Goal: Transaction & Acquisition: Book appointment/travel/reservation

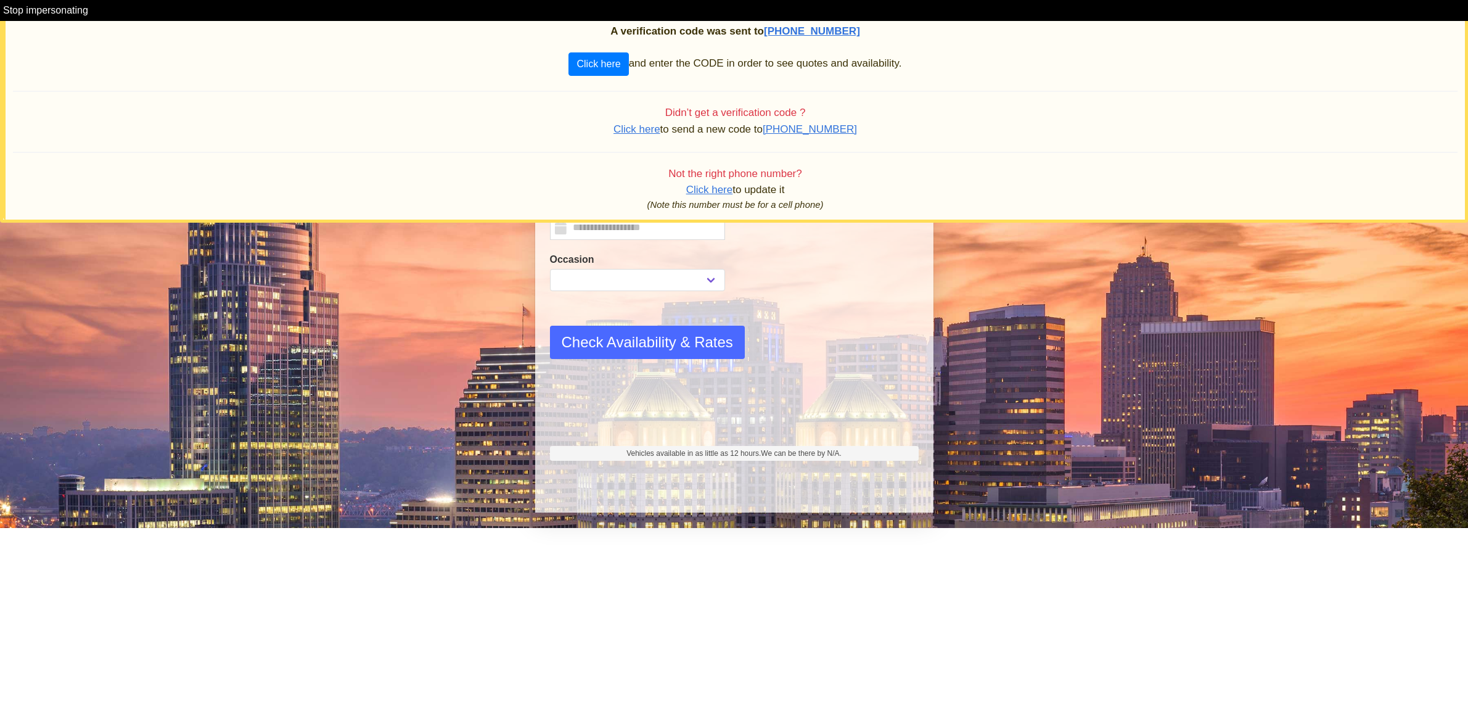
select select
type input "**********"
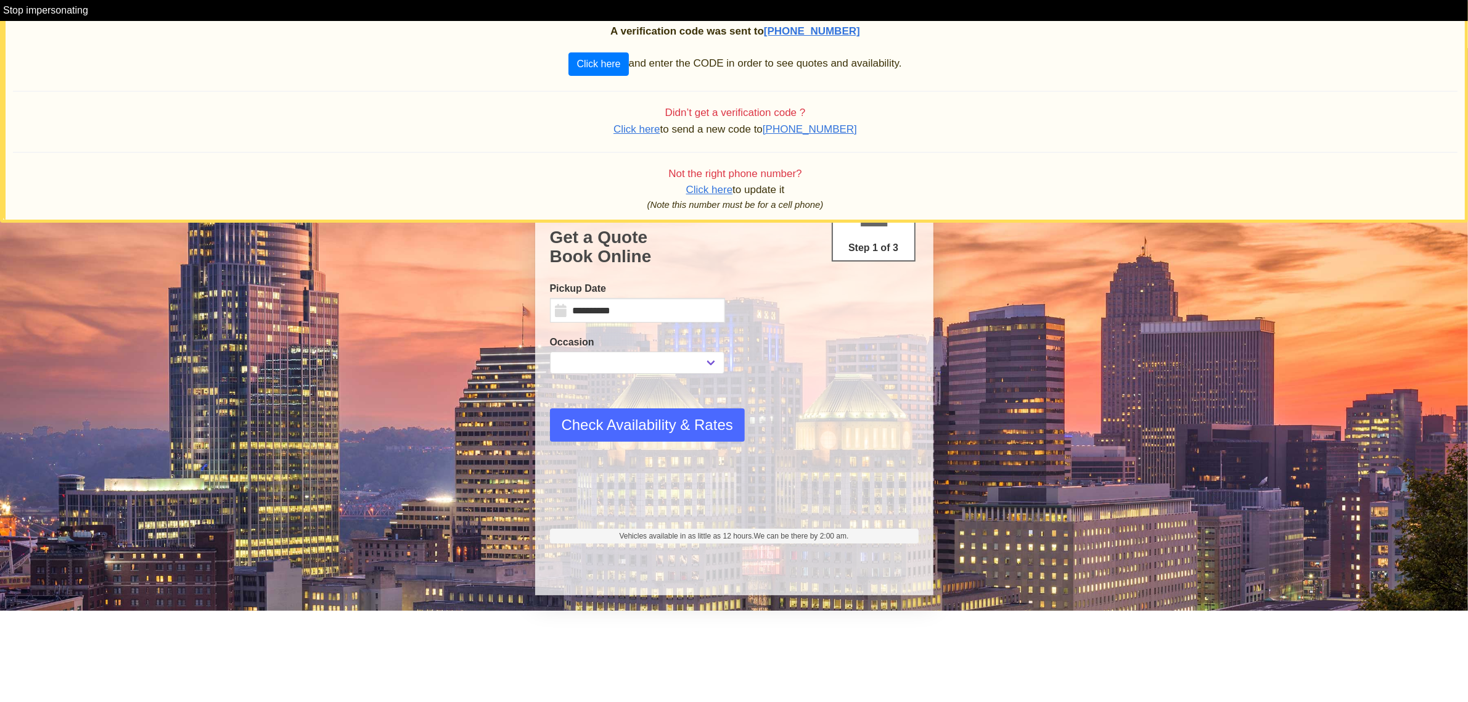
select select
select select "*"
select select "**"
select select "****"
select select "*"
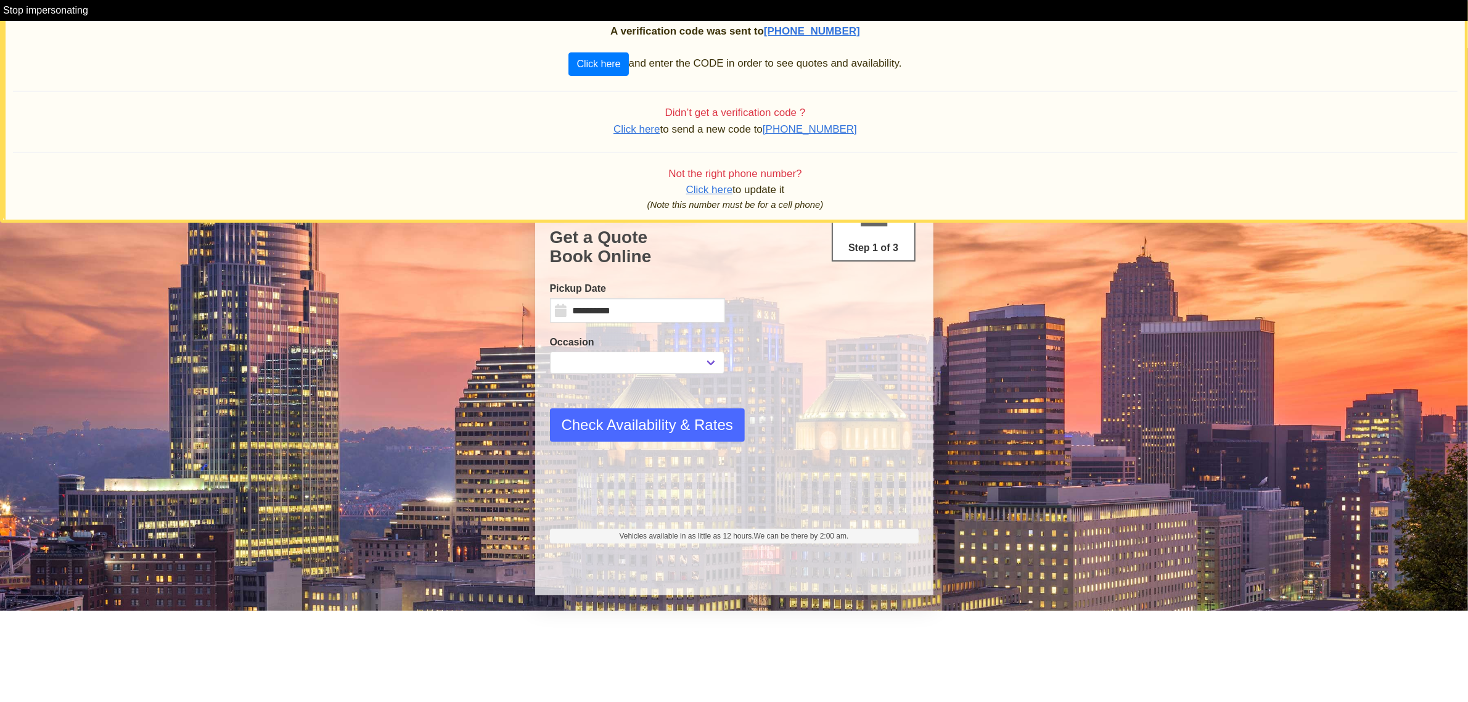
select select "**"
select select "****"
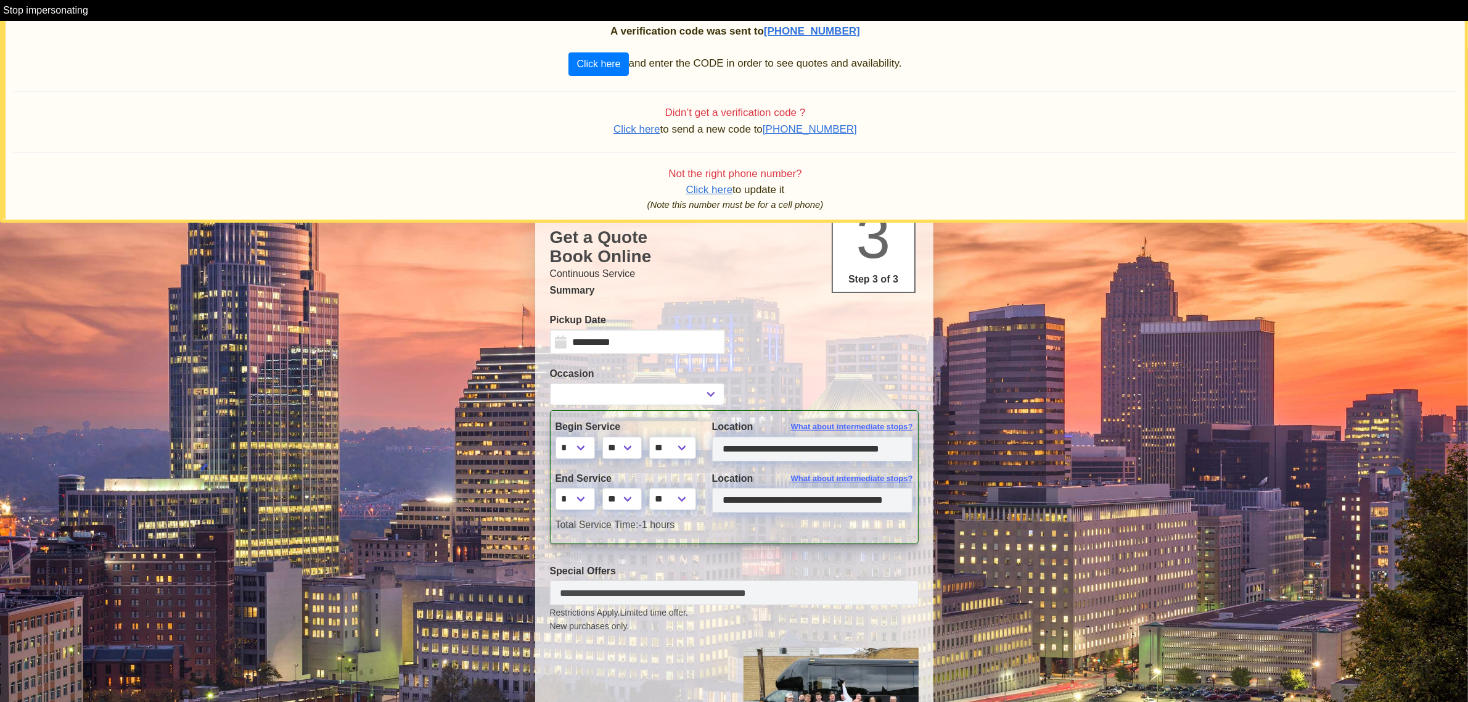
click at [655, 131] on span "Click here" at bounding box center [636, 129] width 47 height 12
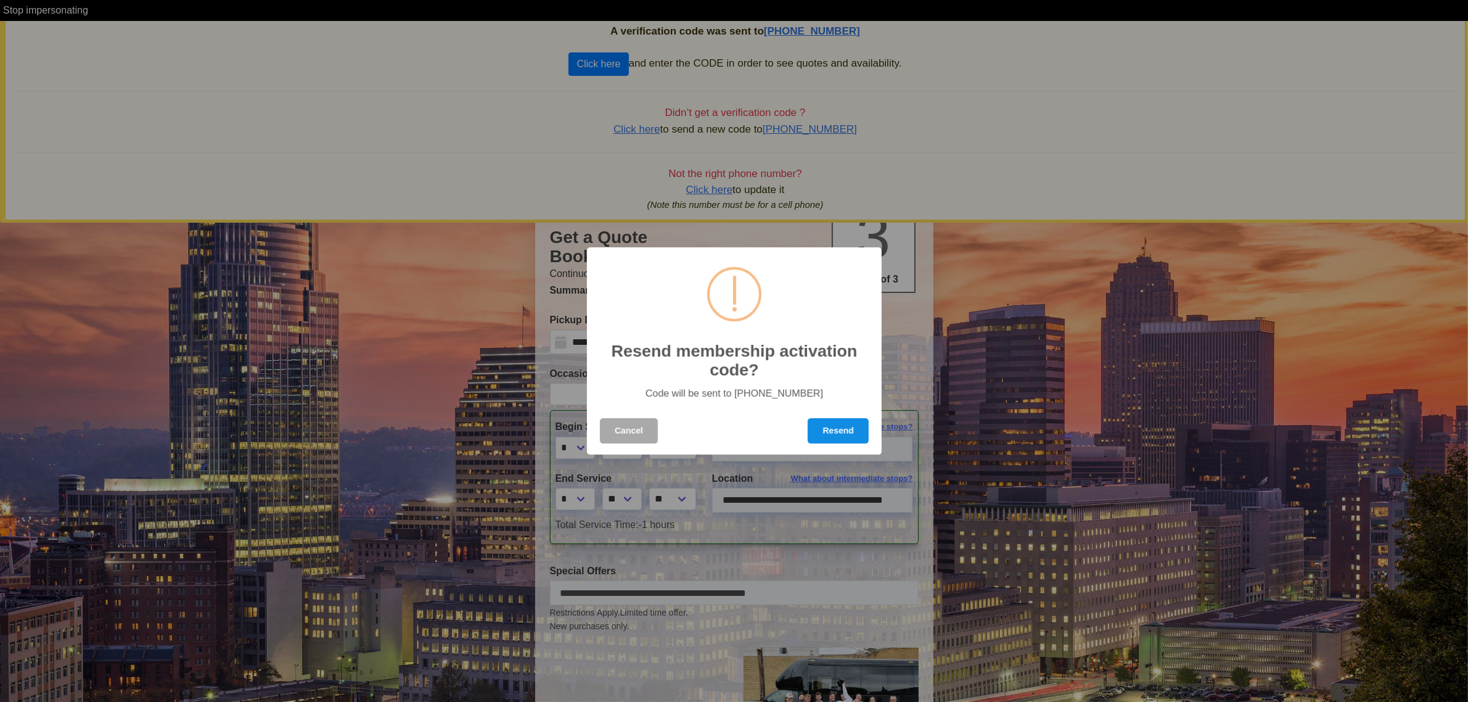
click at [831, 430] on button "Resend" at bounding box center [838, 430] width 61 height 25
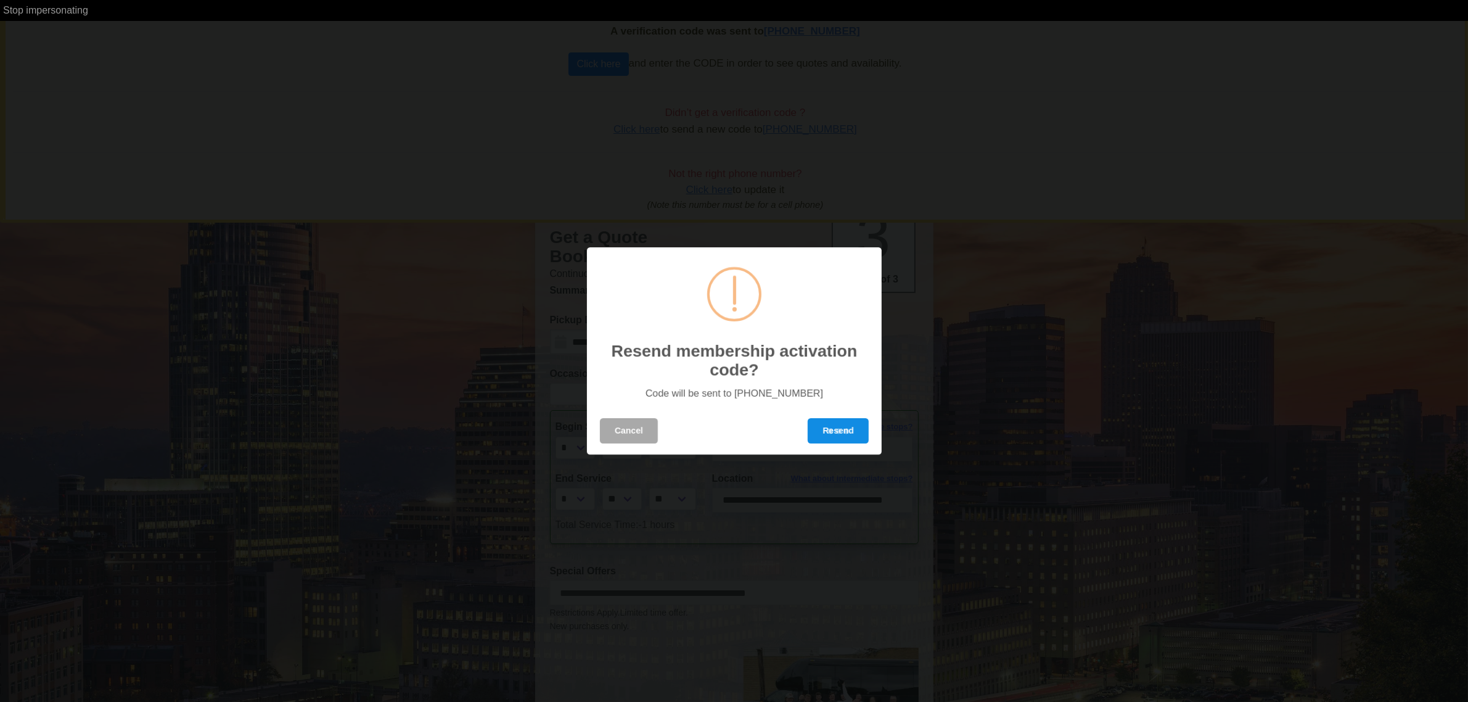
select select
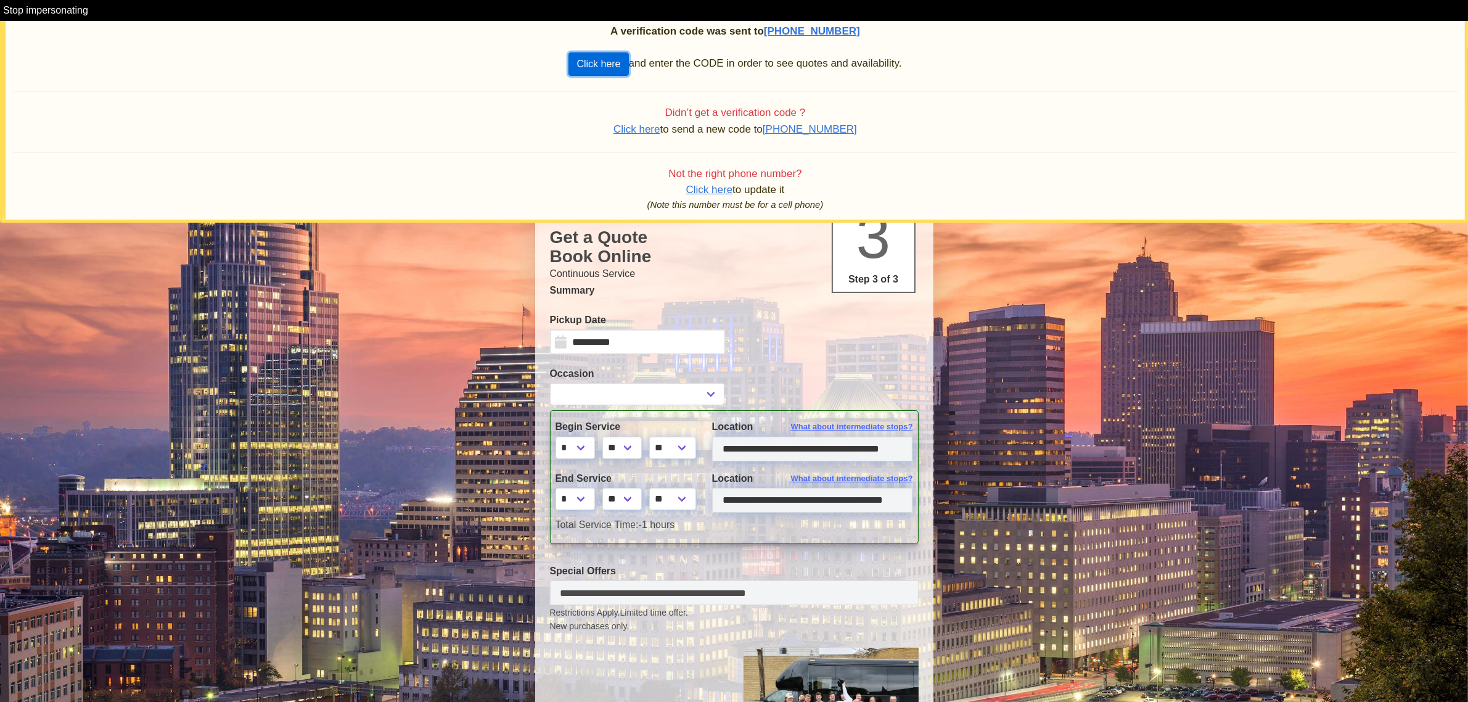
click at [605, 63] on button "Click here" at bounding box center [598, 63] width 60 height 23
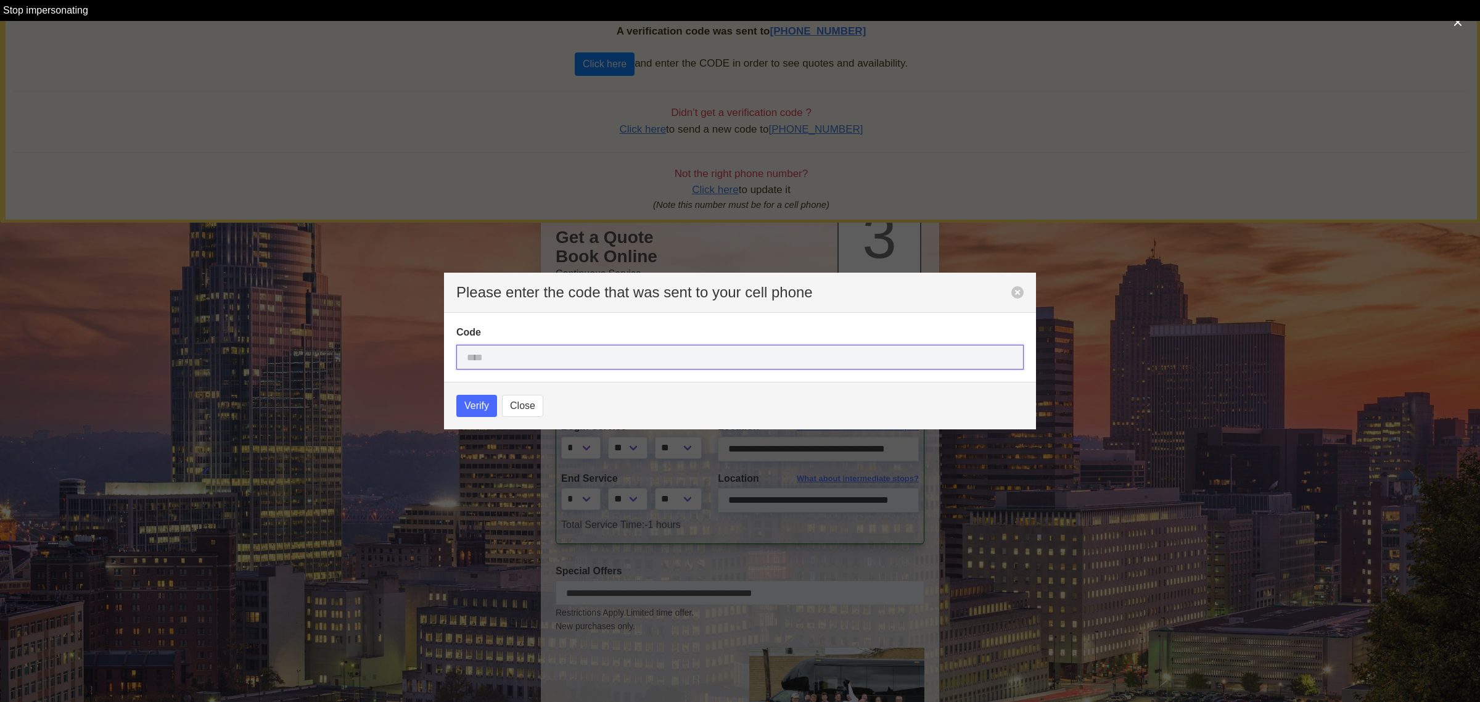
click at [480, 358] on input "text" at bounding box center [739, 357] width 567 height 25
type input "****"
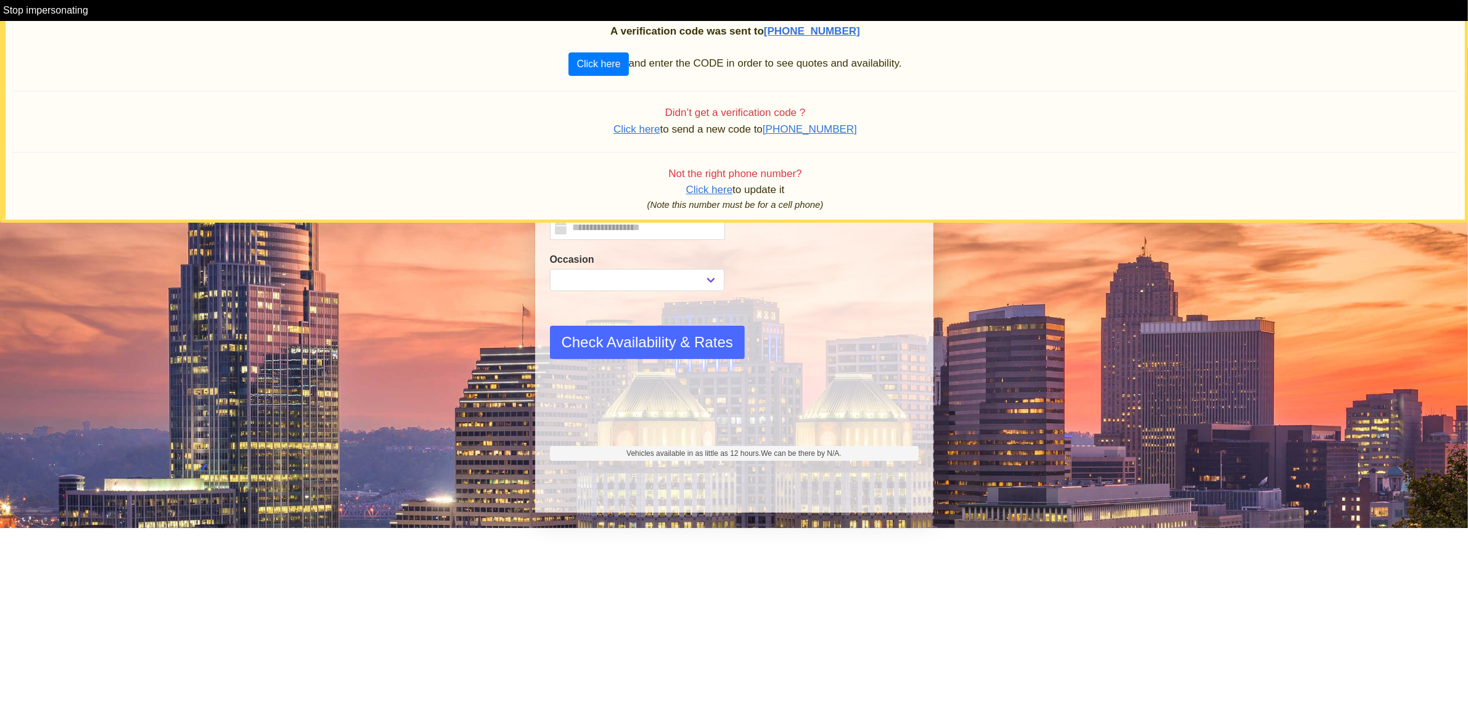
select select
type input "**********"
select select
select select "*"
select select "**"
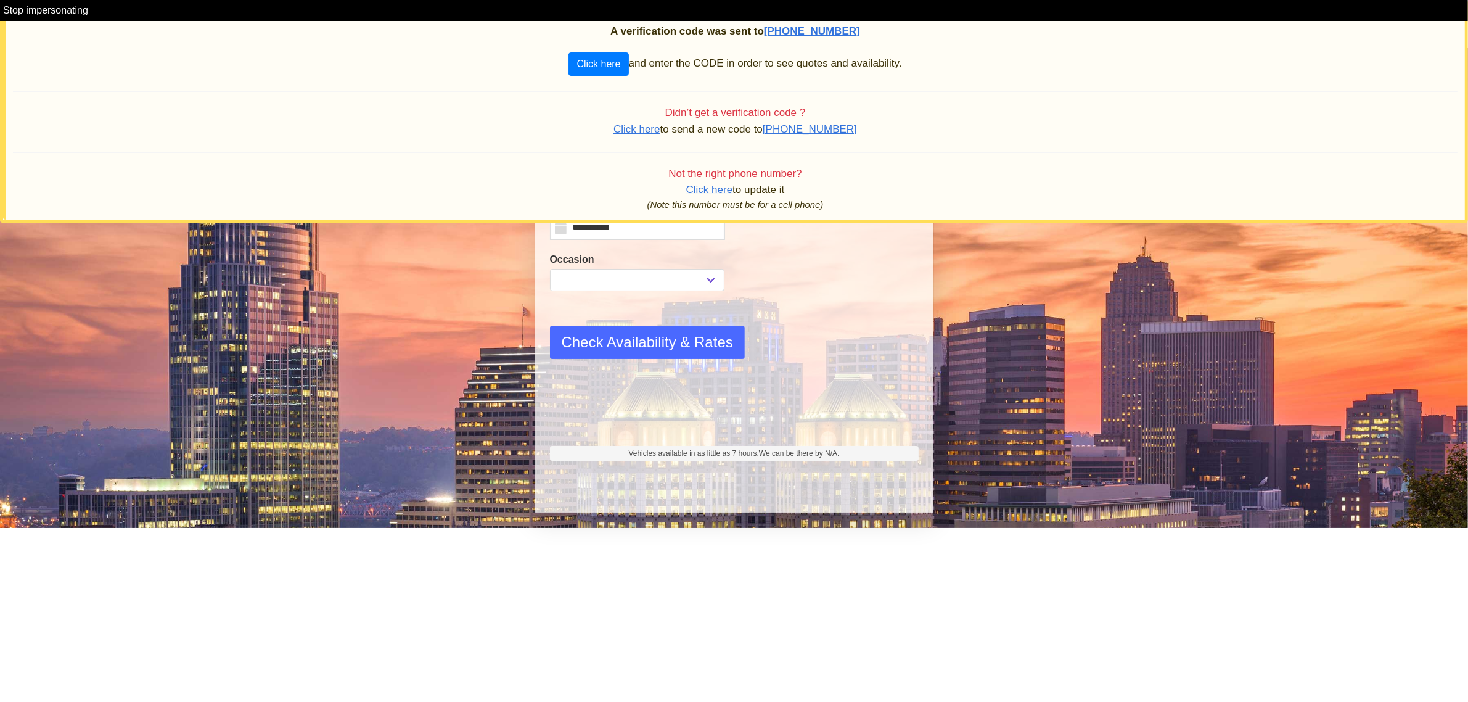
select select "****"
select select "*"
select select "**"
select select "****"
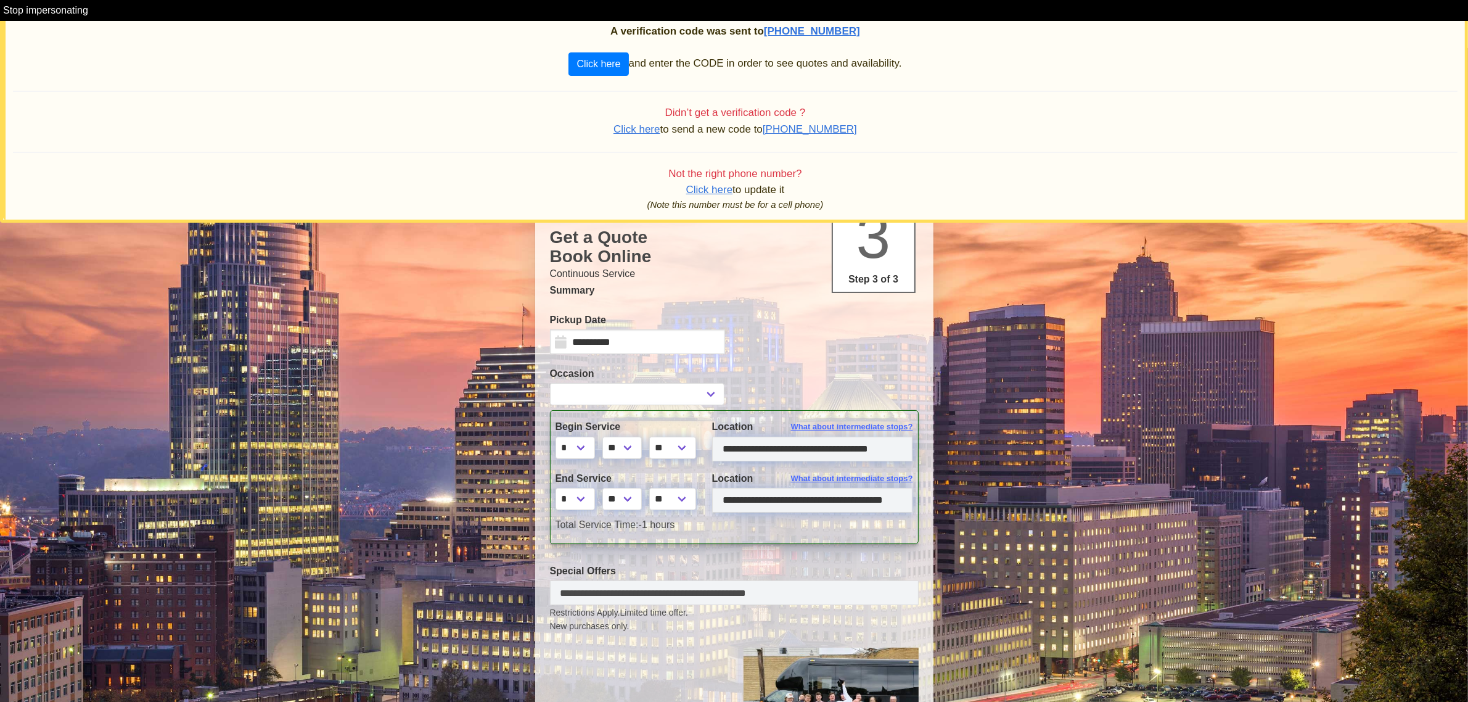
type input "**********"
select select
click at [594, 64] on button "Click here" at bounding box center [598, 63] width 60 height 23
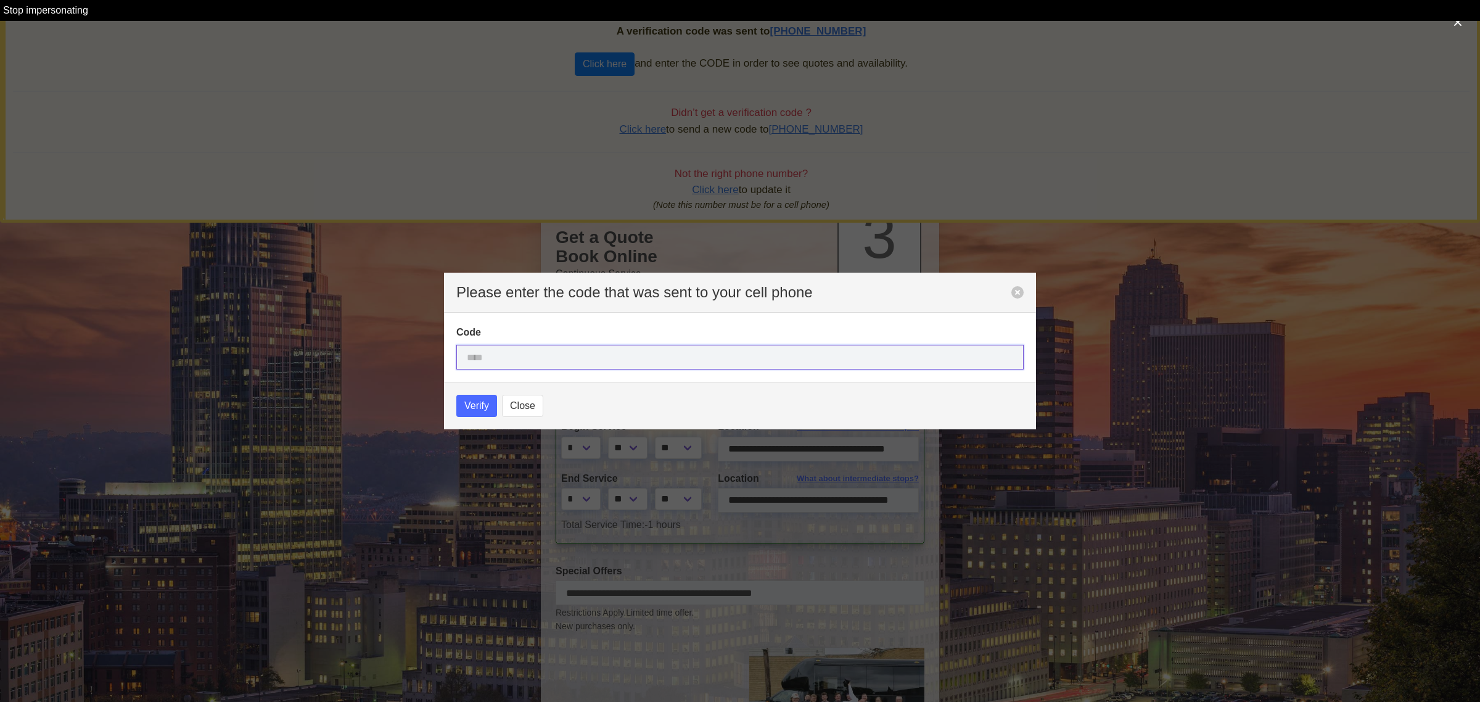
click at [580, 355] on input "text" at bounding box center [739, 357] width 567 height 25
type input "****"
click at [477, 405] on span "Verify" at bounding box center [476, 405] width 25 height 15
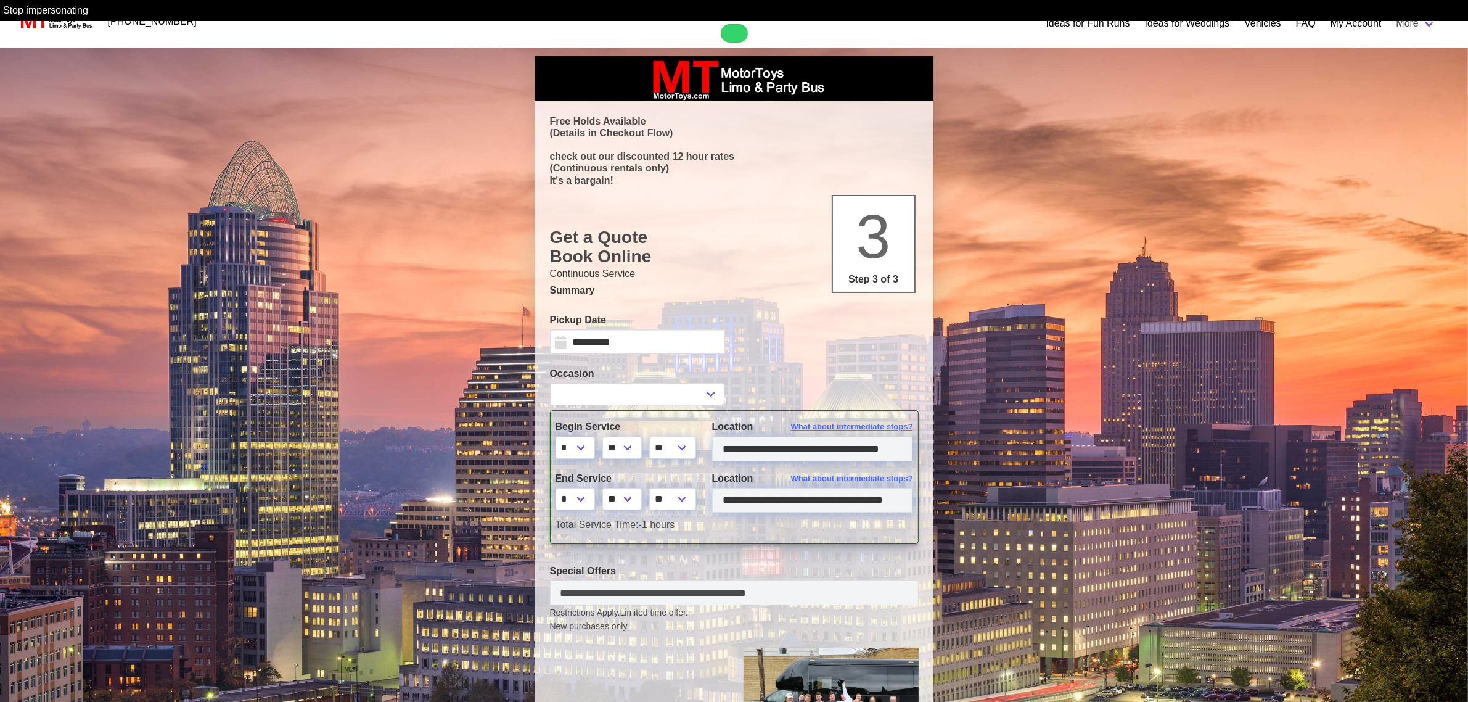
select select
click at [763, 257] on h1 "Get a Quote Book Online 3 Step 3 of 3" at bounding box center [734, 247] width 369 height 39
click at [658, 347] on input "**********" at bounding box center [637, 341] width 175 height 25
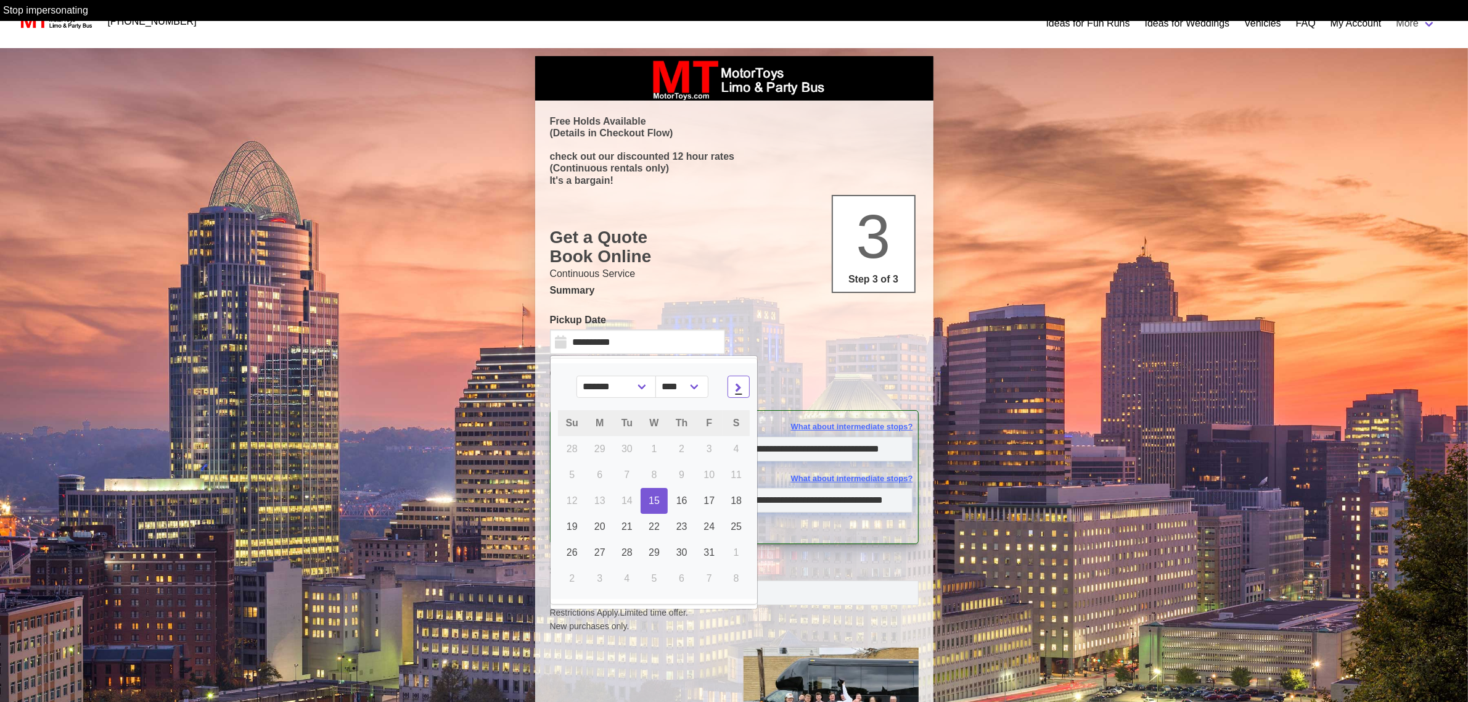
click at [736, 385] on icon at bounding box center [739, 386] width 7 height 9
click at [736, 386] on icon at bounding box center [739, 386] width 7 height 9
select select "**"
click at [737, 447] on span "6" at bounding box center [737, 448] width 6 height 10
type input "*********"
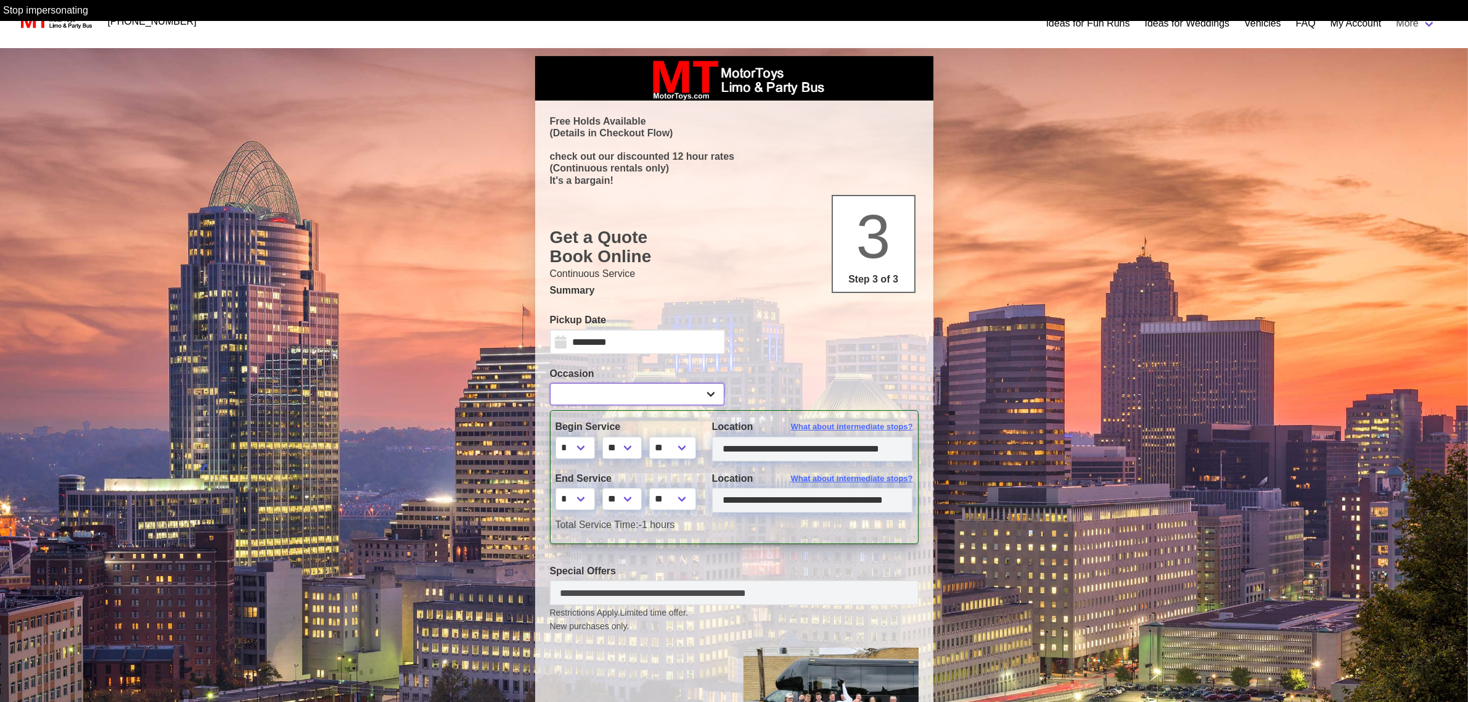
click at [707, 393] on select "**********" at bounding box center [637, 394] width 175 height 22
select select "**"
click at [550, 383] on select "**********" at bounding box center [637, 394] width 175 height 22
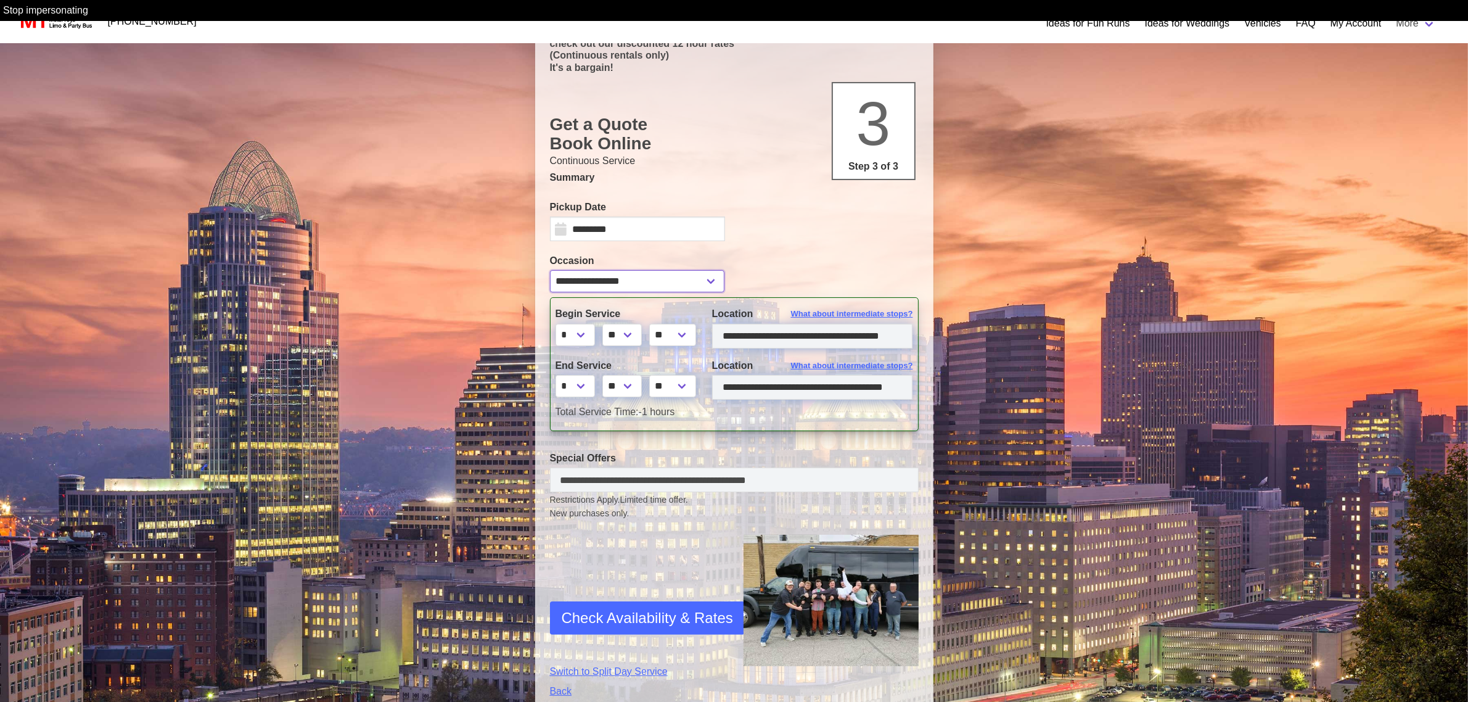
scroll to position [154, 0]
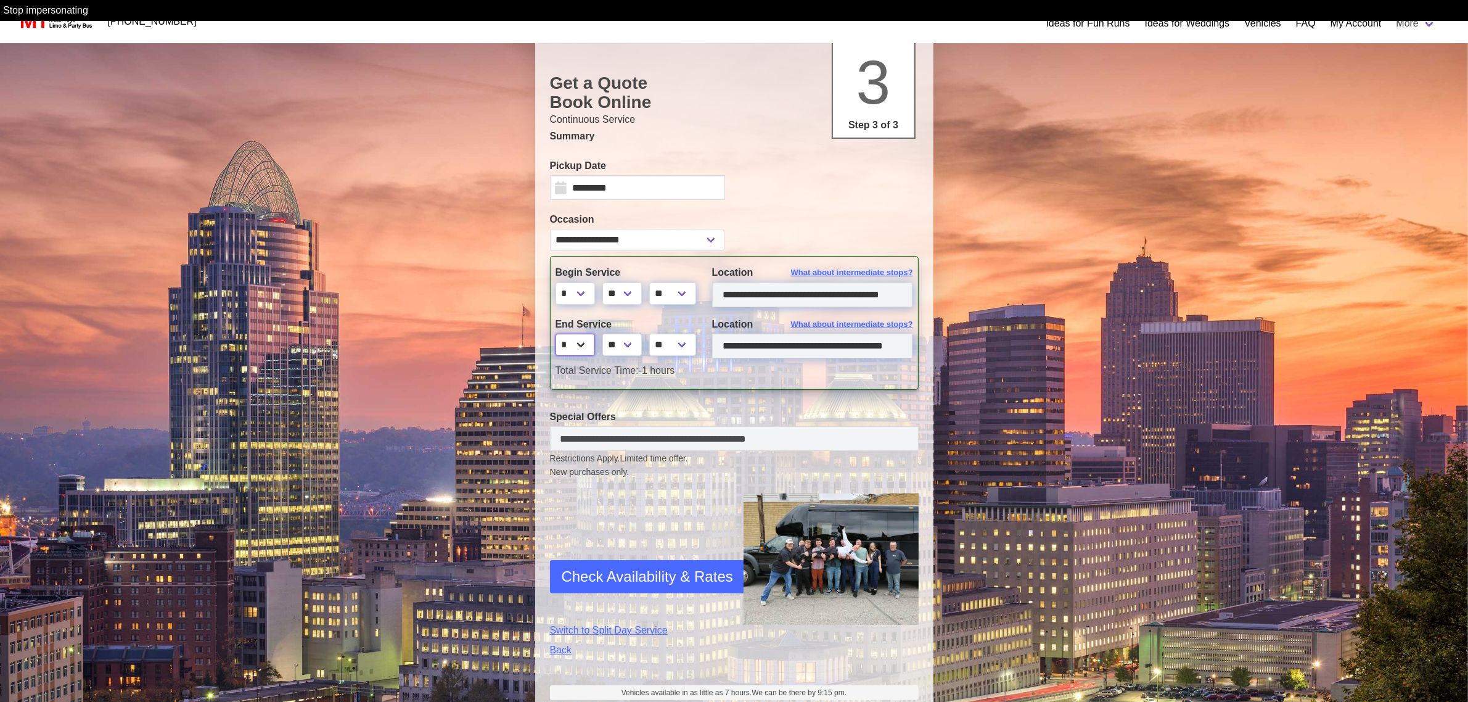
click at [586, 342] on select "* * * * * * * * * ** ** **" at bounding box center [575, 345] width 39 height 22
select select "**"
click at [556, 334] on select "* * * * * * * * * ** ** **" at bounding box center [575, 345] width 39 height 22
click at [720, 345] on input "**********" at bounding box center [812, 346] width 201 height 25
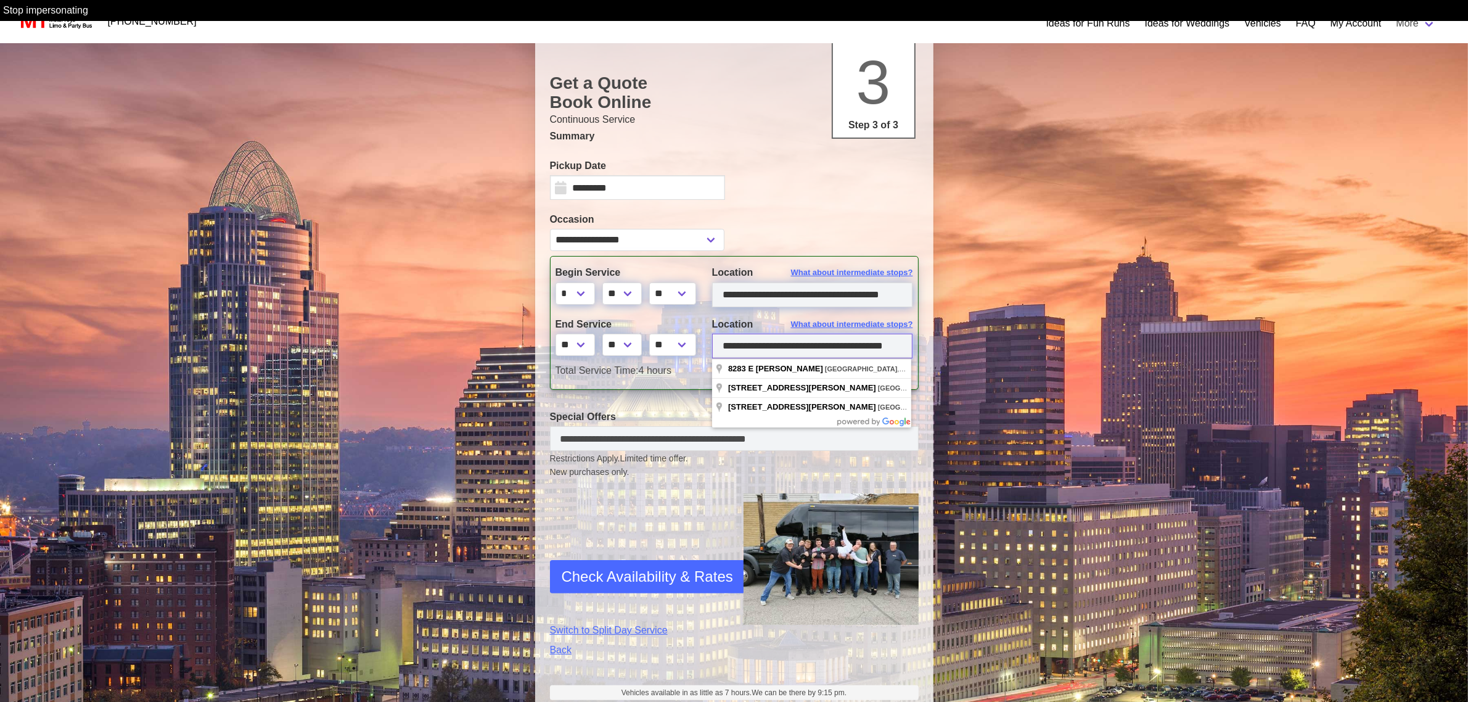
drag, startPoint x: 720, startPoint y: 346, endPoint x: 988, endPoint y: 355, distance: 267.7
click at [980, 350] on div "Search Criteria From: [DATE] 06:30PM To: [DATE] 10:30PM Duration: 4 hours First…" at bounding box center [734, 330] width 1468 height 873
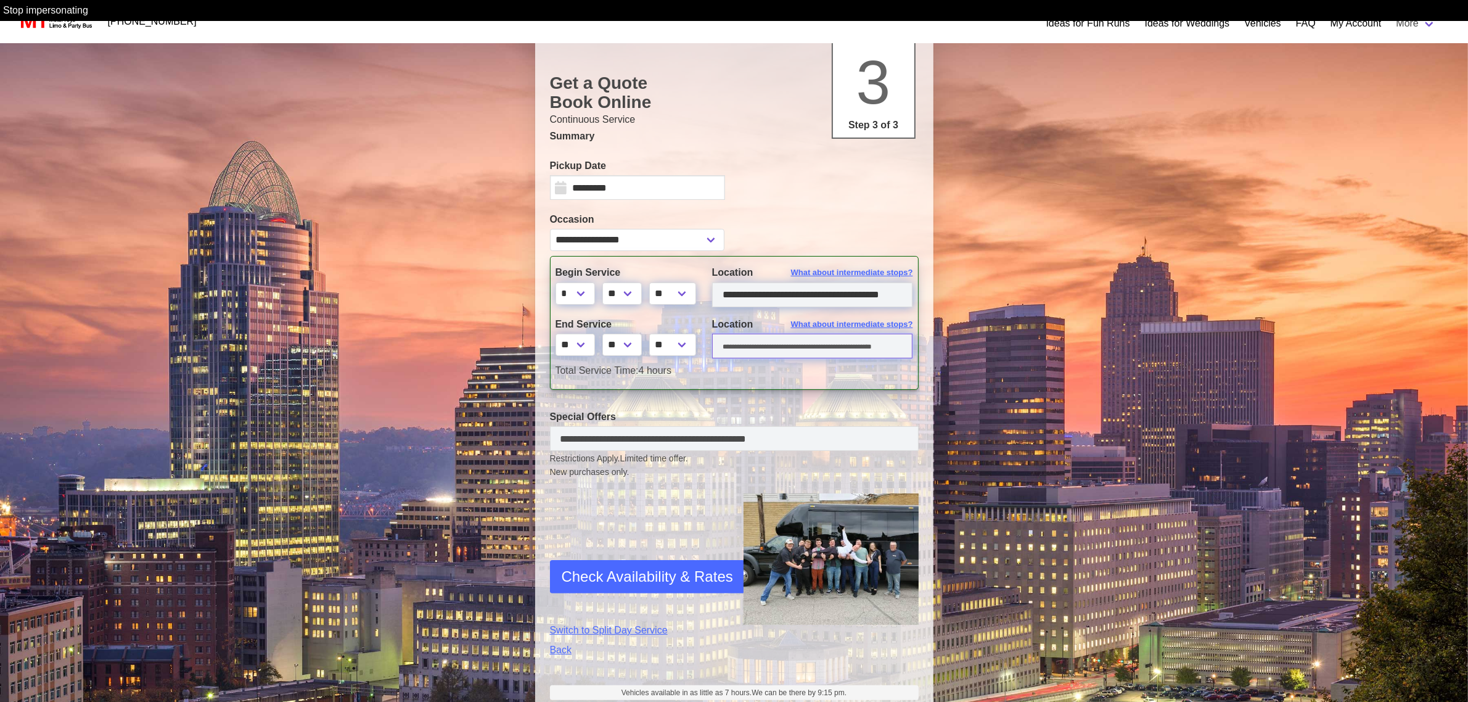
click at [737, 347] on input "text" at bounding box center [812, 346] width 200 height 25
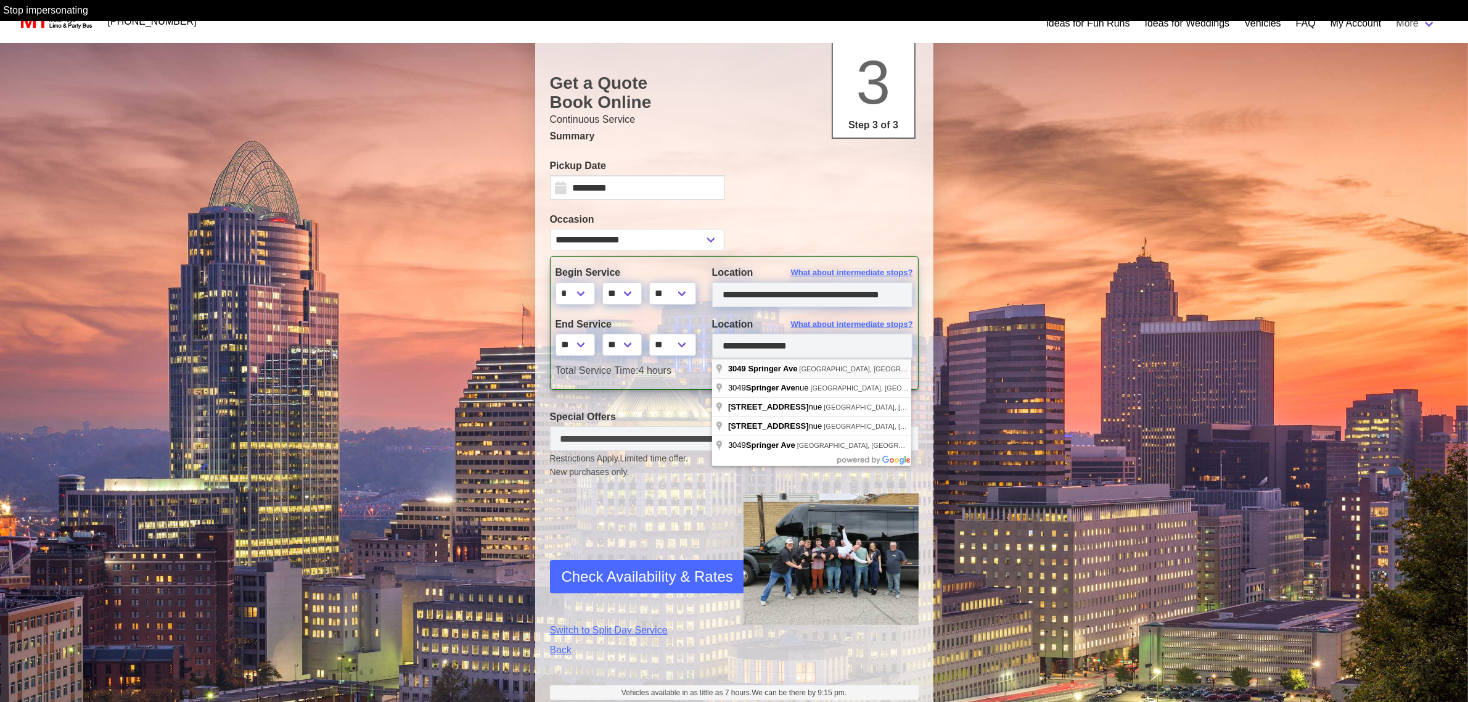
type input "**********"
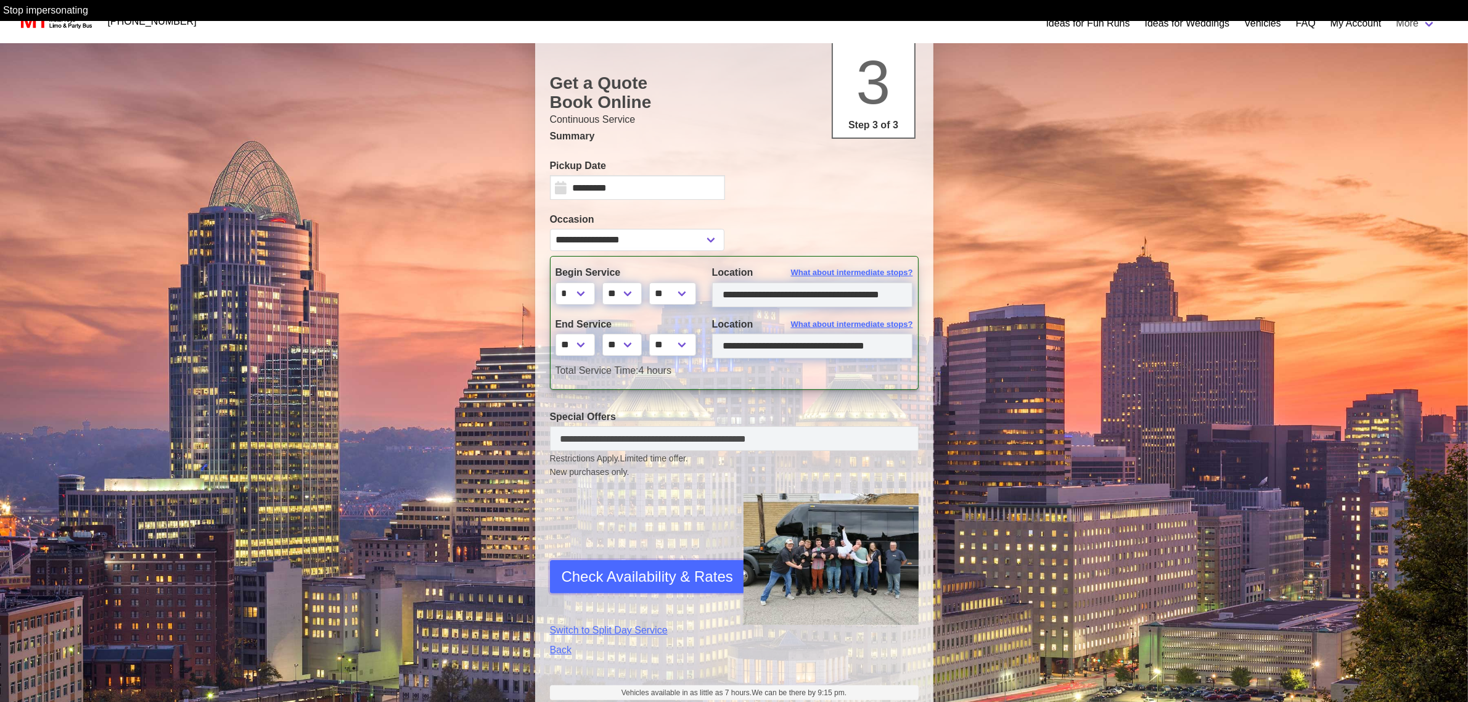
click at [660, 581] on span "Check Availability & Rates" at bounding box center [647, 576] width 171 height 22
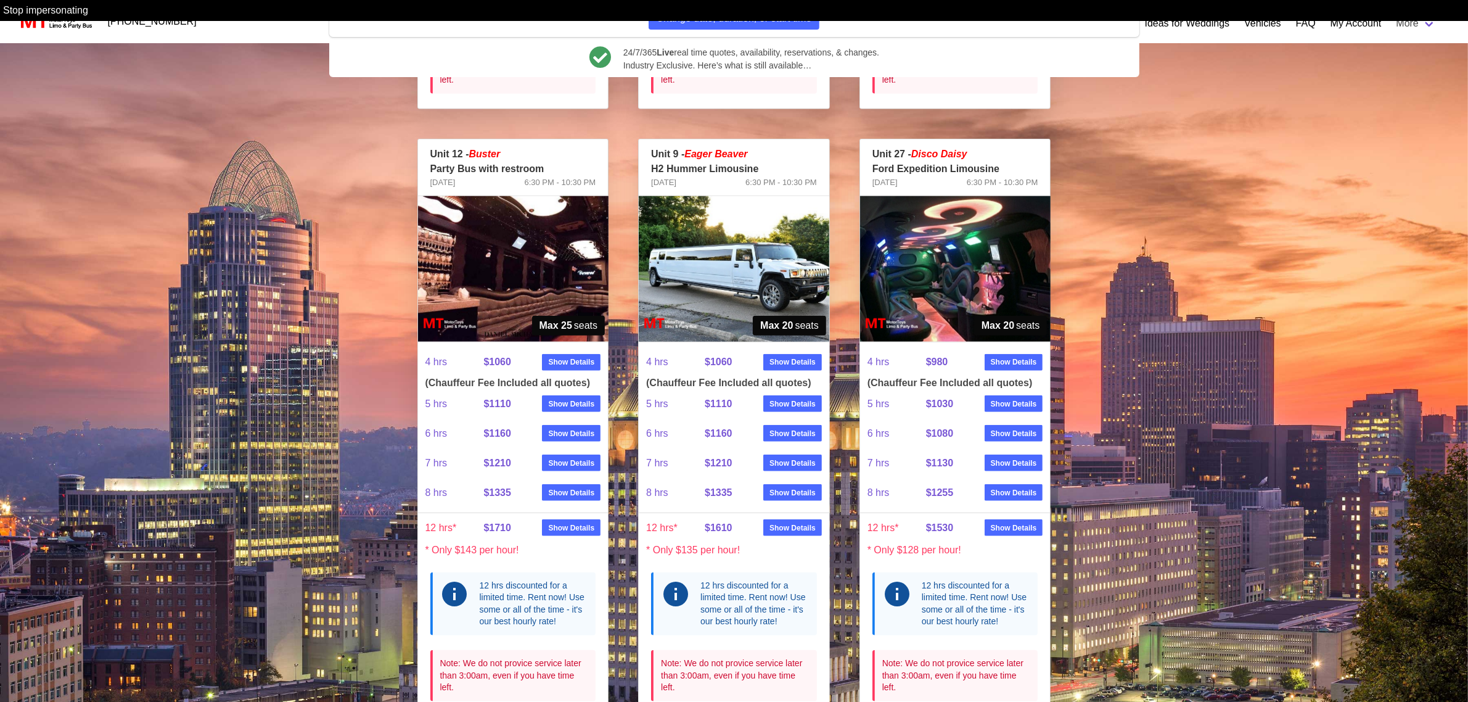
scroll to position [1241, 0]
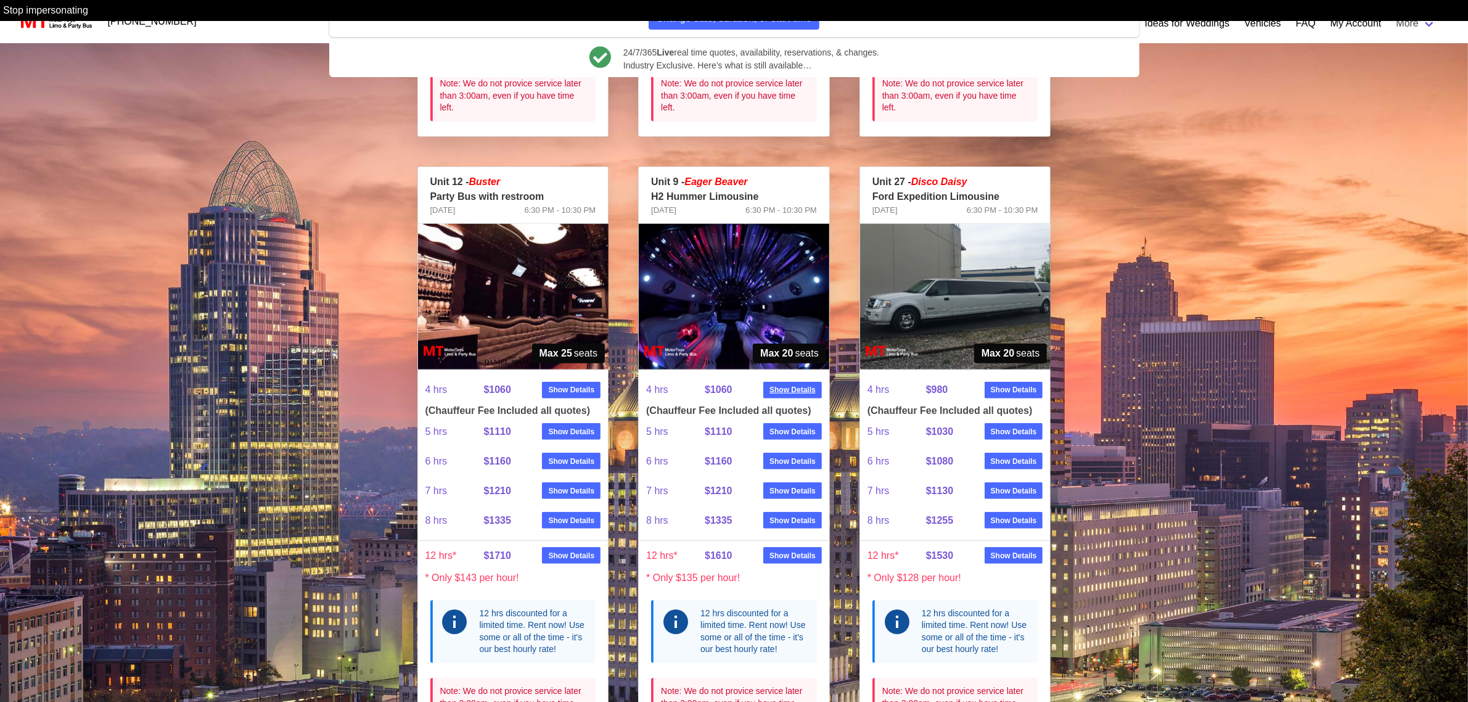
click at [800, 390] on strong "Show Details" at bounding box center [792, 389] width 46 height 11
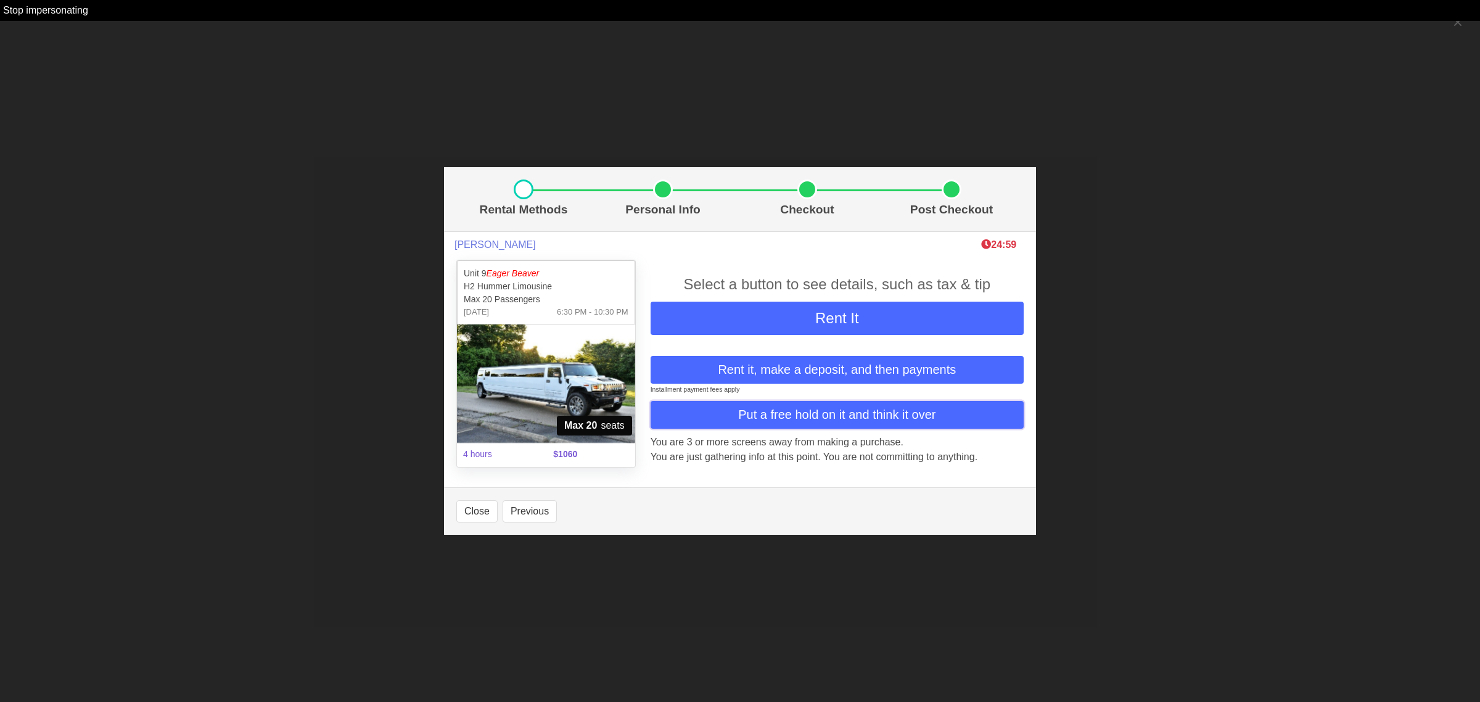
click at [818, 413] on span "Put a free hold on it and think it over" at bounding box center [836, 414] width 197 height 18
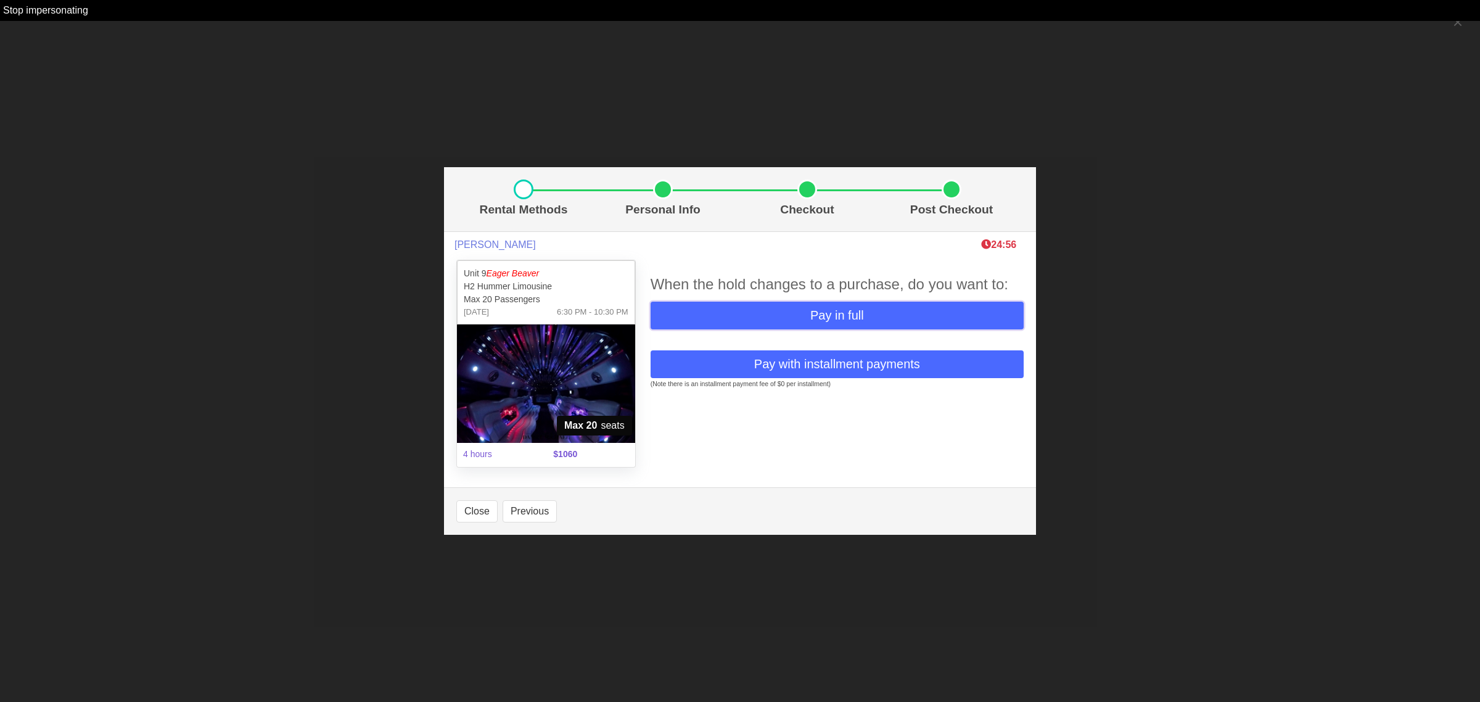
click at [845, 311] on span "Pay in full" at bounding box center [837, 315] width 54 height 18
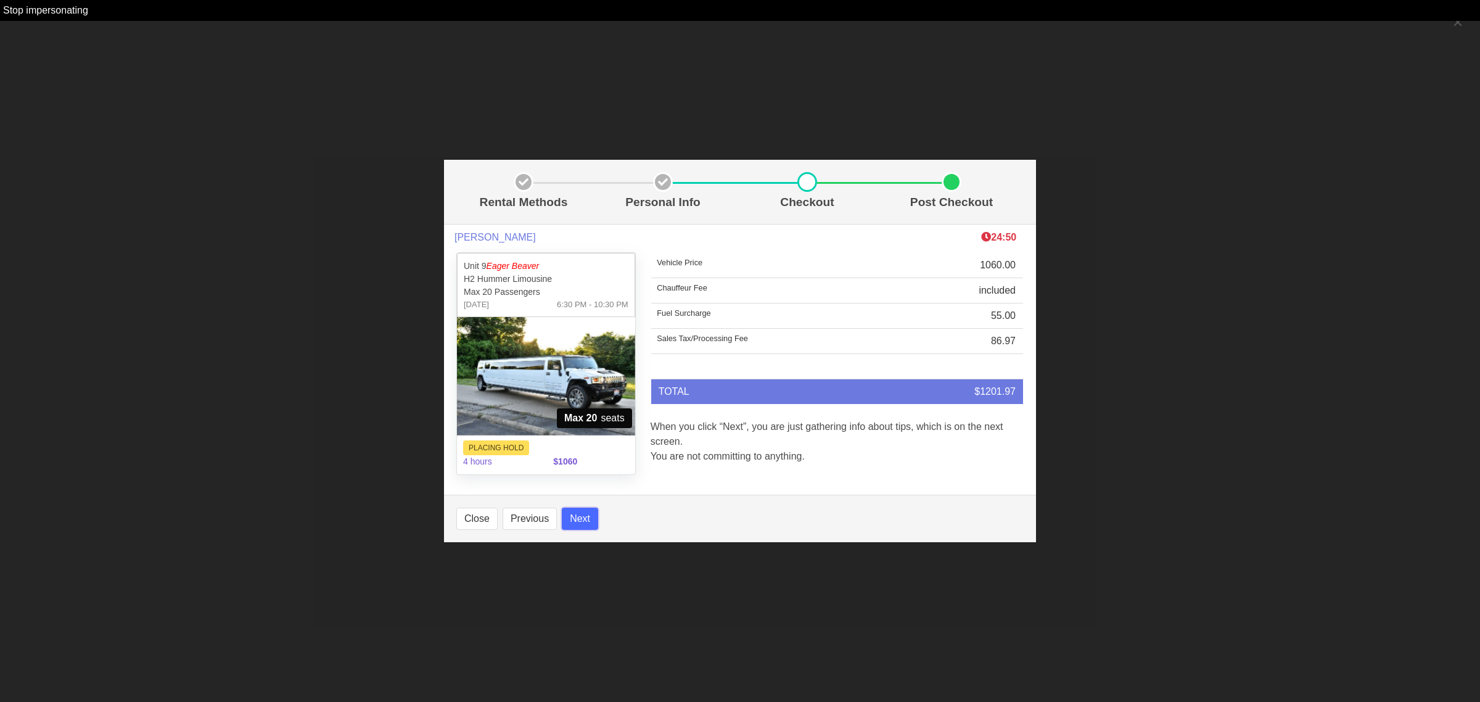
click at [586, 518] on button "Next" at bounding box center [580, 518] width 36 height 22
select select
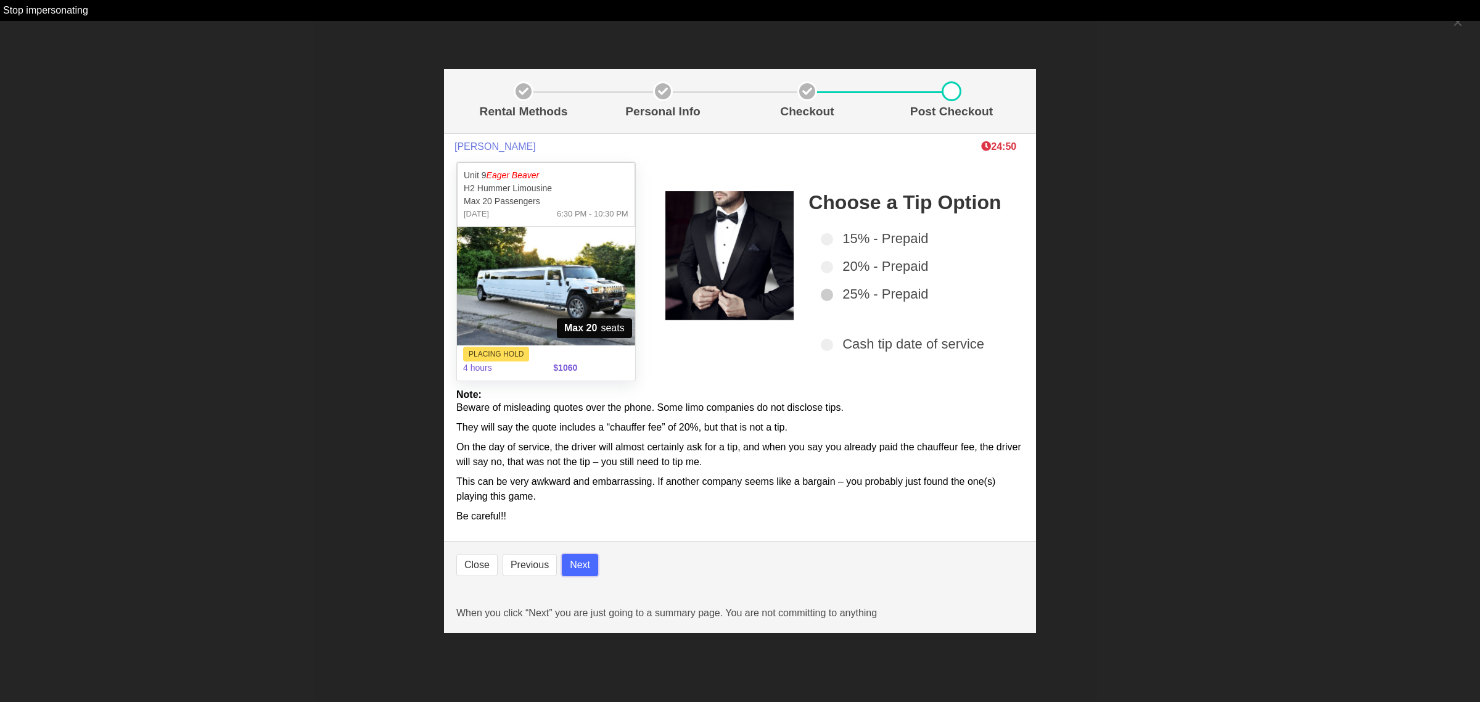
select select
click at [575, 565] on button "Next" at bounding box center [580, 565] width 36 height 22
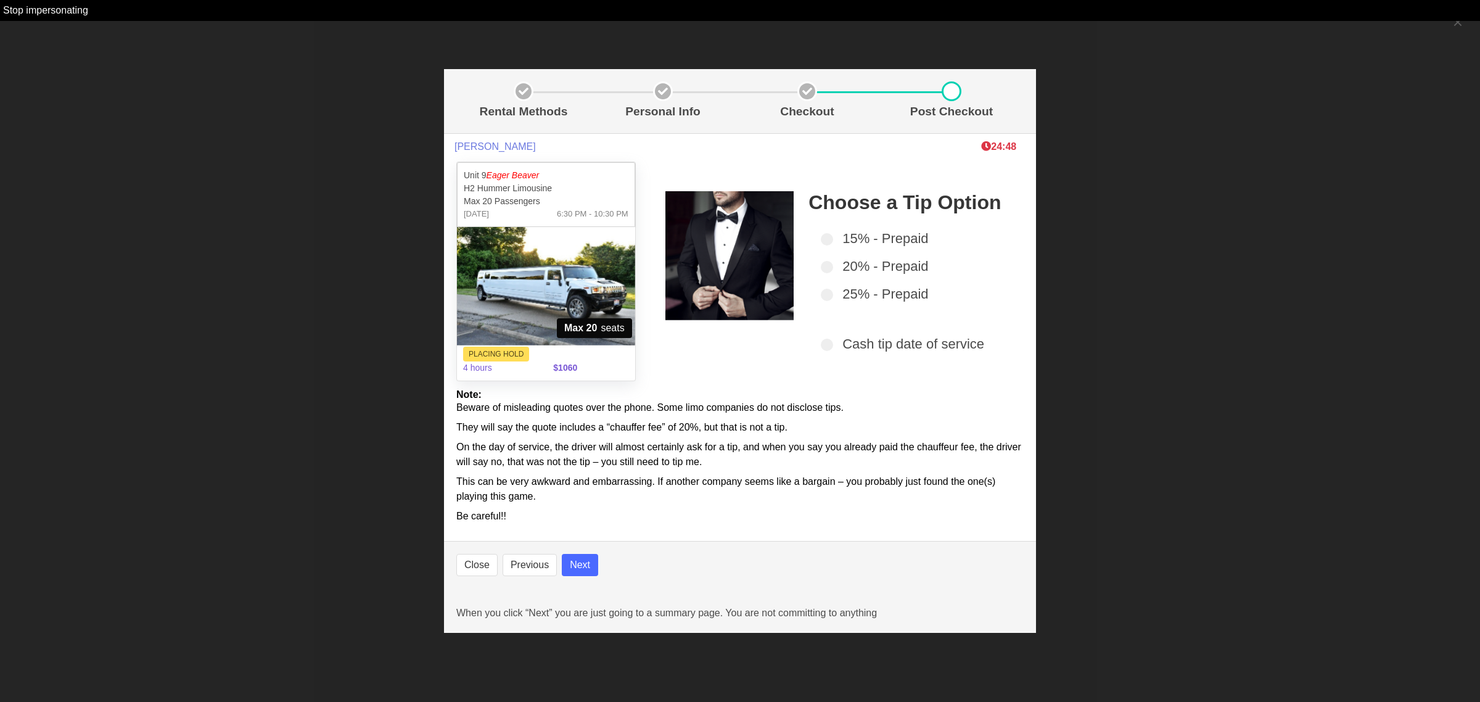
select select
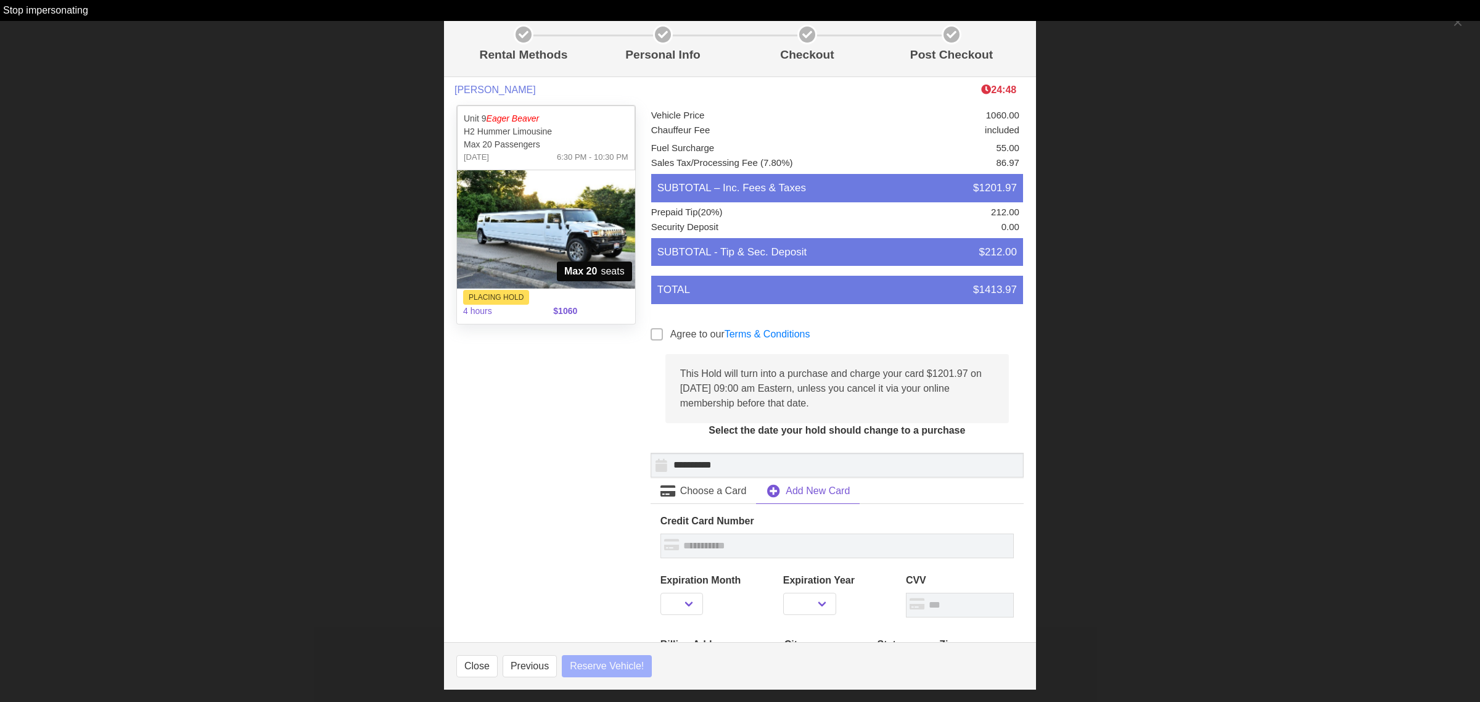
select select
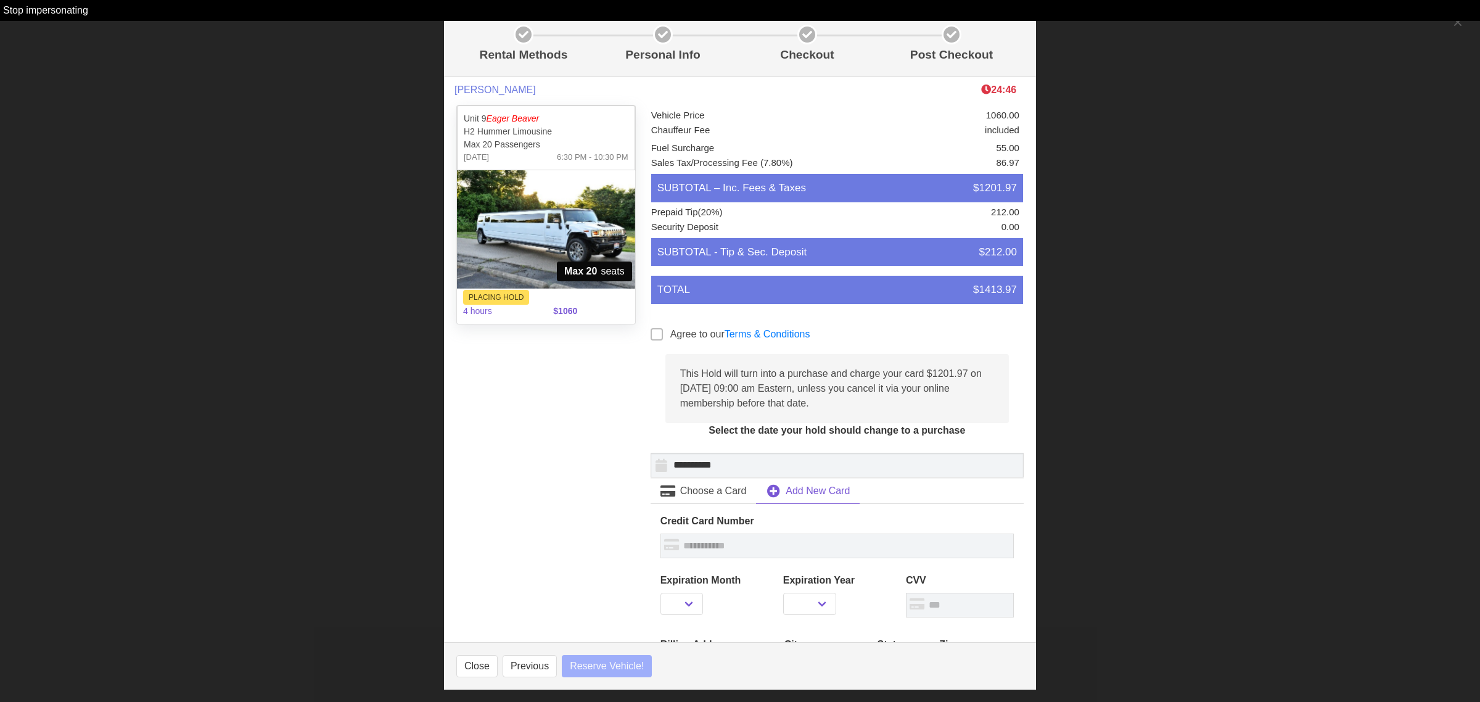
select select
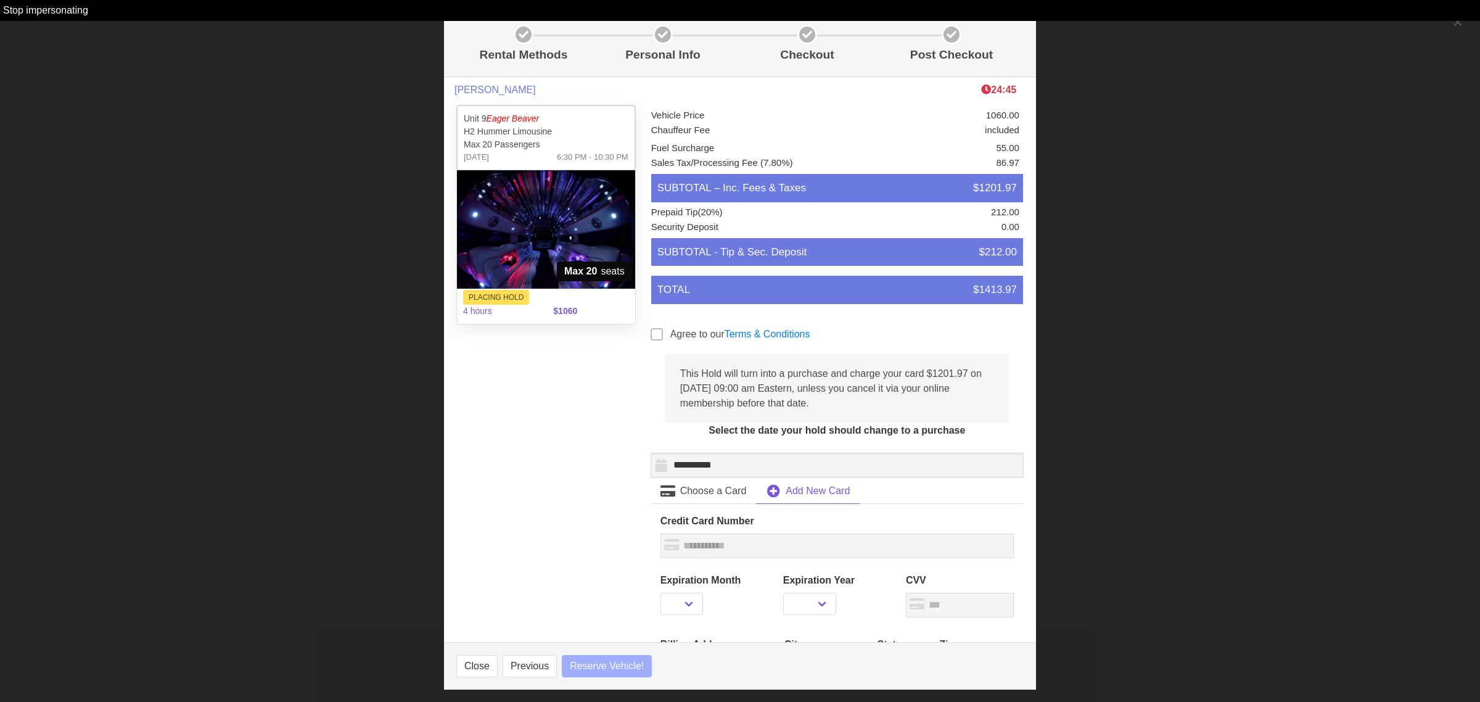
select select
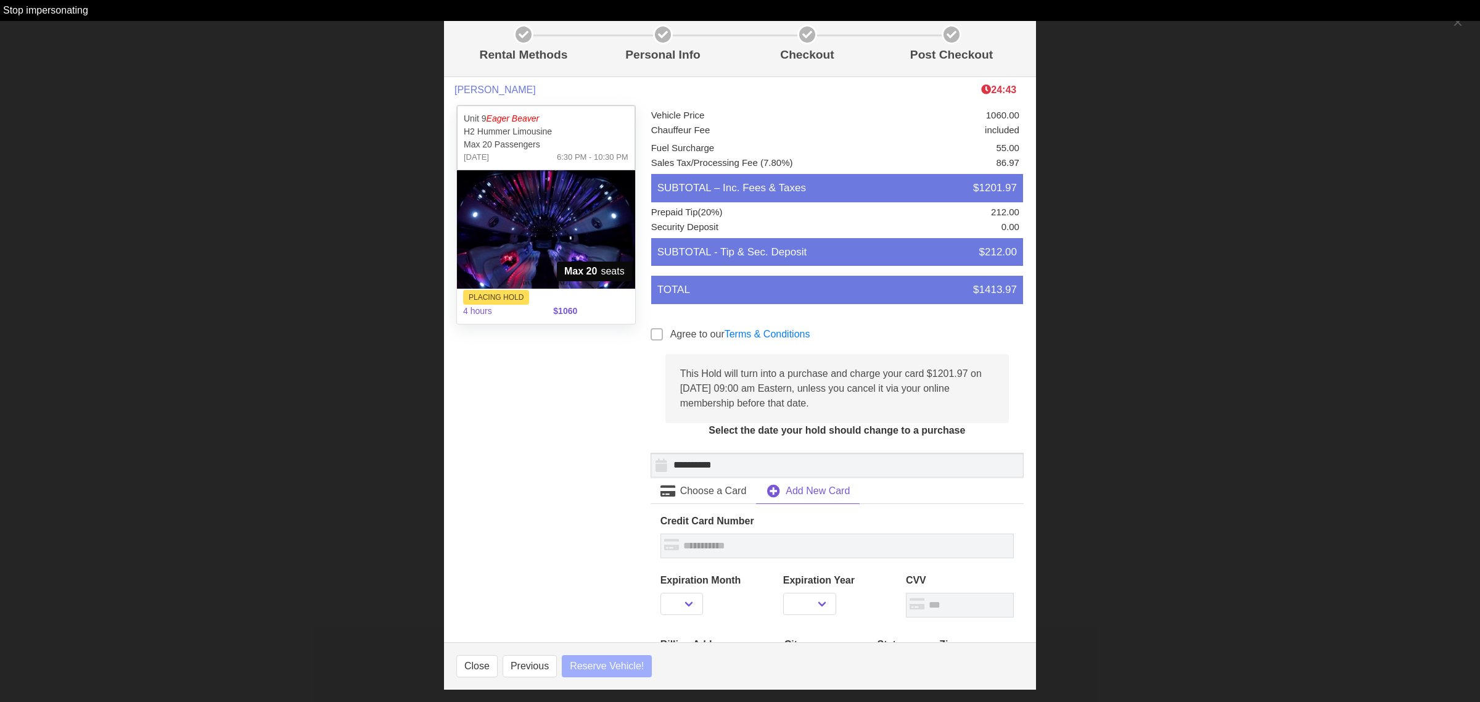
select select
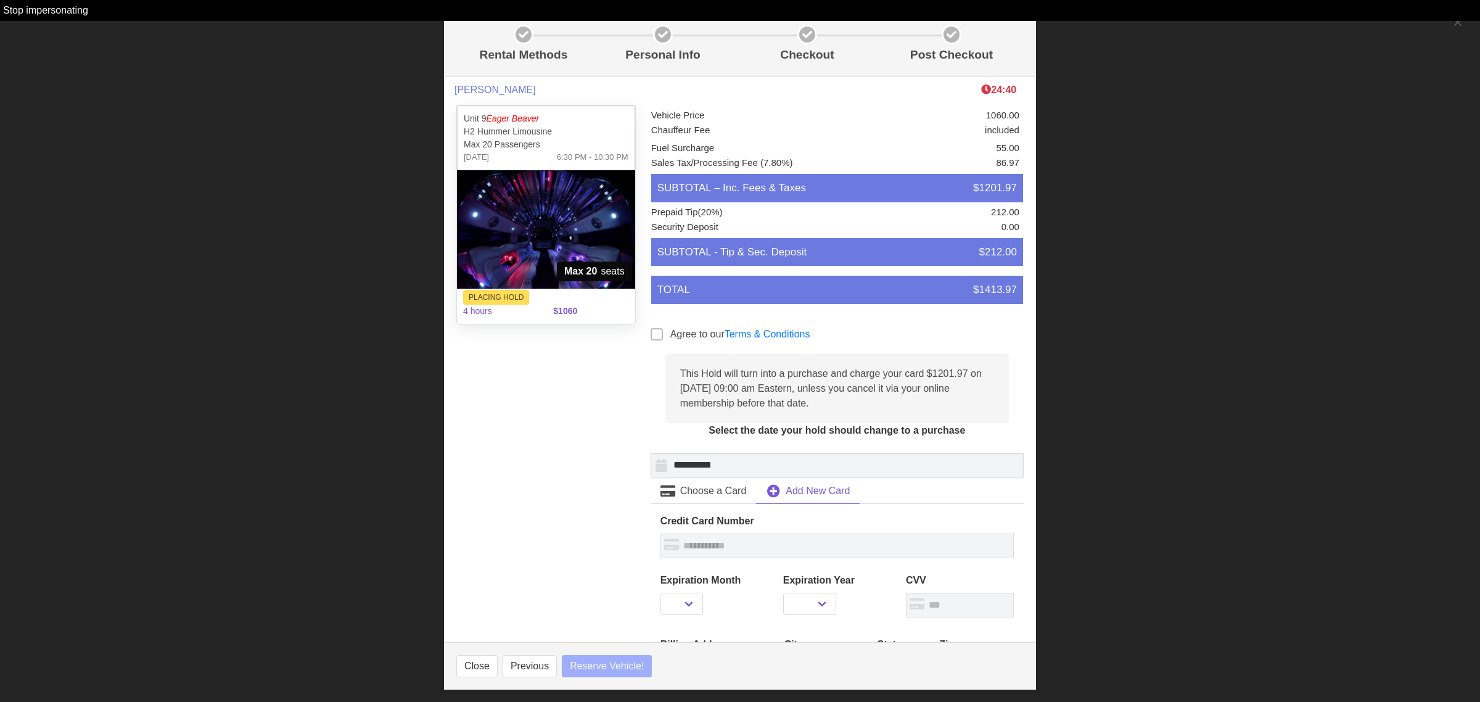
select select
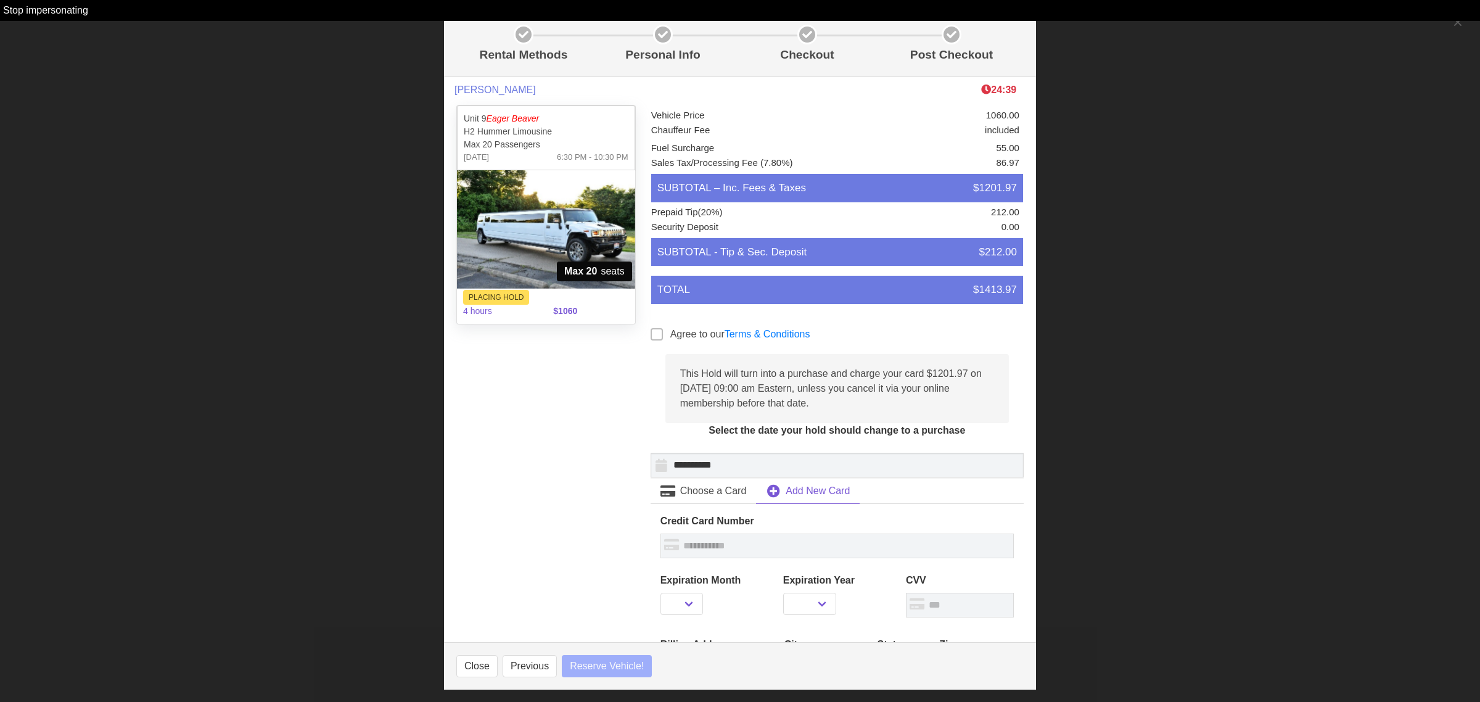
select select
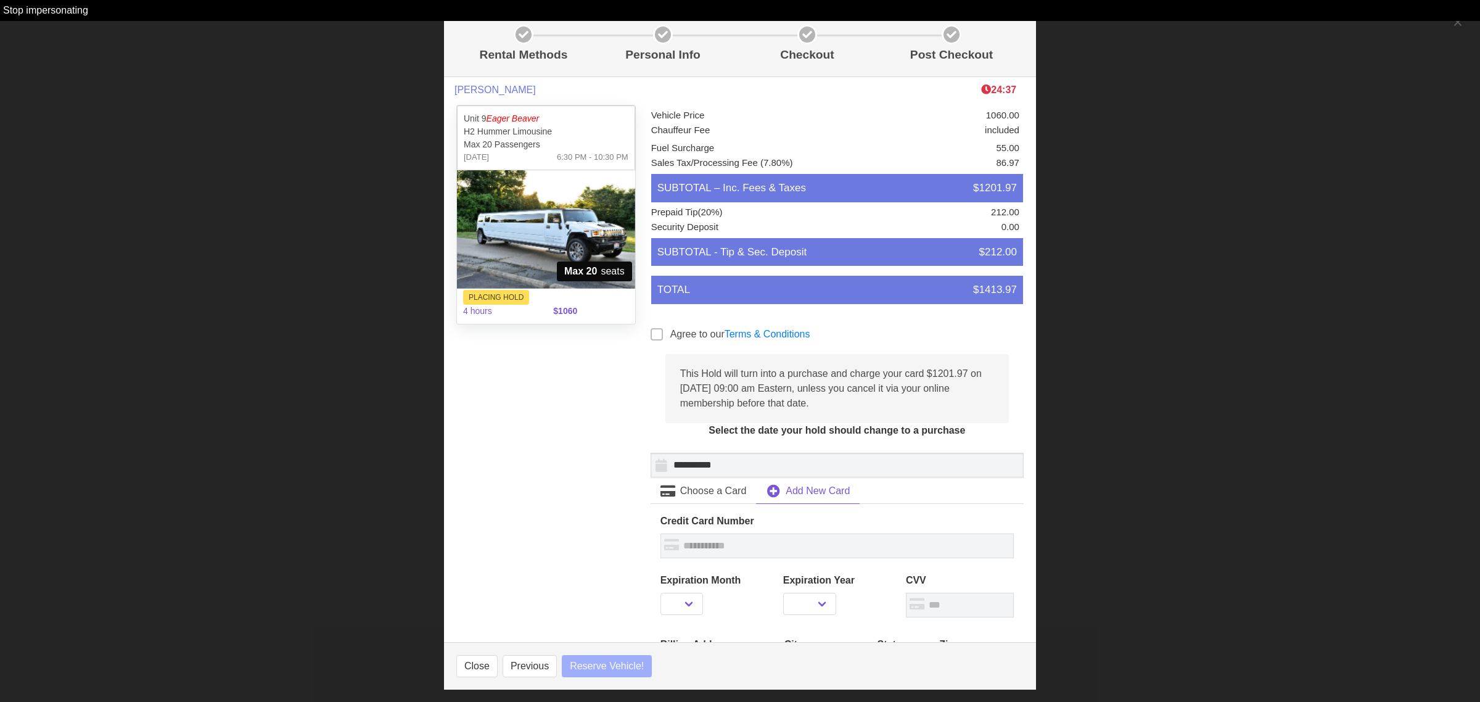
select select
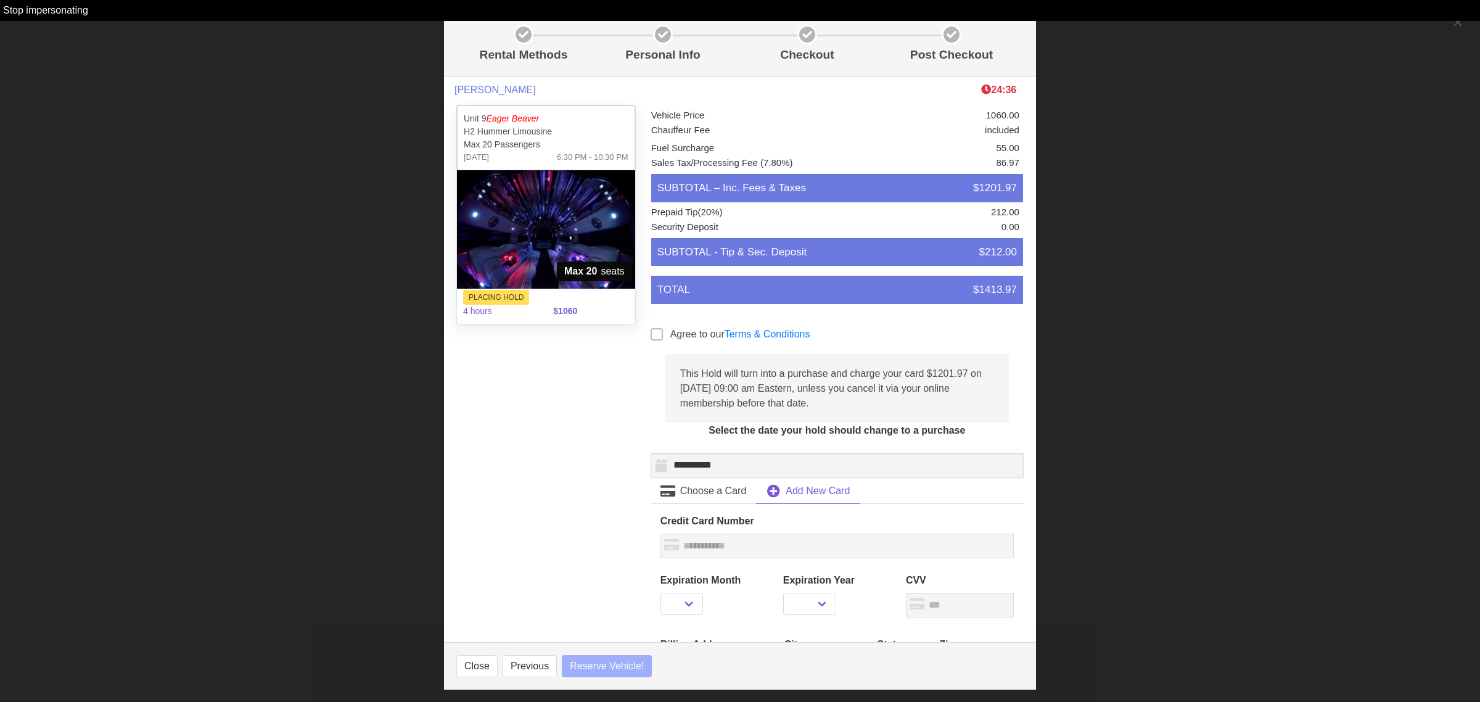
select select
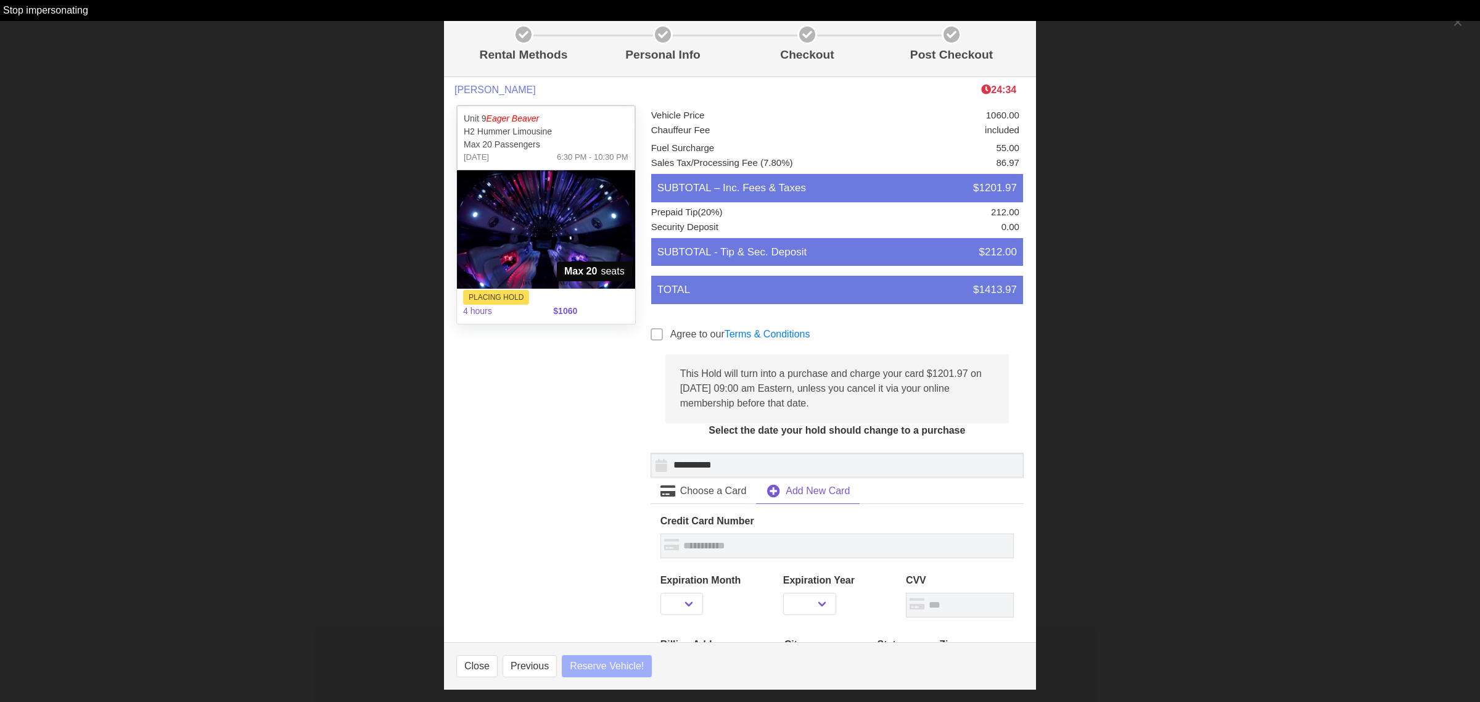
select select
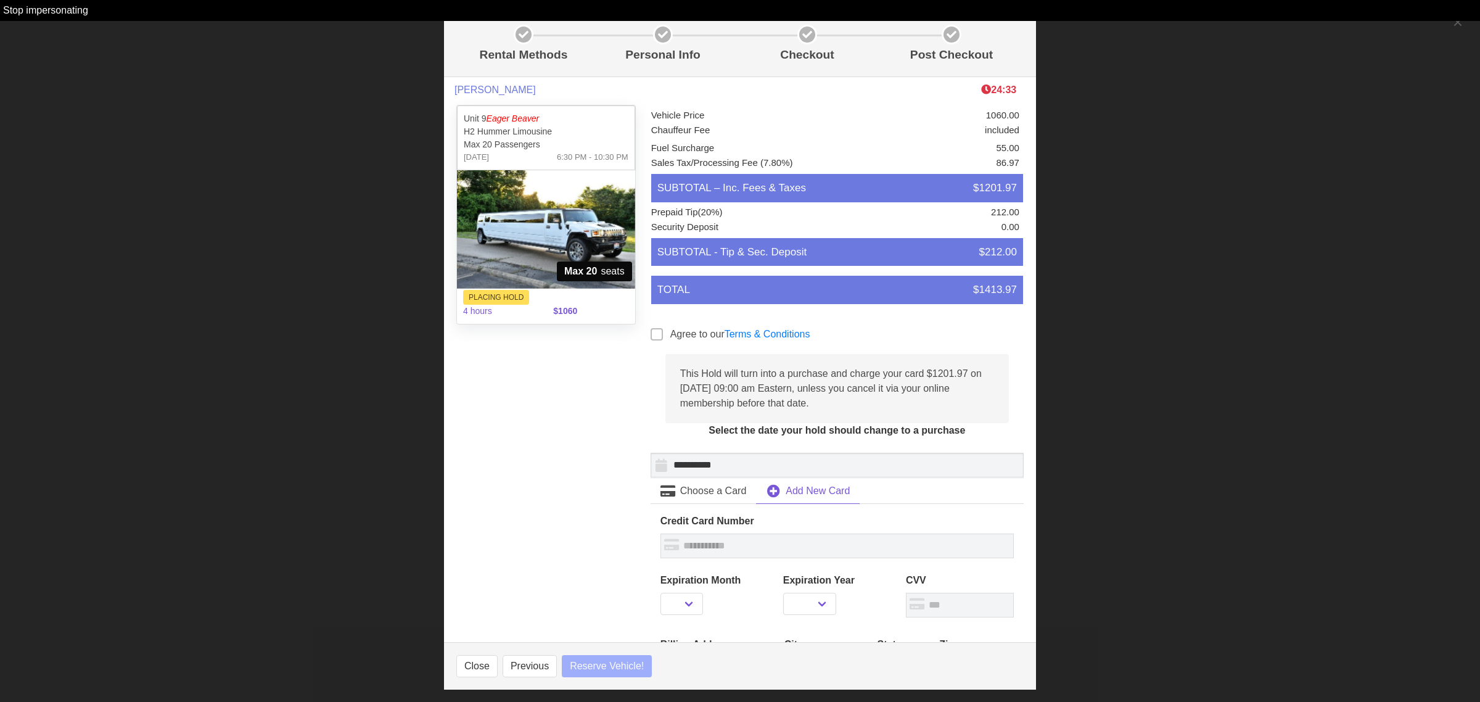
select select
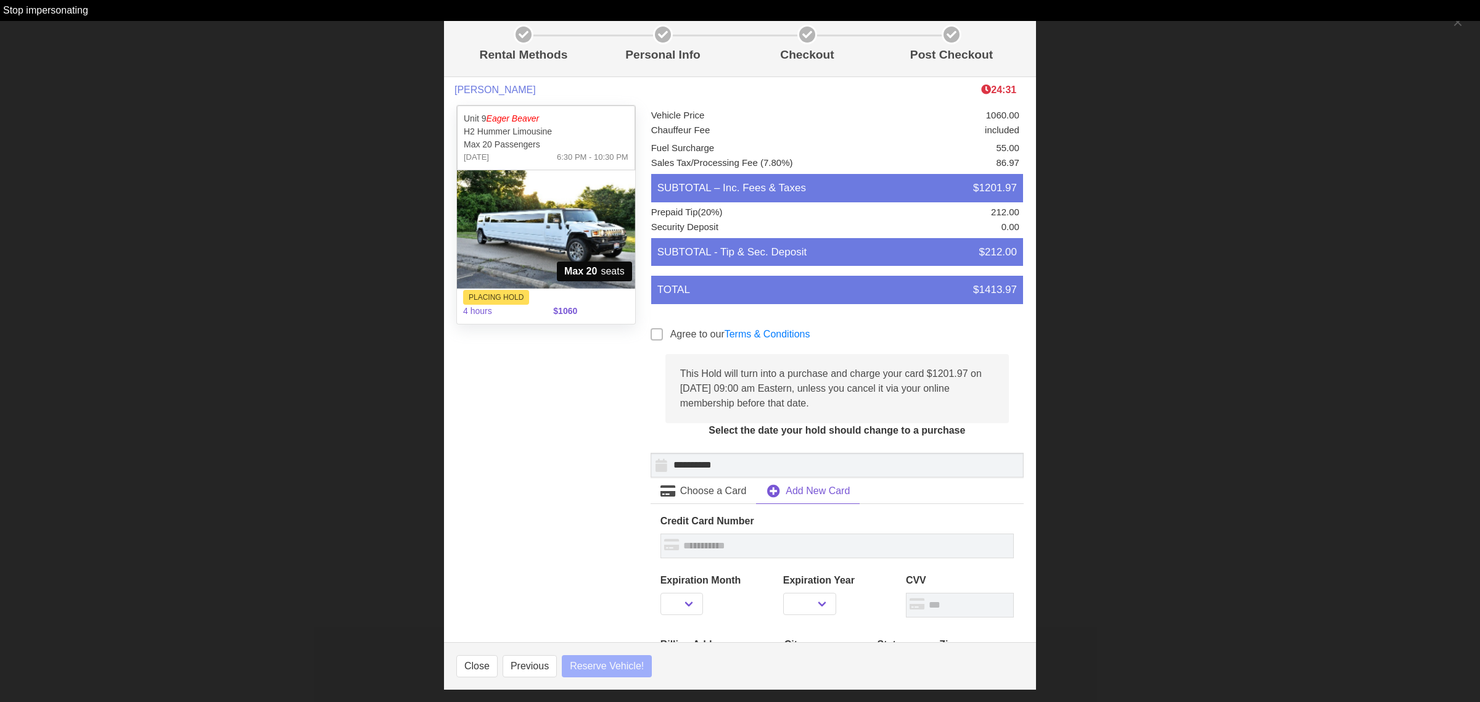
select select
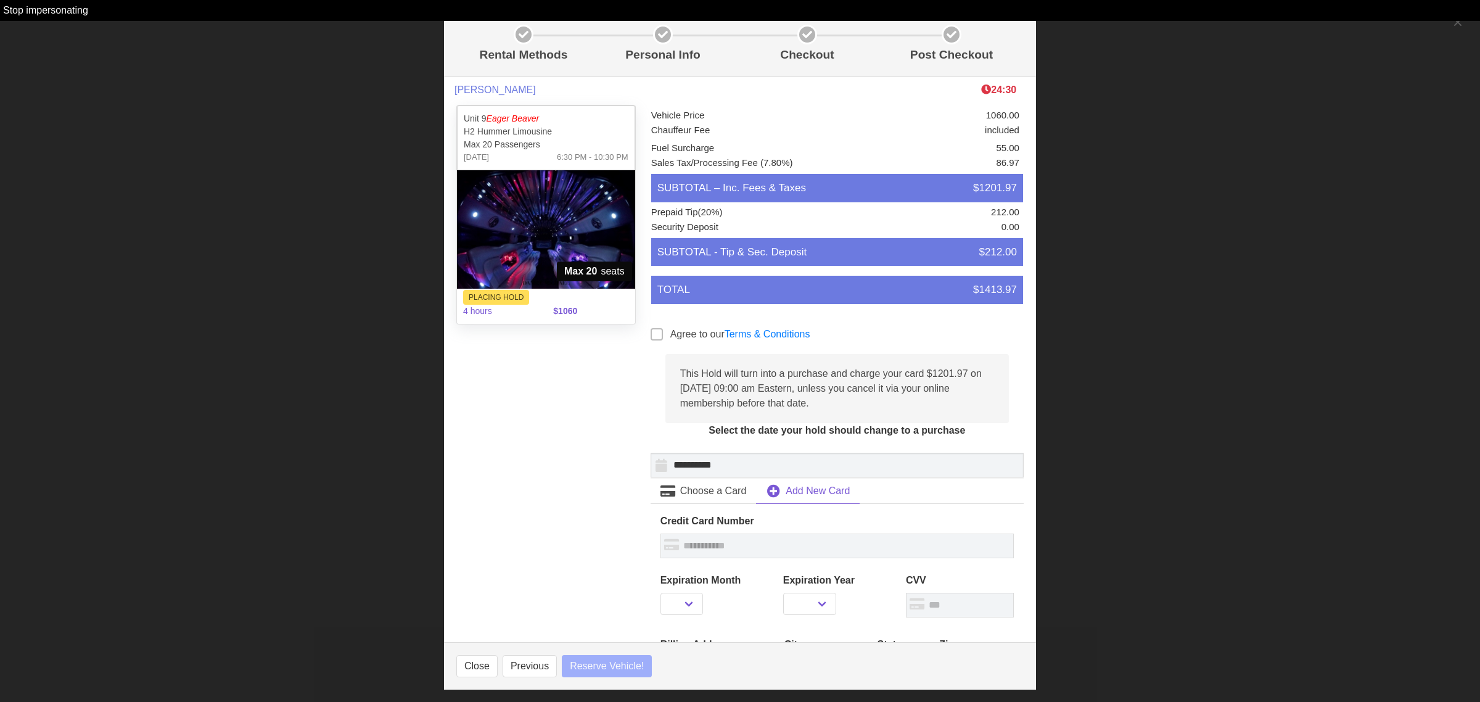
select select
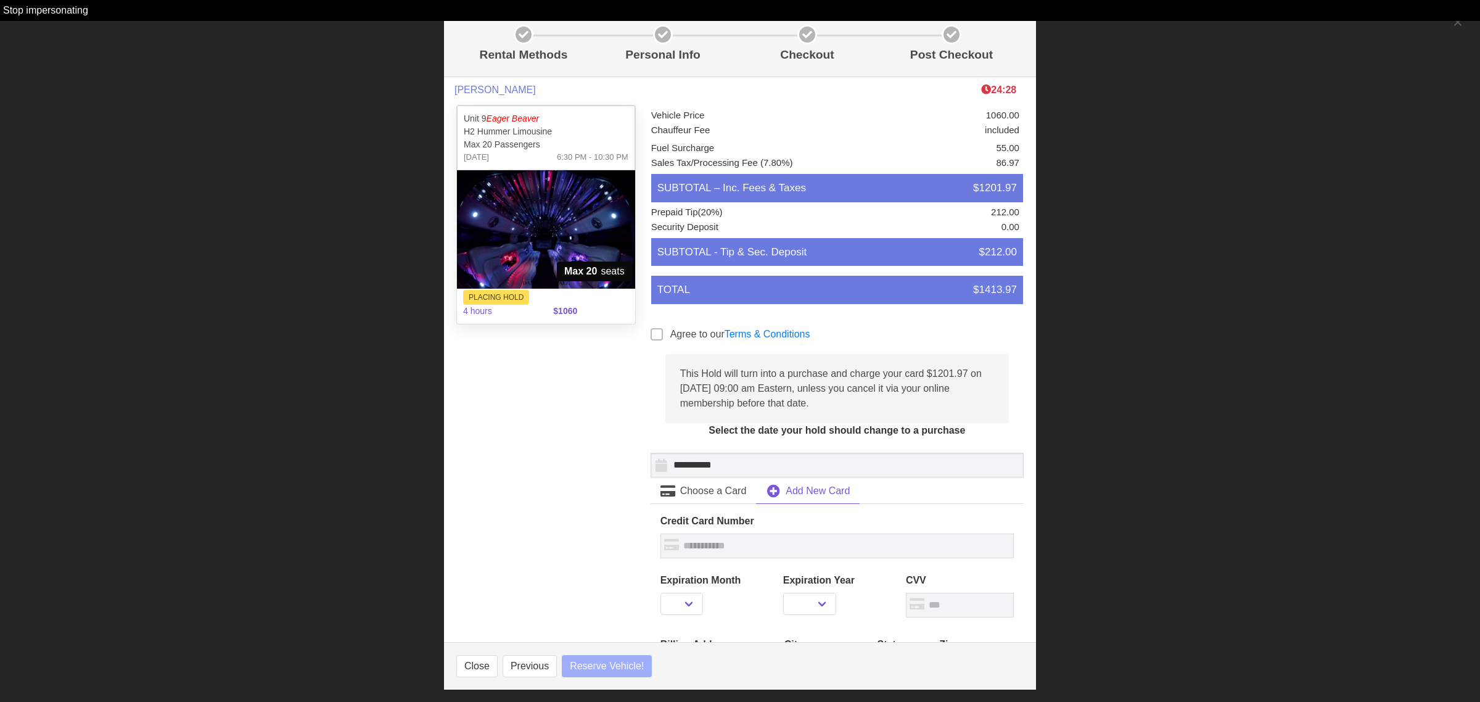
select select
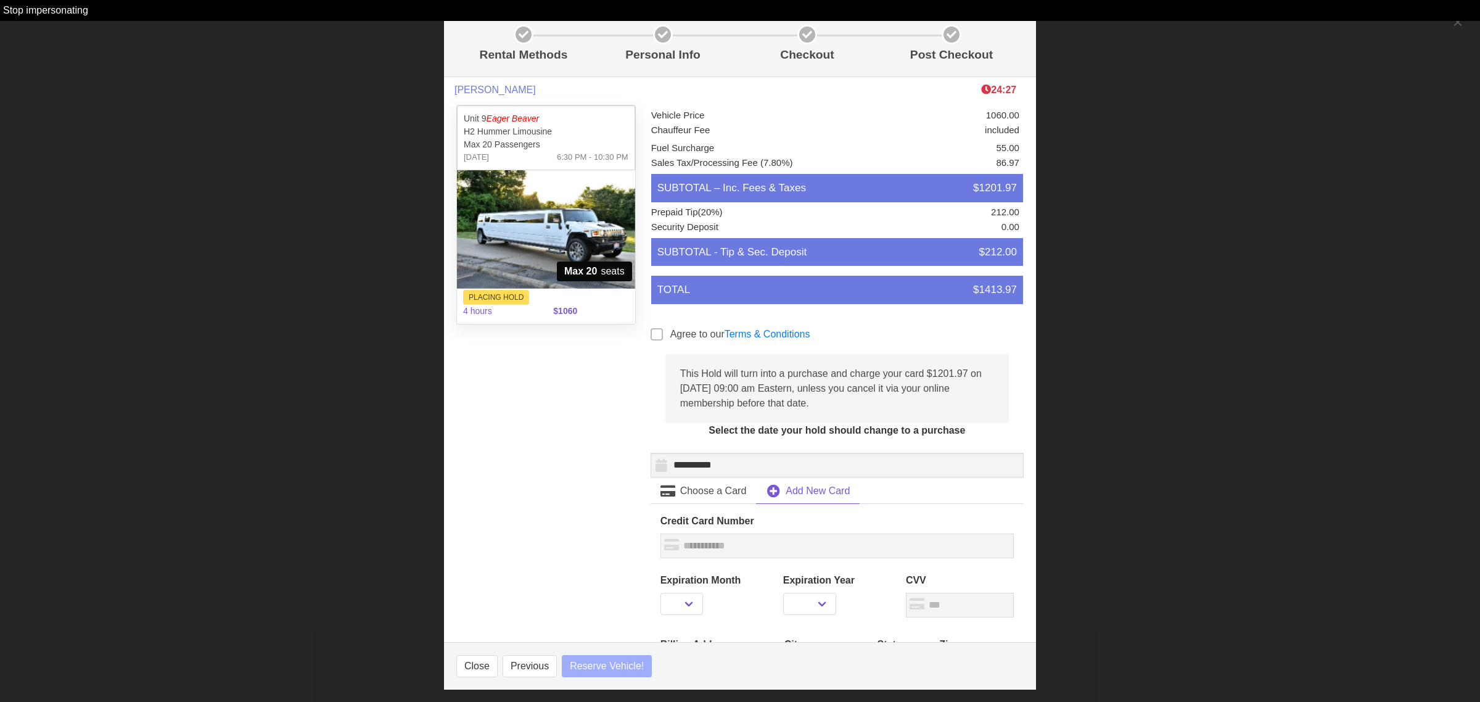
select select
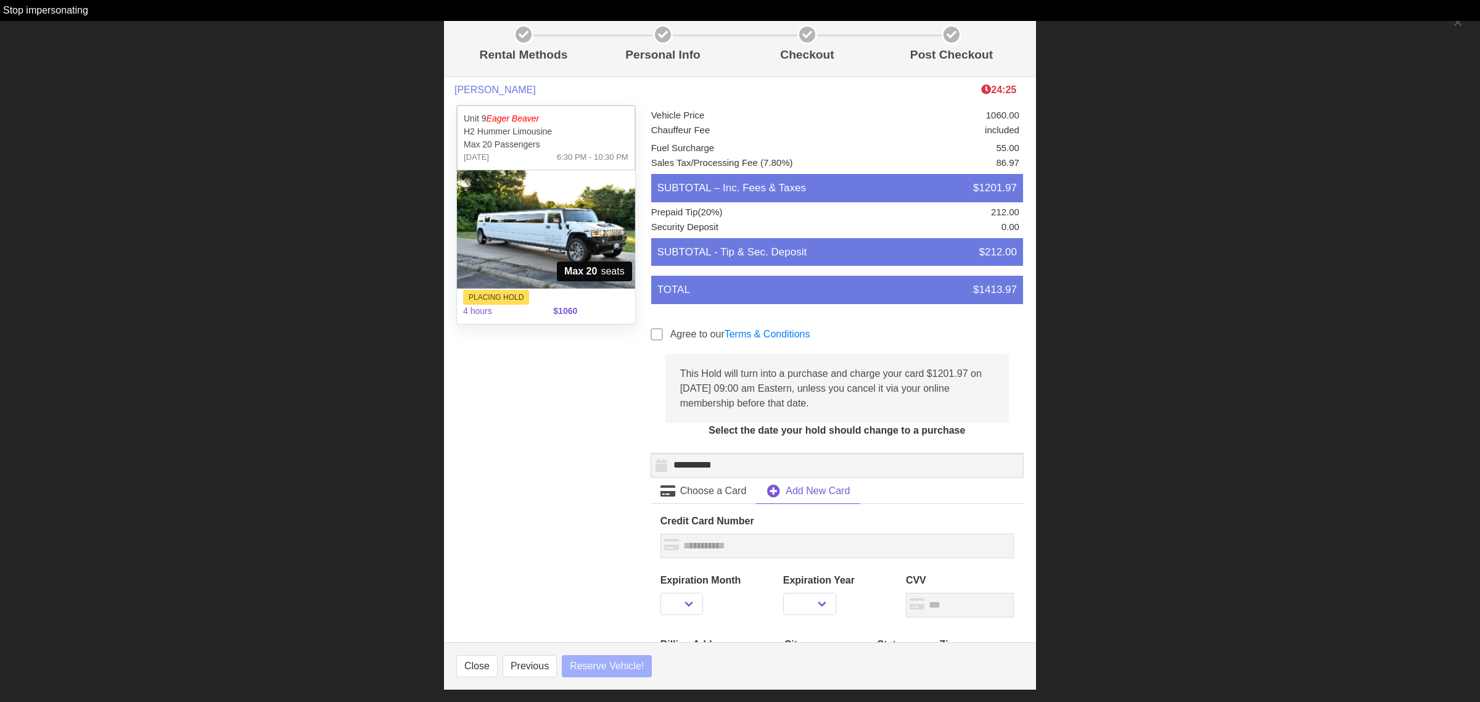
select select
click at [475, 666] on button "Close" at bounding box center [476, 666] width 41 height 22
select select
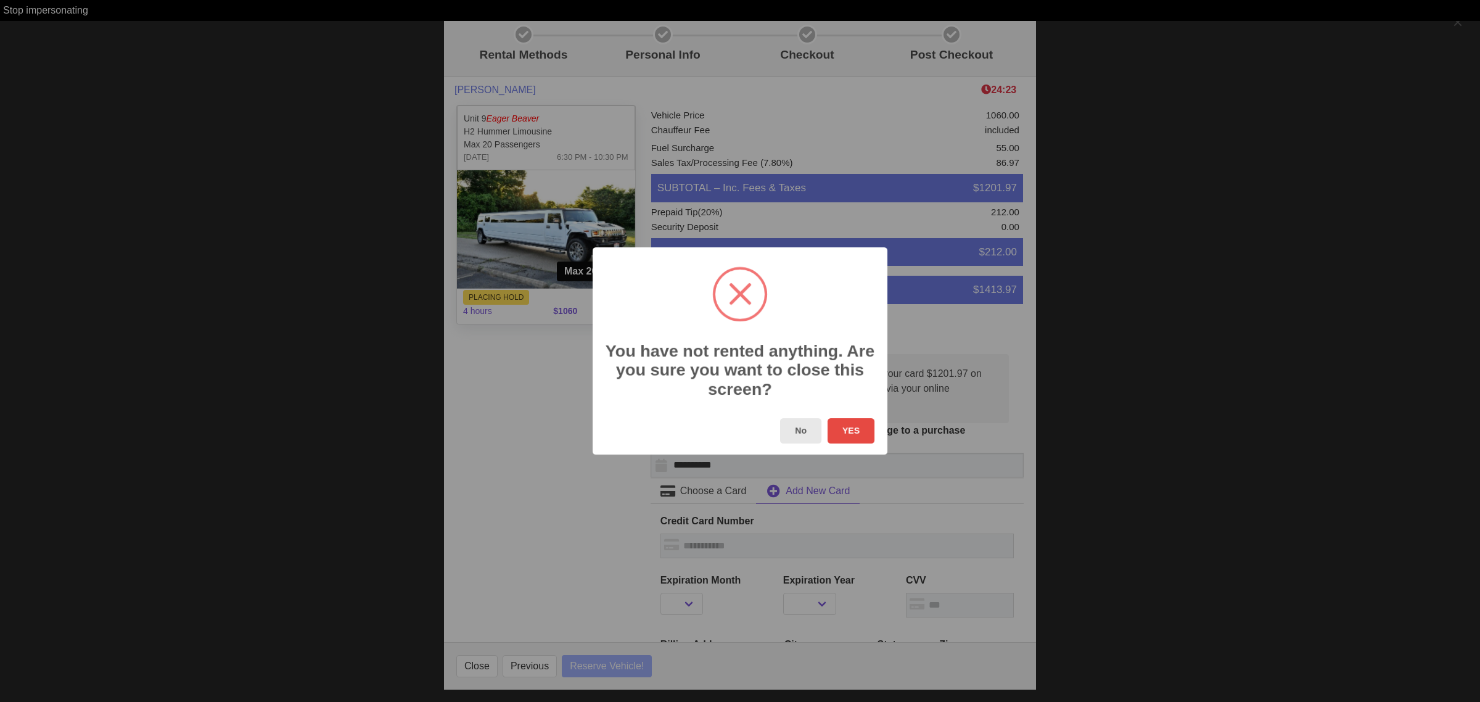
select select
click at [803, 432] on button "No" at bounding box center [800, 430] width 41 height 25
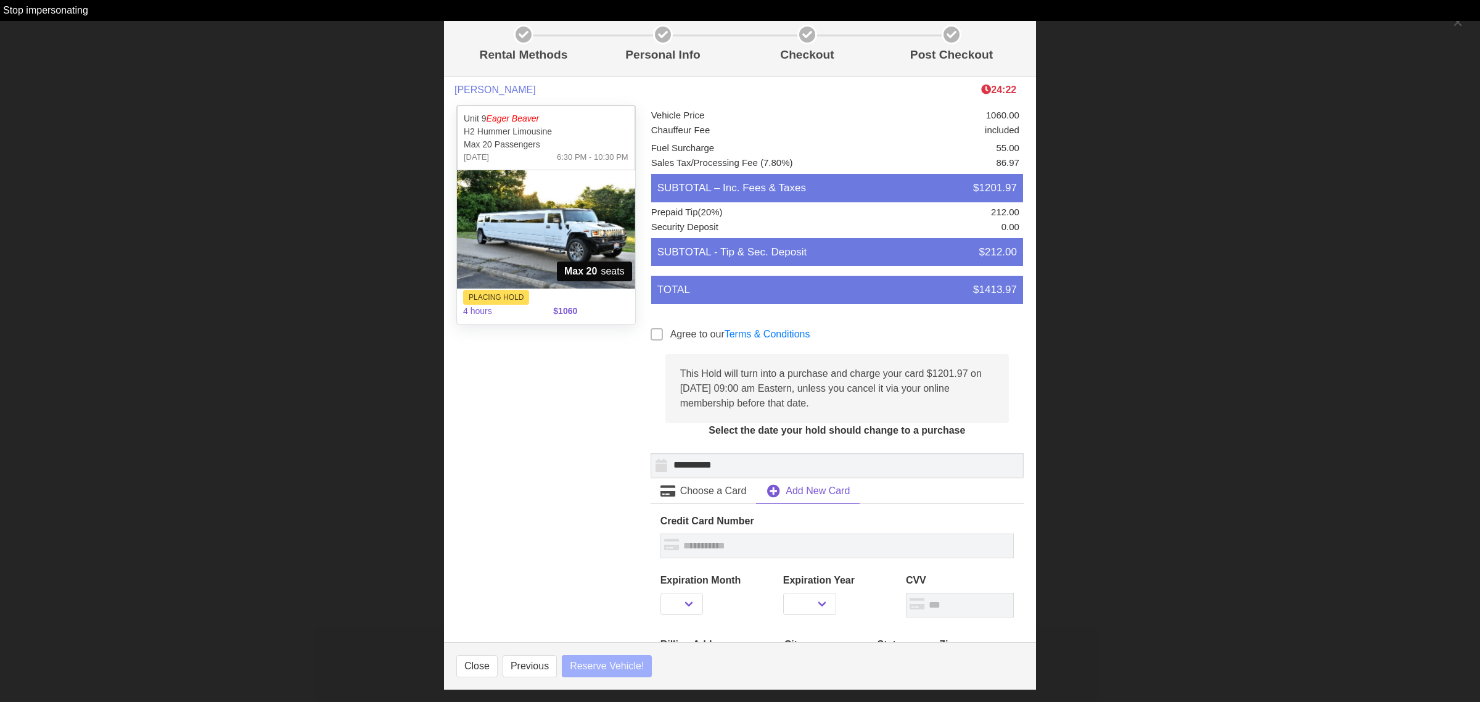
select select
click at [530, 668] on button "Previous" at bounding box center [529, 666] width 54 height 22
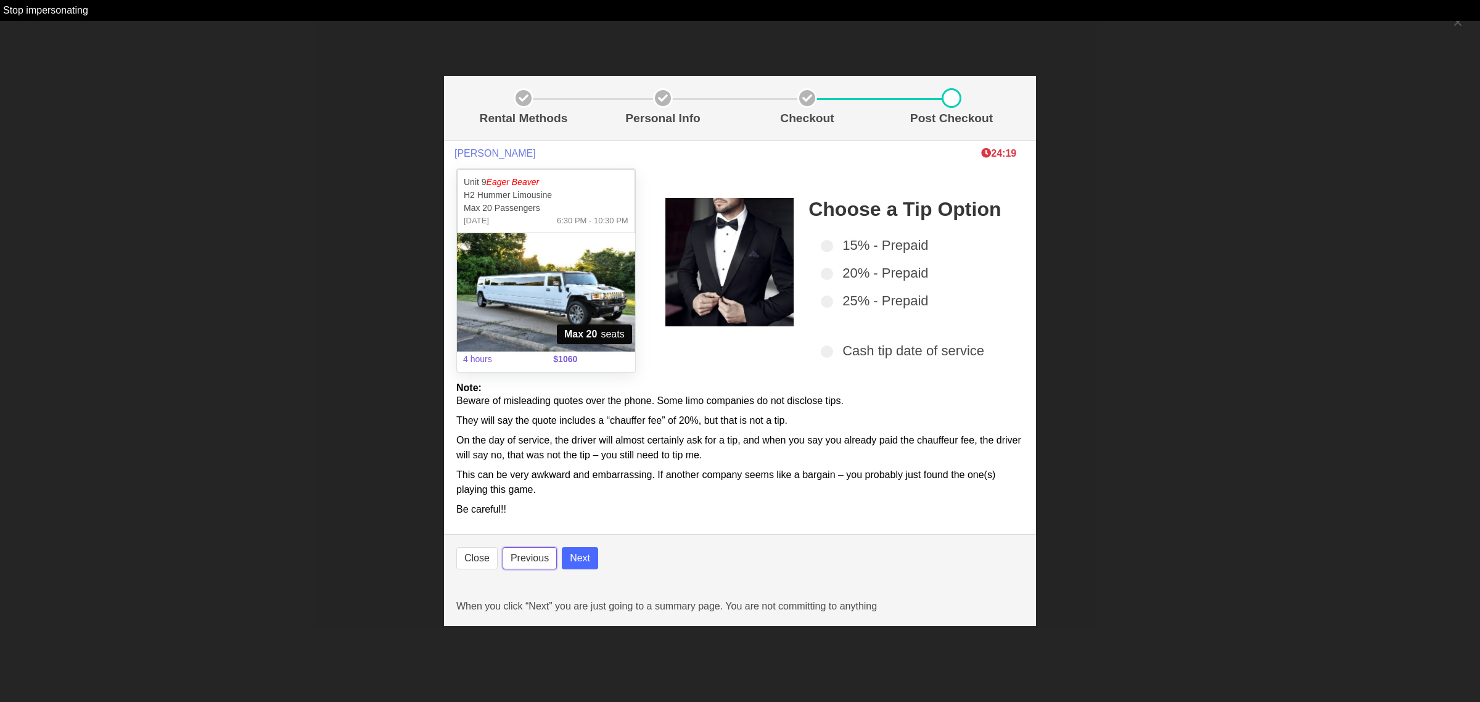
click at [536, 556] on button "Previous" at bounding box center [529, 558] width 54 height 22
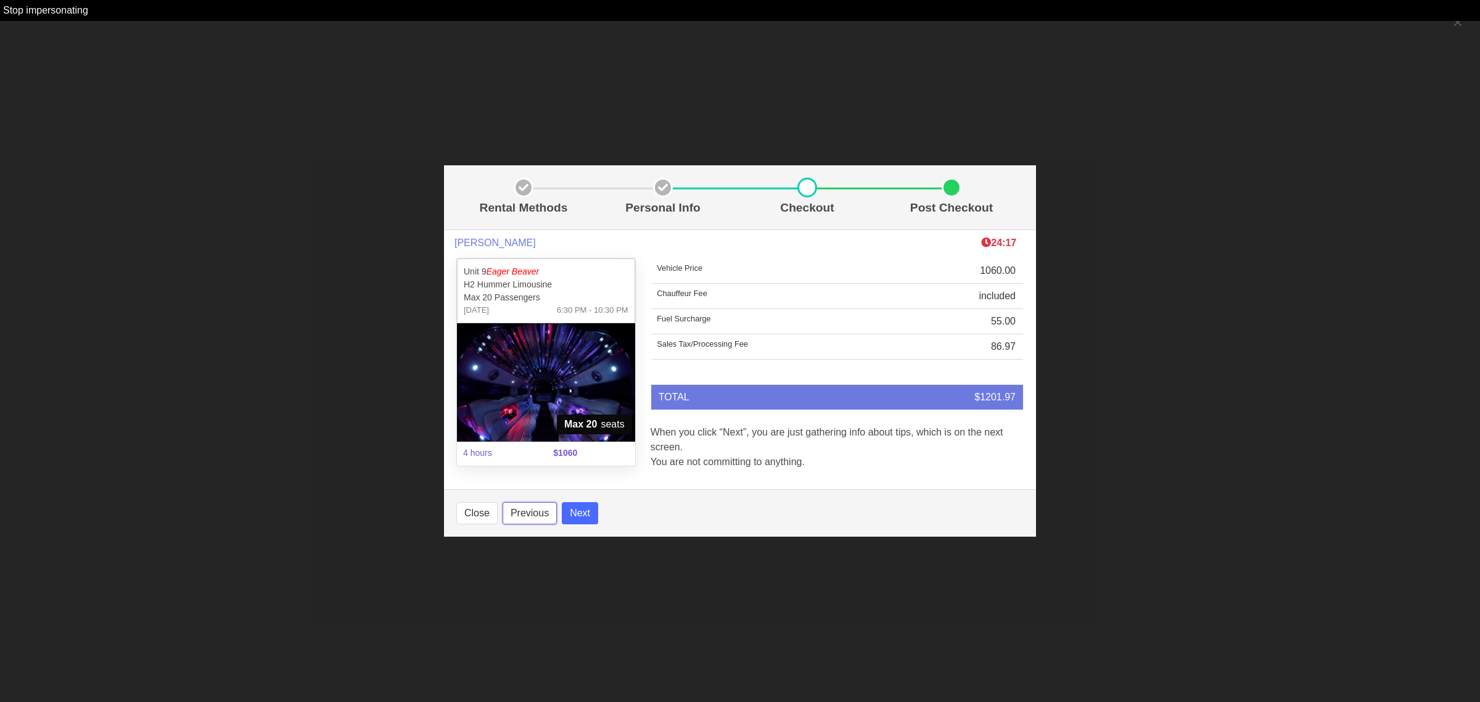
click at [530, 519] on button "Previous" at bounding box center [529, 513] width 54 height 22
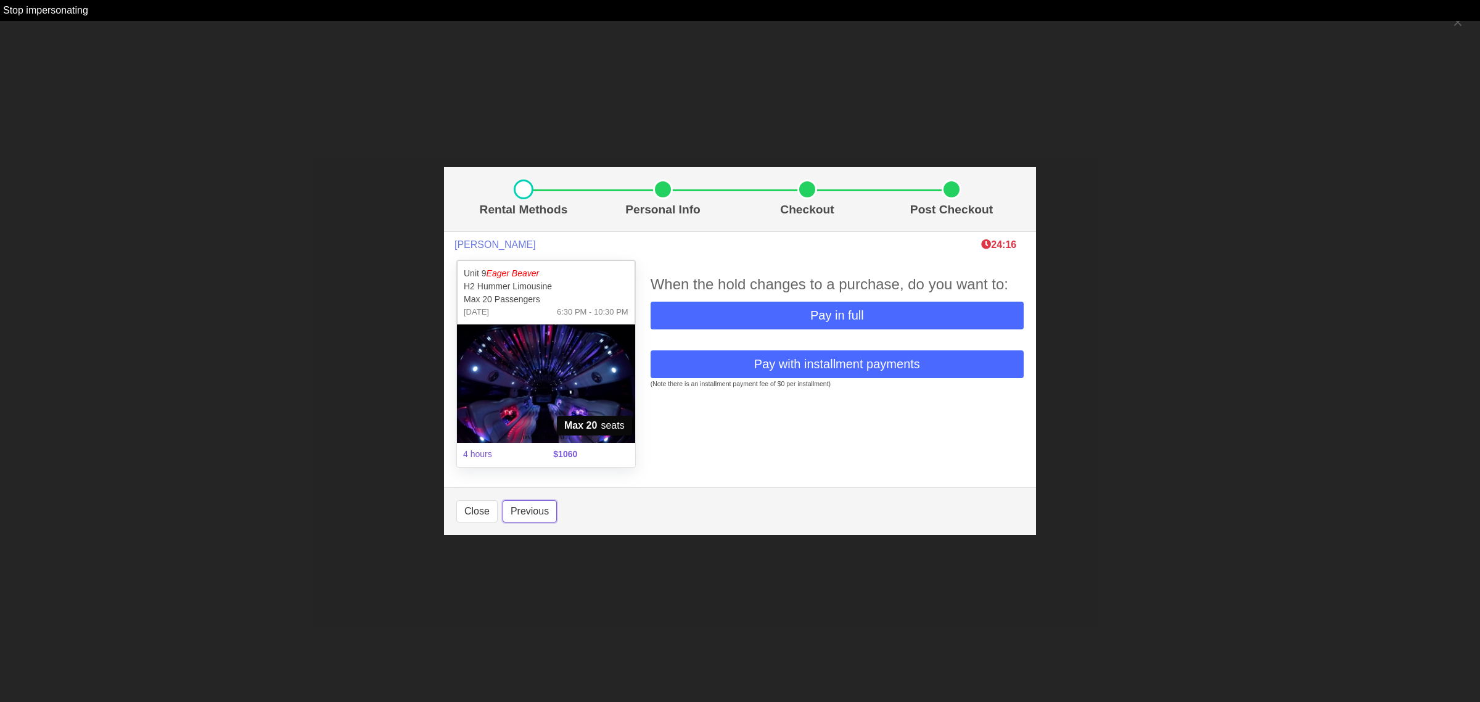
click at [531, 511] on button "Previous" at bounding box center [529, 511] width 54 height 22
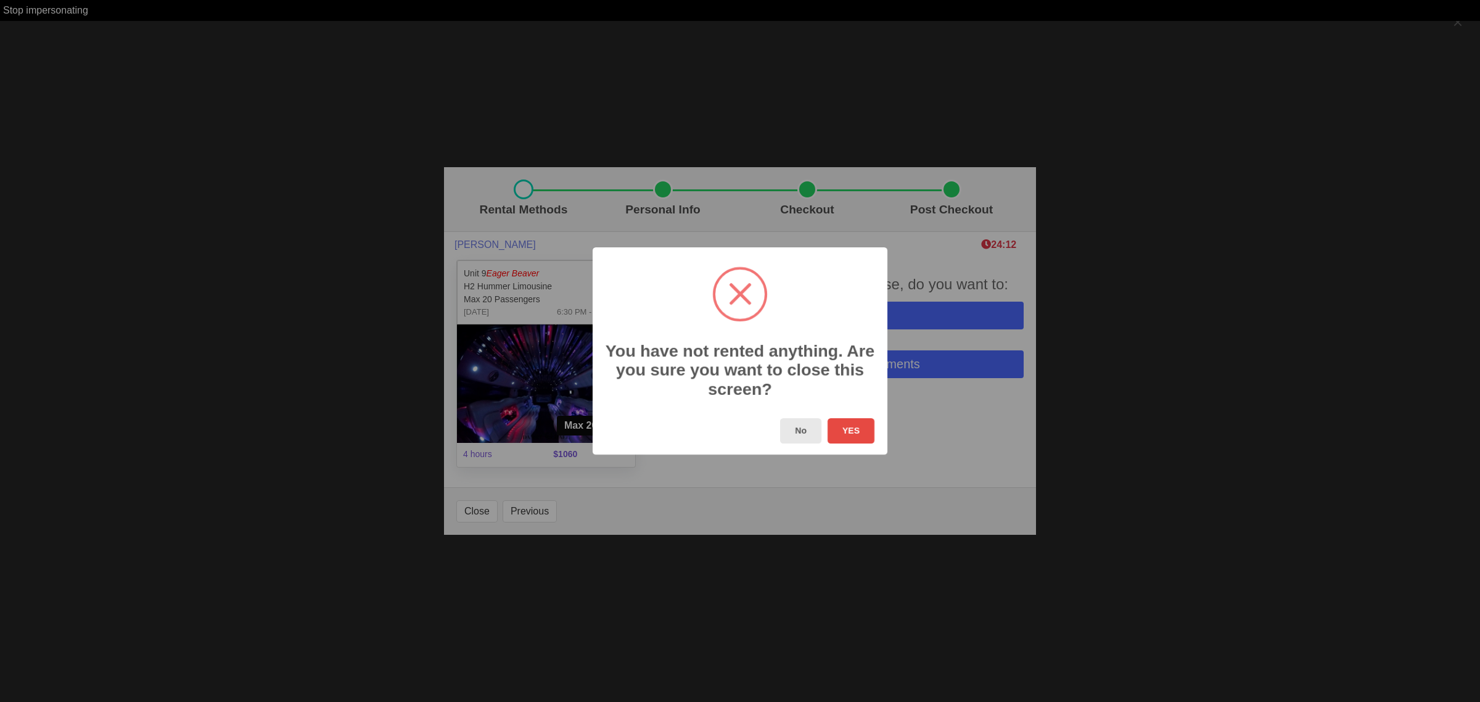
click at [808, 433] on button "No" at bounding box center [800, 430] width 41 height 25
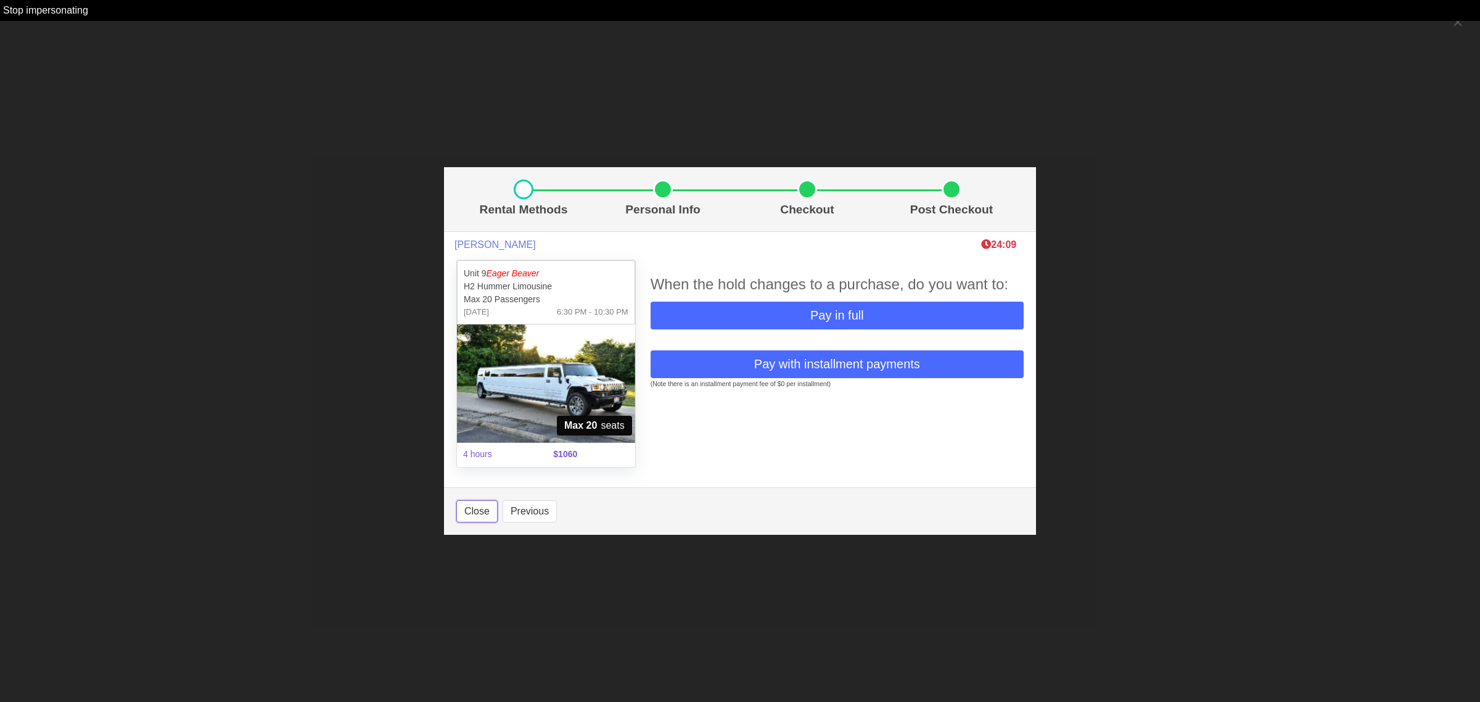
click at [484, 522] on button "Close" at bounding box center [476, 511] width 41 height 22
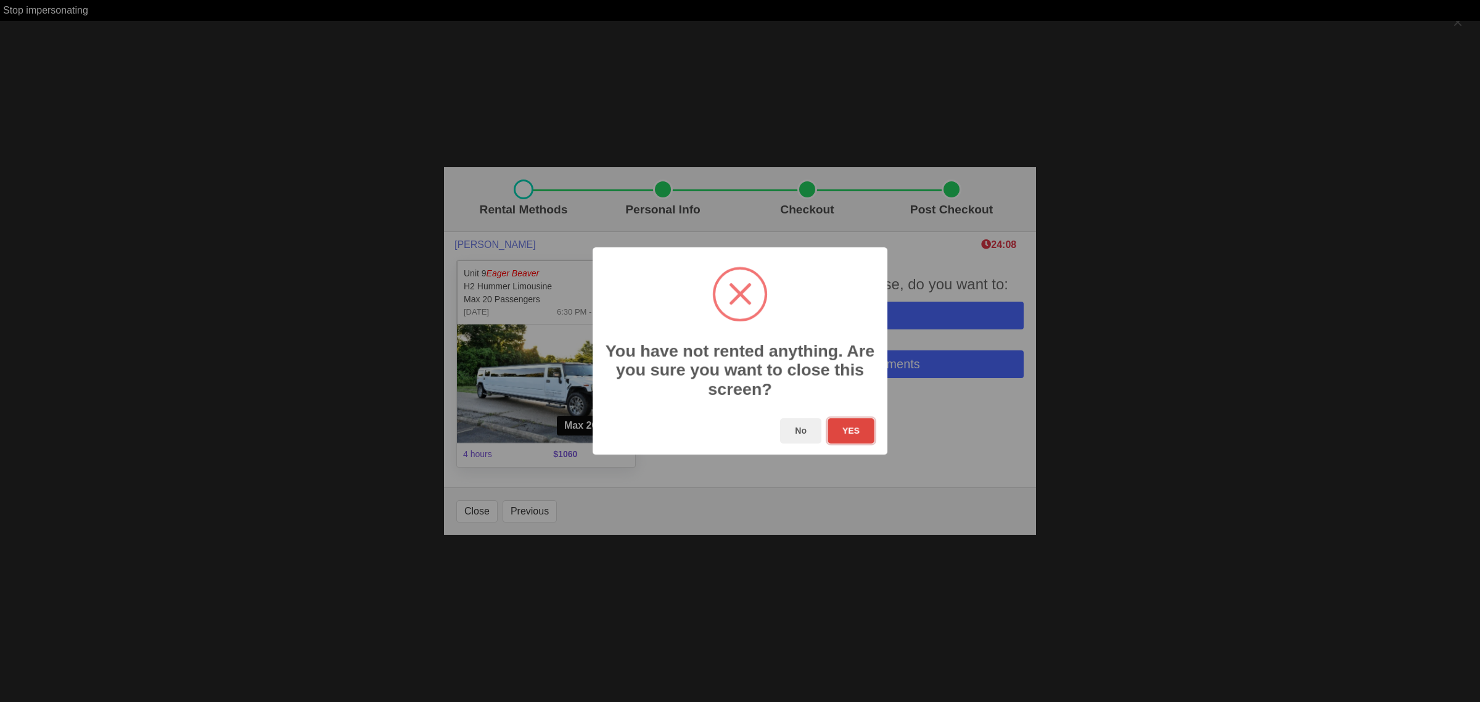
click at [860, 437] on button "YES" at bounding box center [850, 430] width 47 height 25
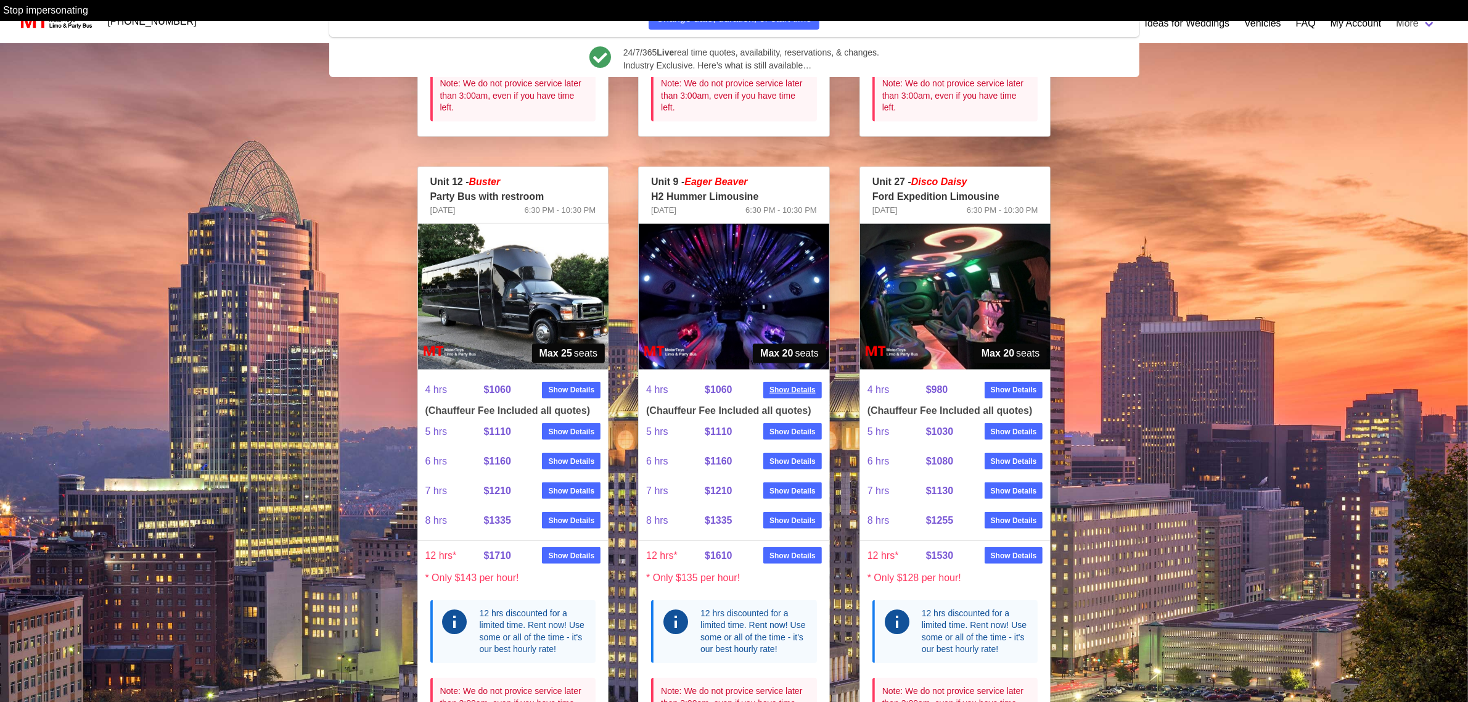
click at [811, 392] on strong "Show Details" at bounding box center [792, 389] width 46 height 11
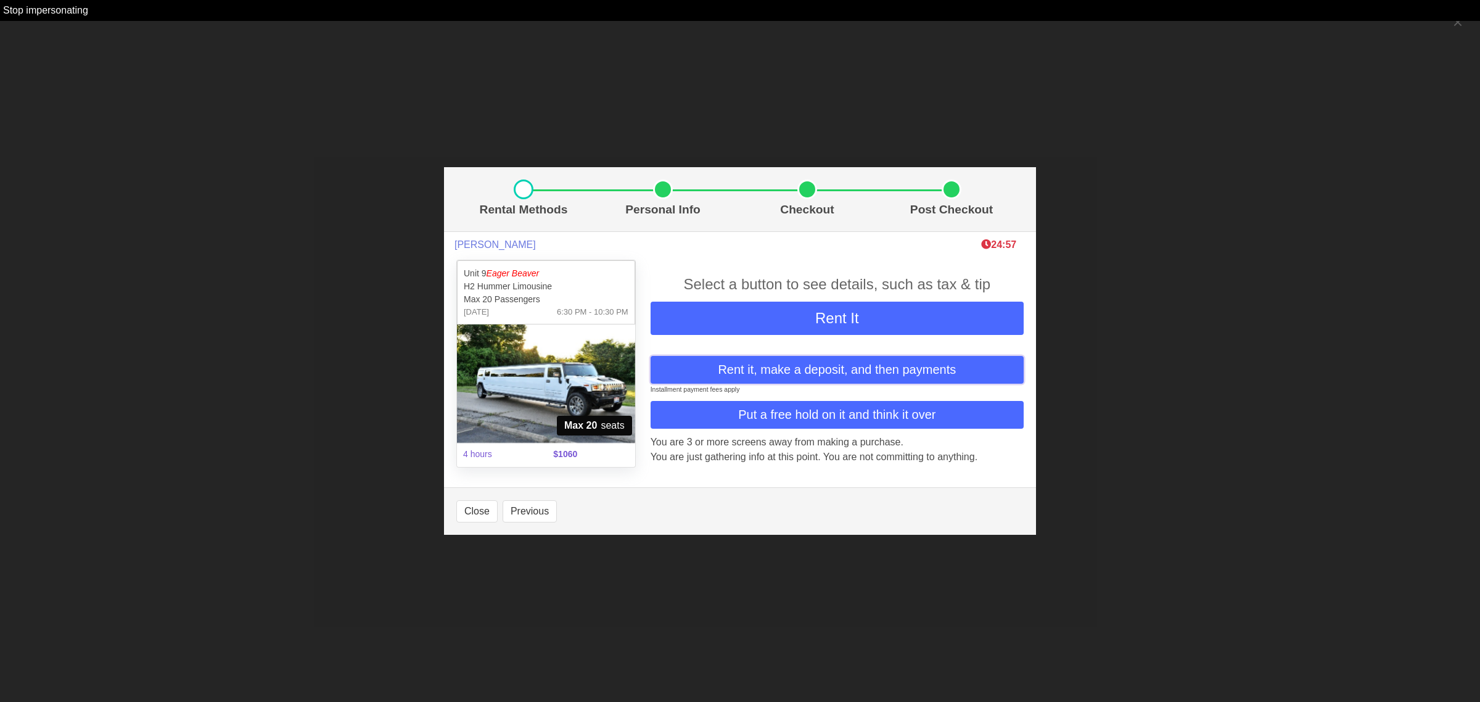
click at [809, 367] on span "Rent it, make a deposit, and then payments" at bounding box center [837, 369] width 238 height 18
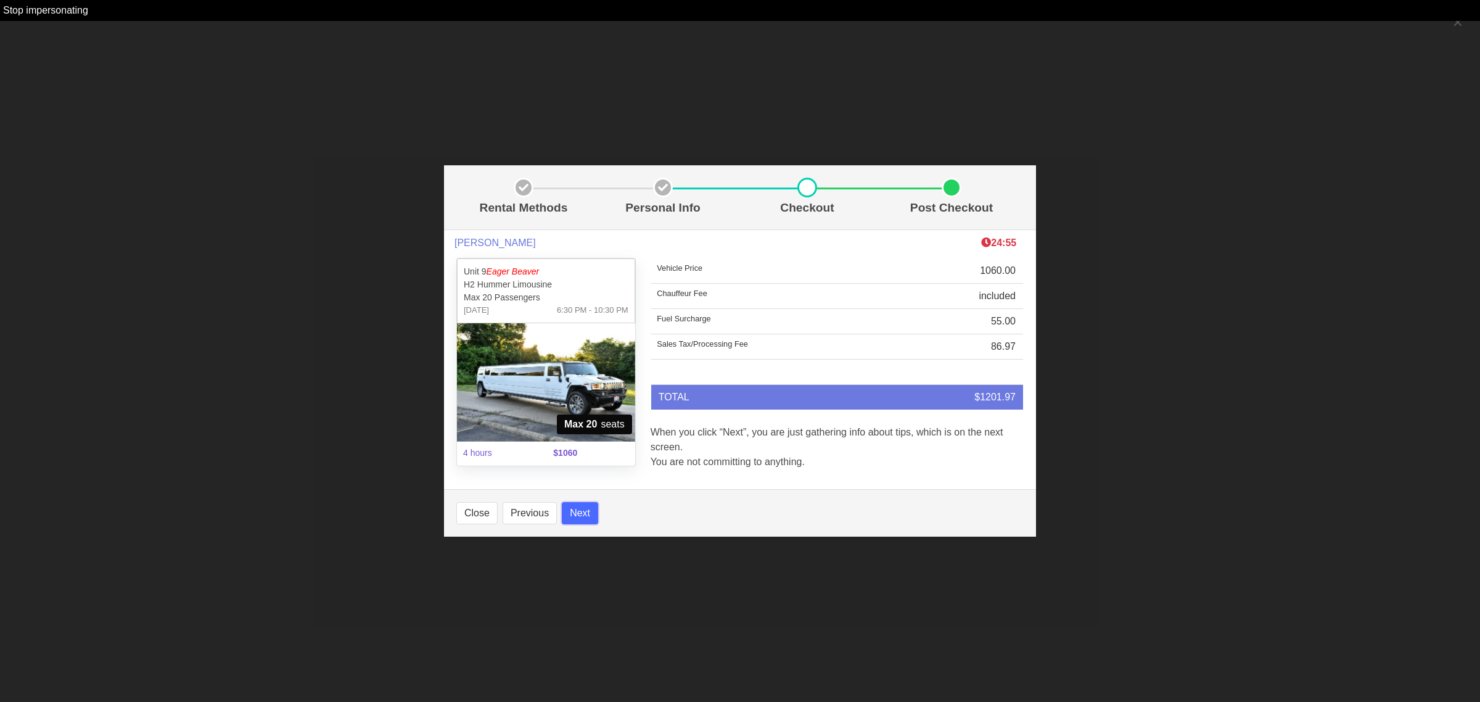
click at [578, 518] on button "Next" at bounding box center [580, 513] width 36 height 22
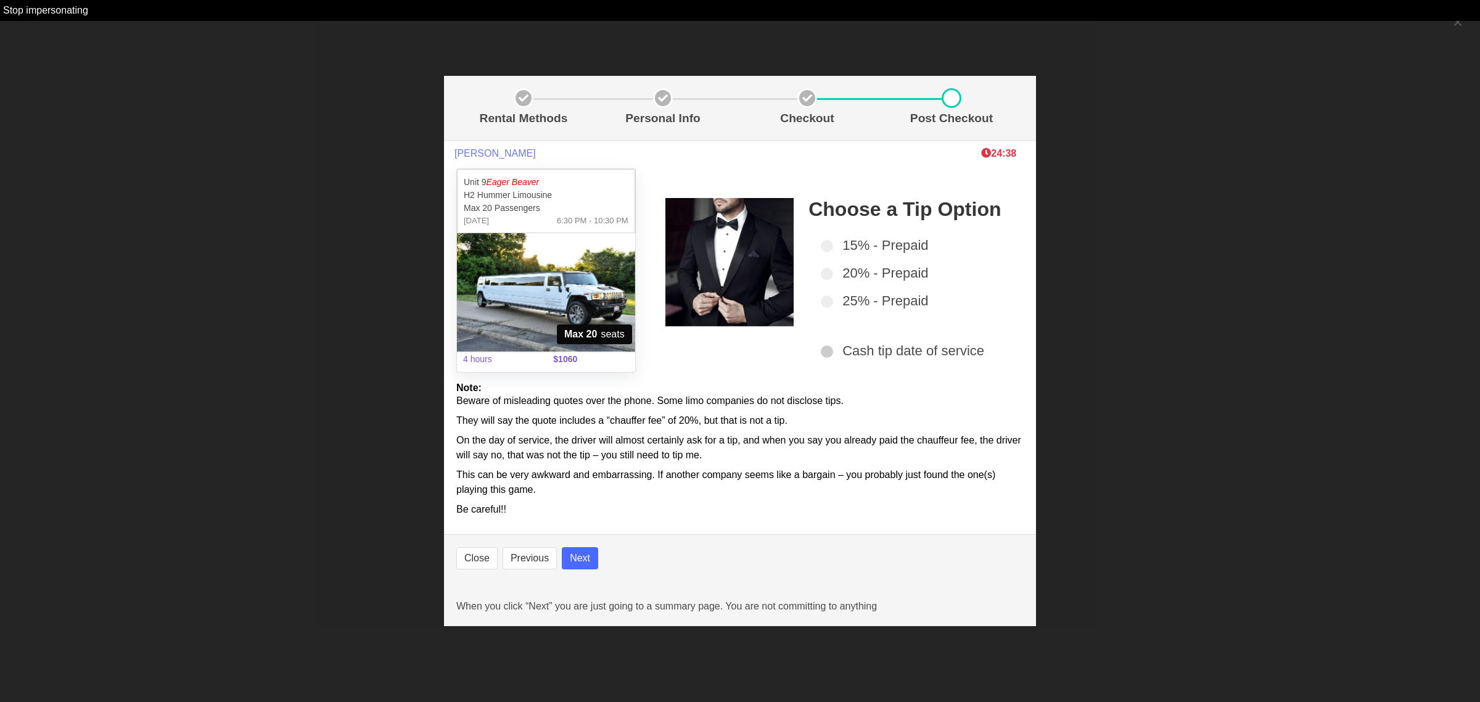
click at [830, 350] on span at bounding box center [827, 351] width 12 height 12
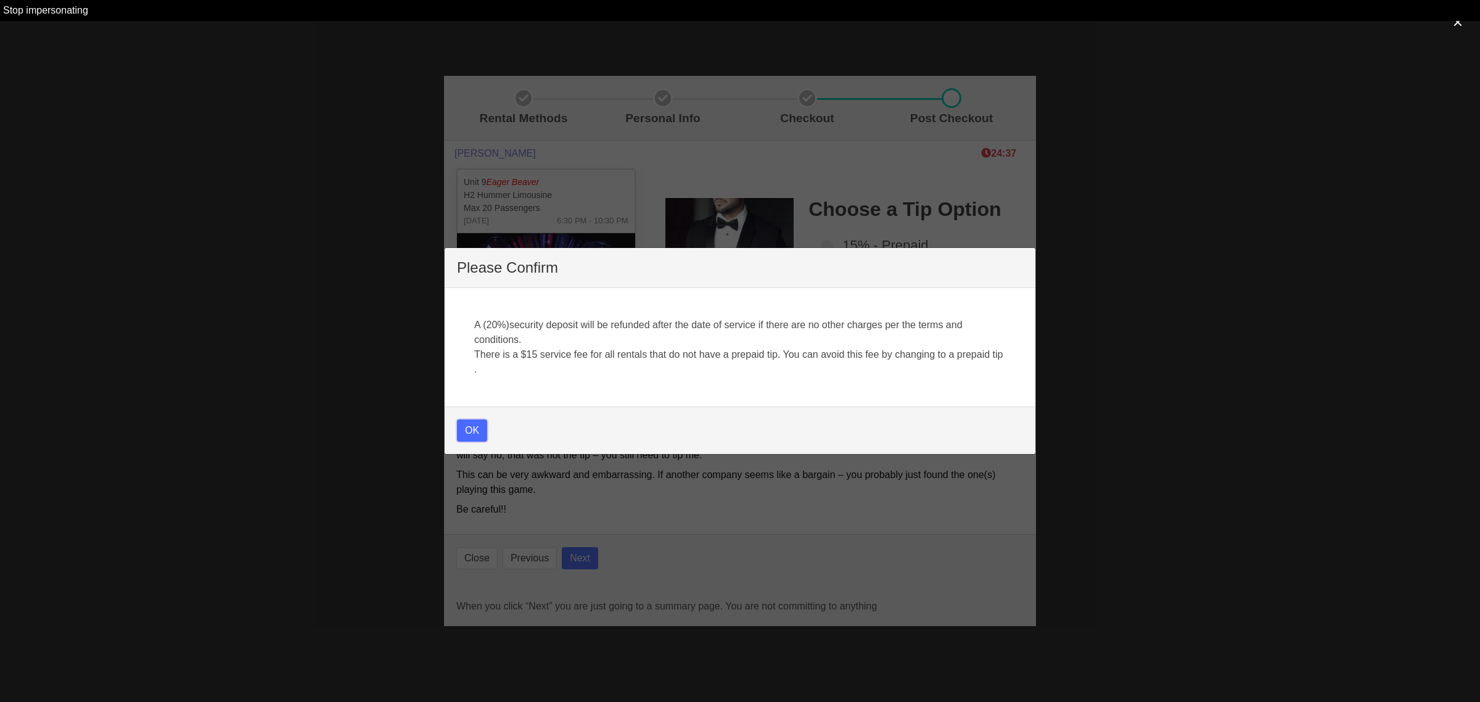
select select
click at [477, 430] on button "OK" at bounding box center [472, 430] width 30 height 22
select select
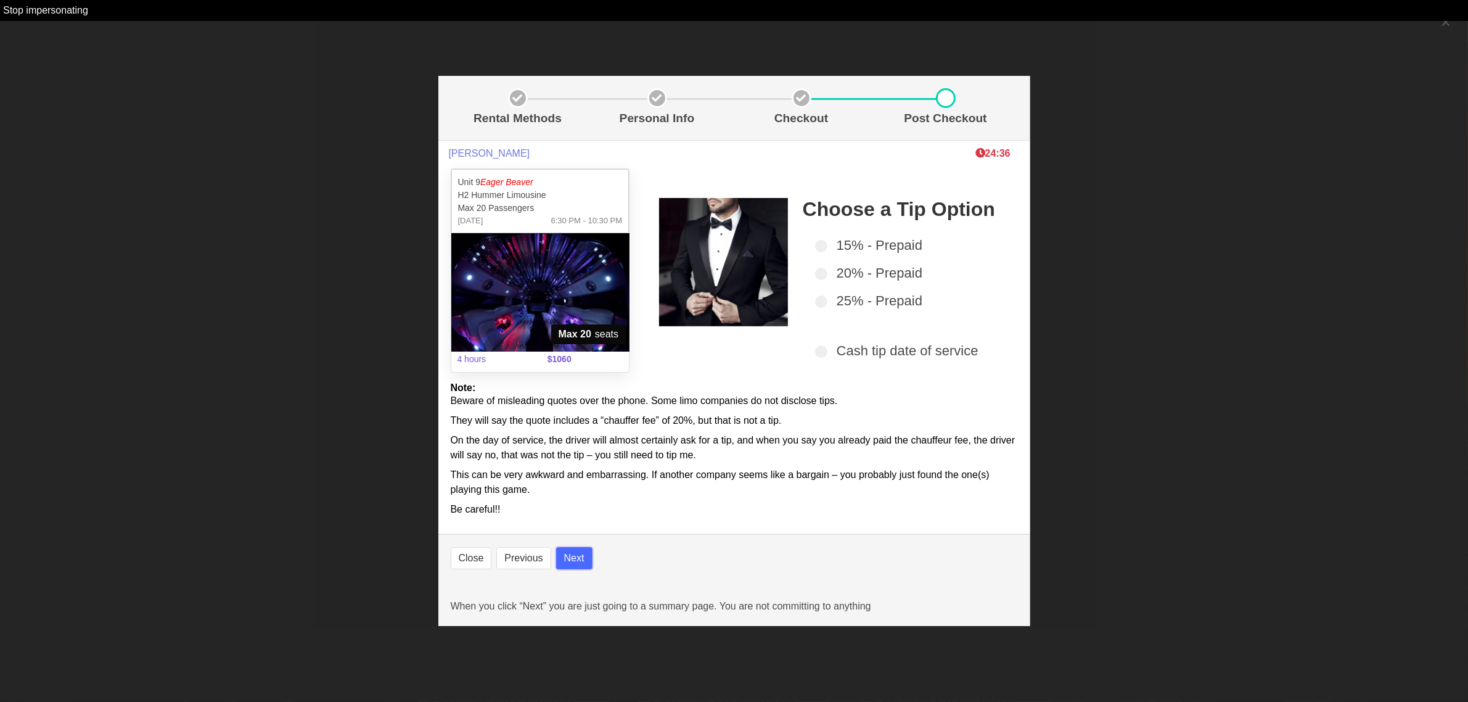
click at [572, 554] on button "Next" at bounding box center [574, 558] width 36 height 22
select select
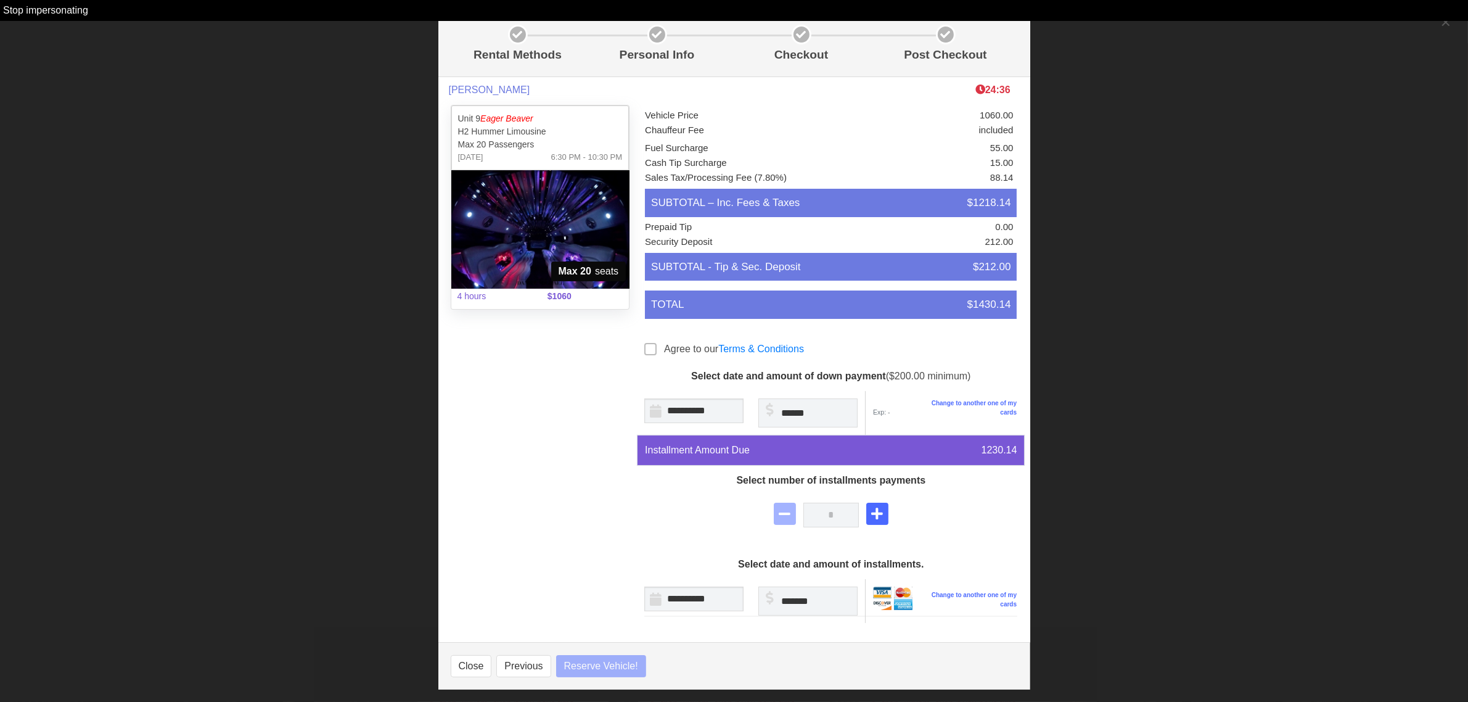
select select
click at [744, 348] on link "Terms & Conditions" at bounding box center [761, 348] width 86 height 10
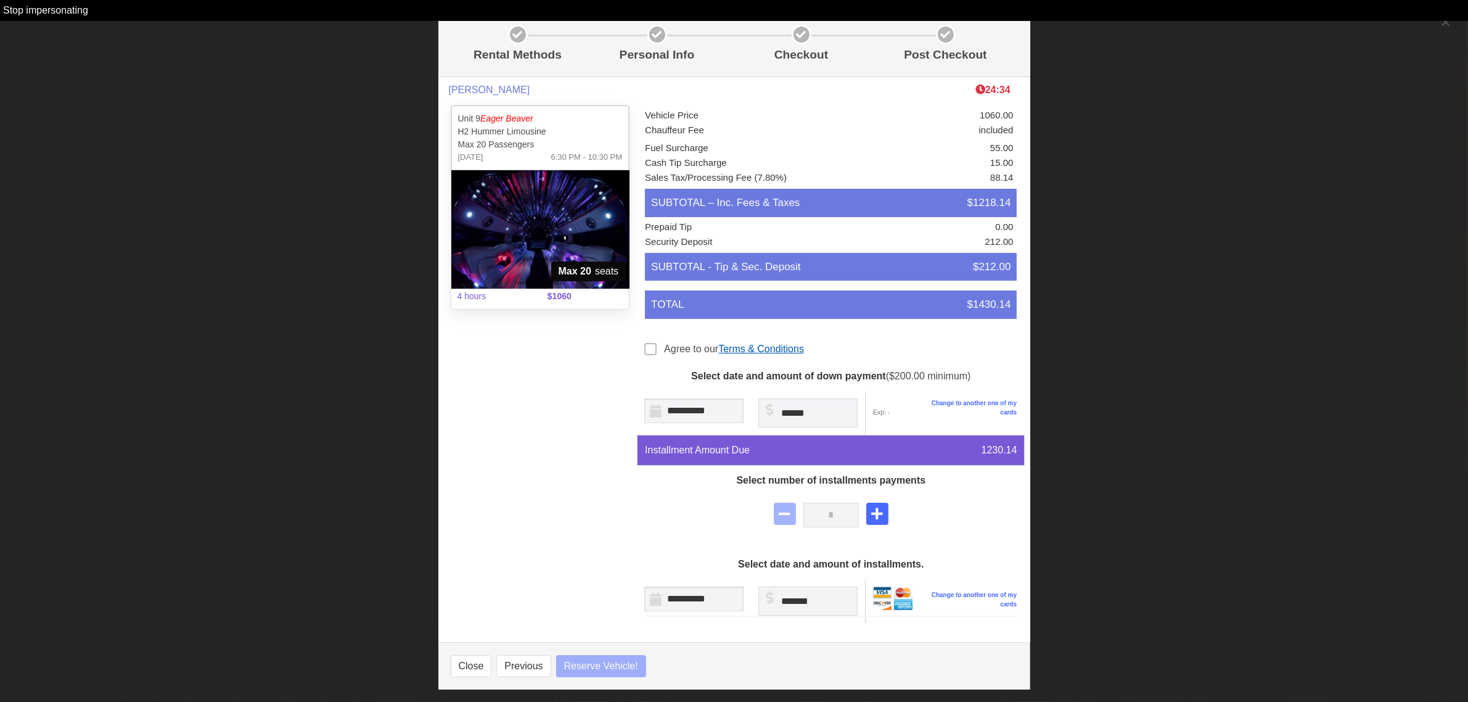
select select
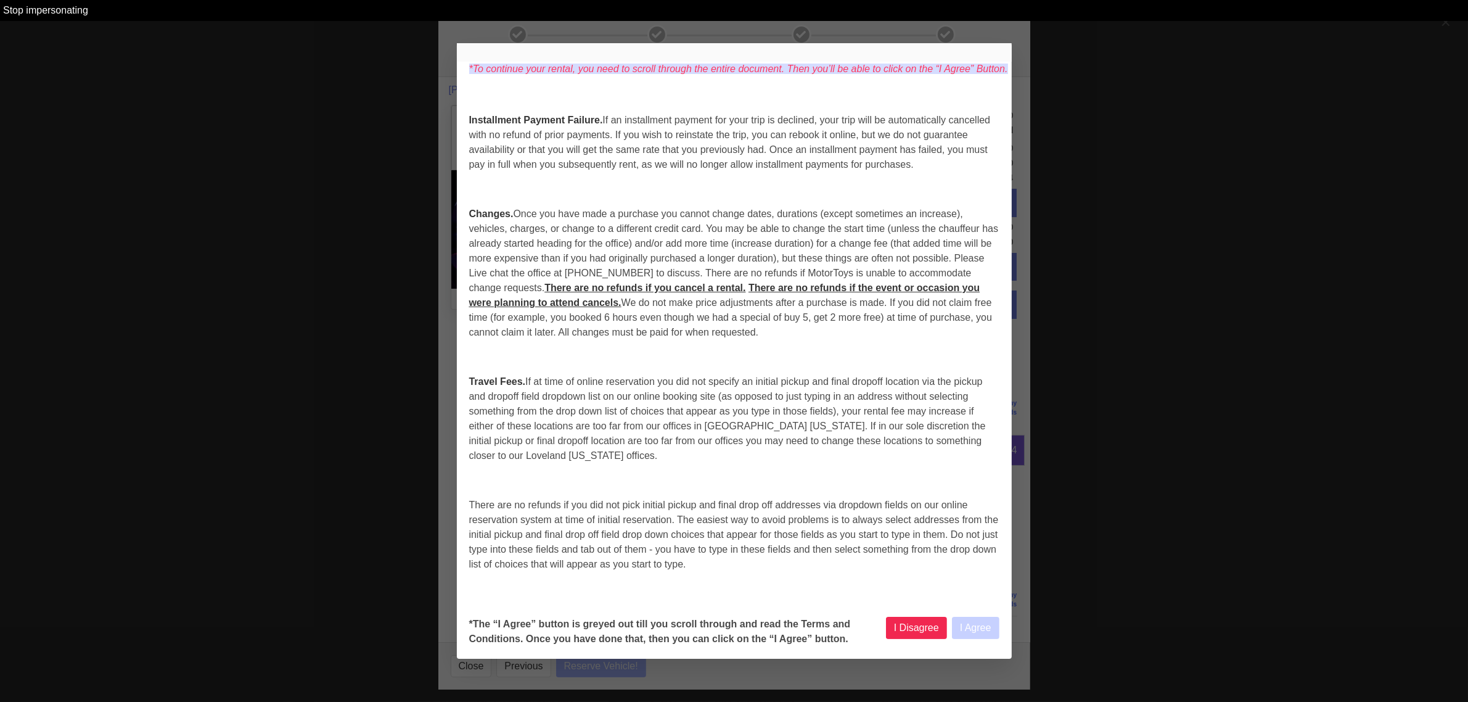
select select
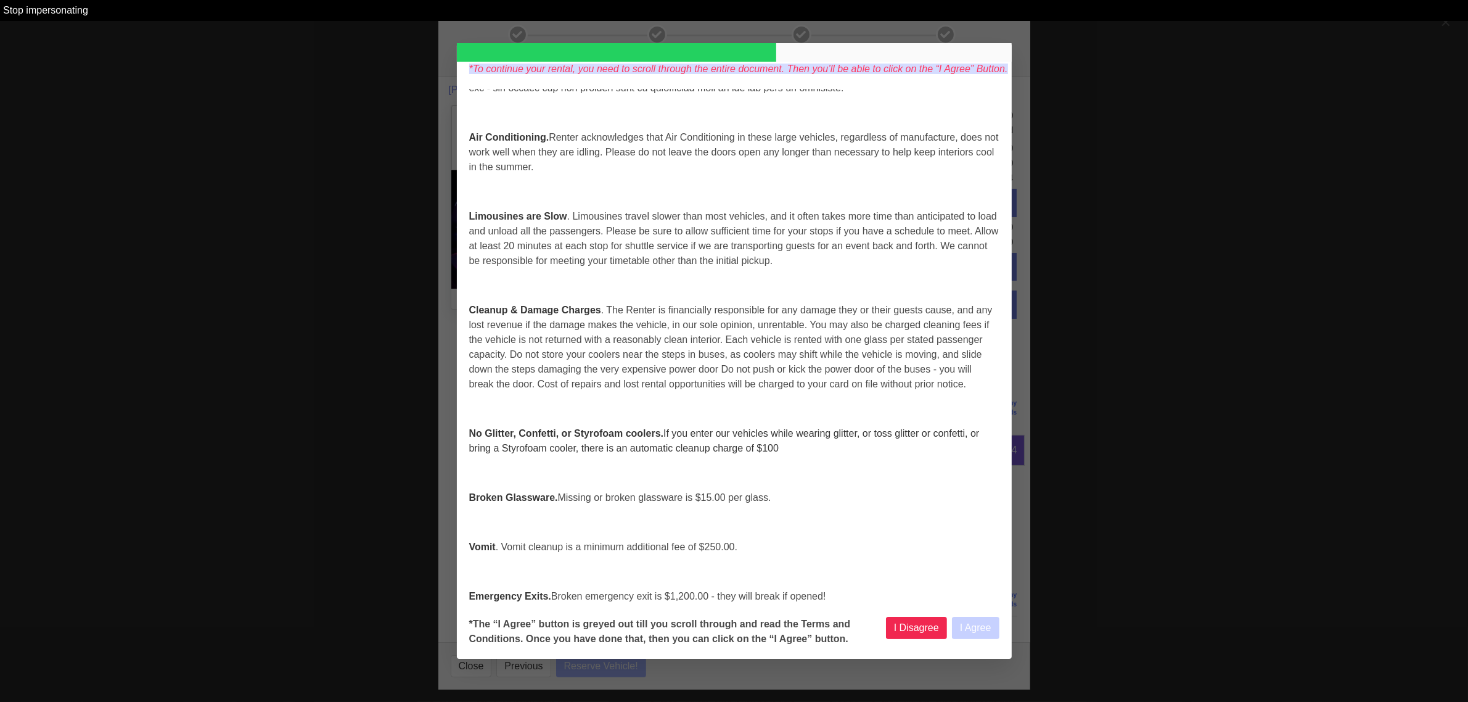
select select
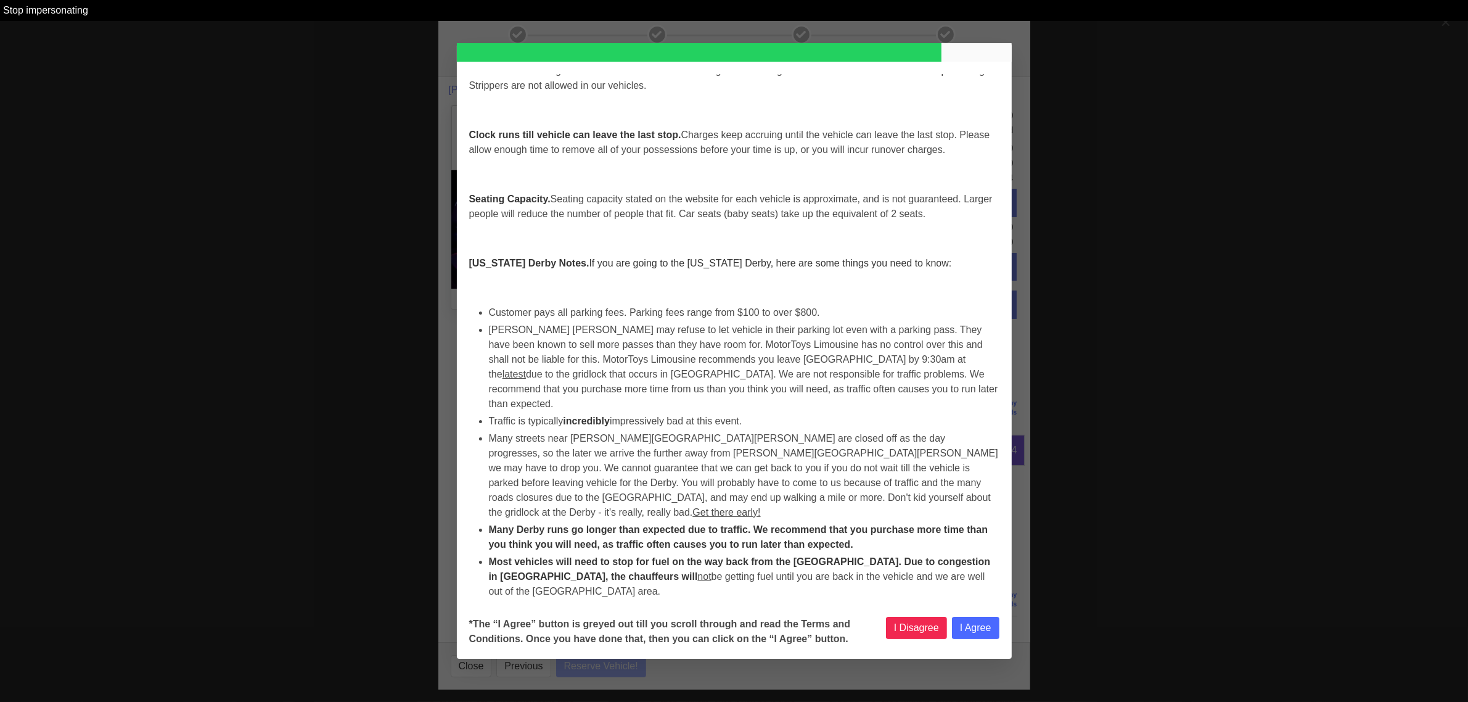
scroll to position [4778, 0]
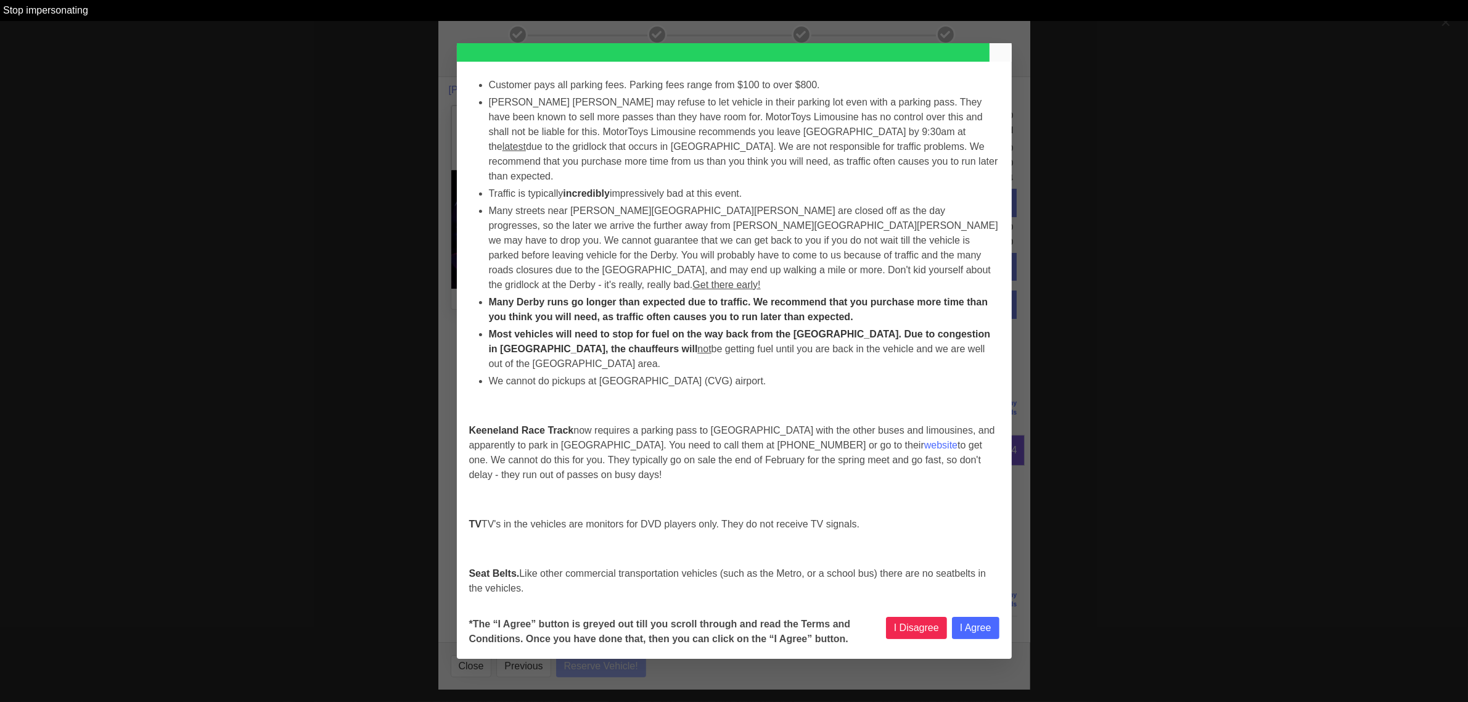
select select
click at [972, 630] on button "I Agree" at bounding box center [975, 628] width 47 height 22
select select
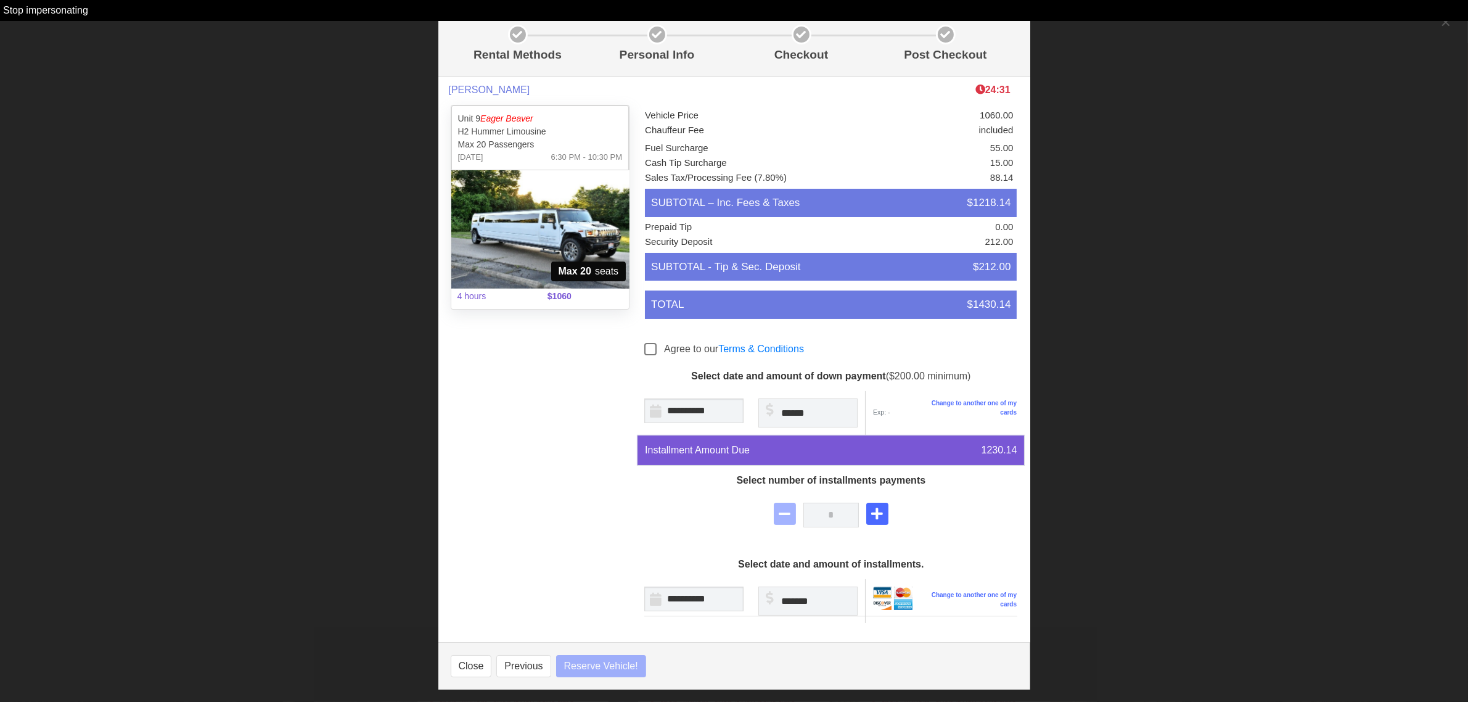
select select
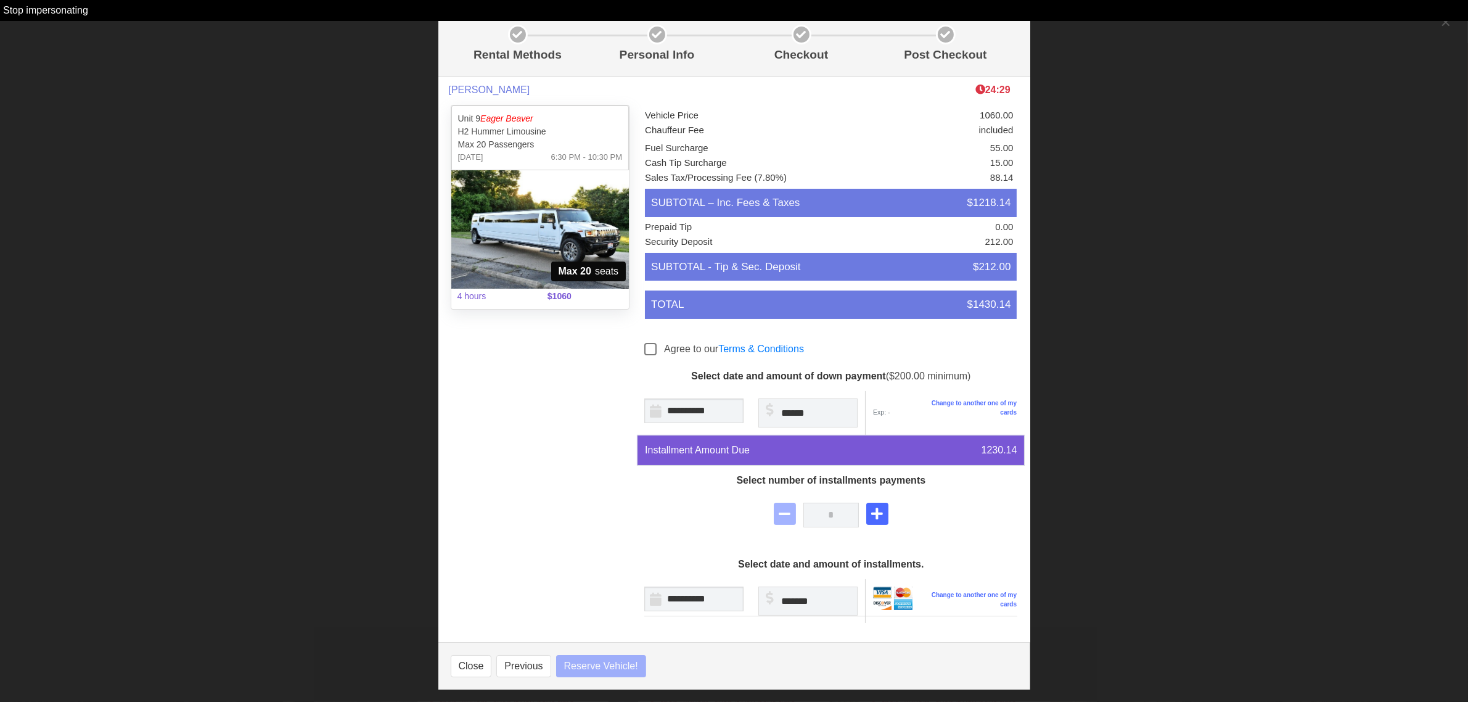
select select
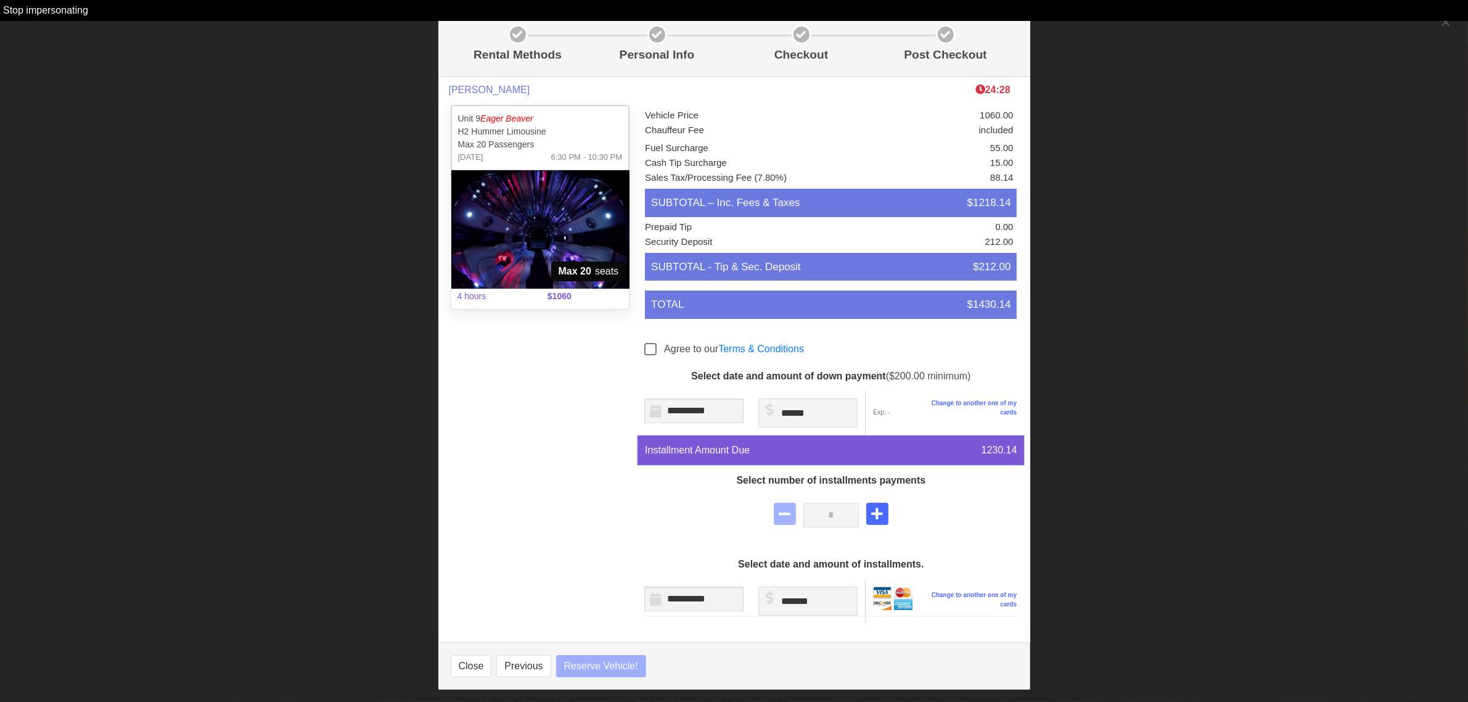
select select
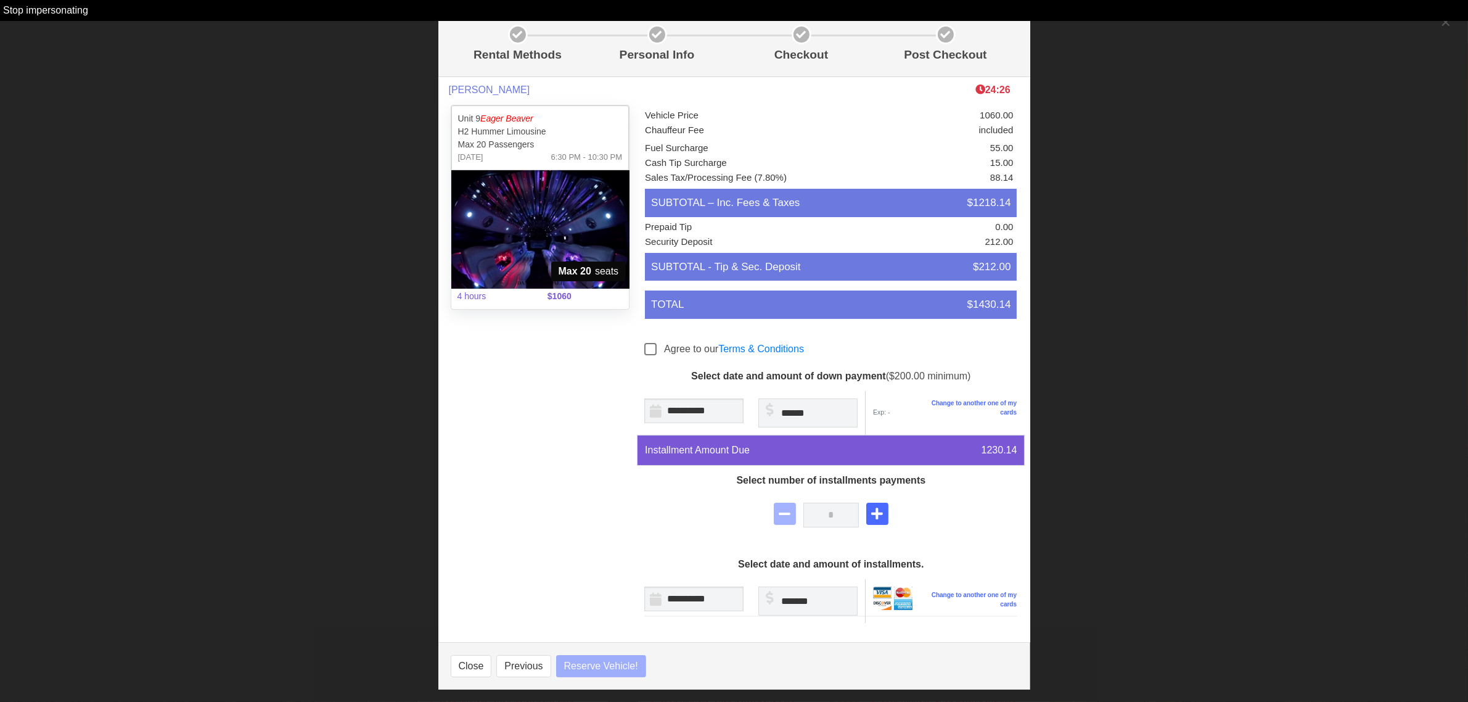
select select
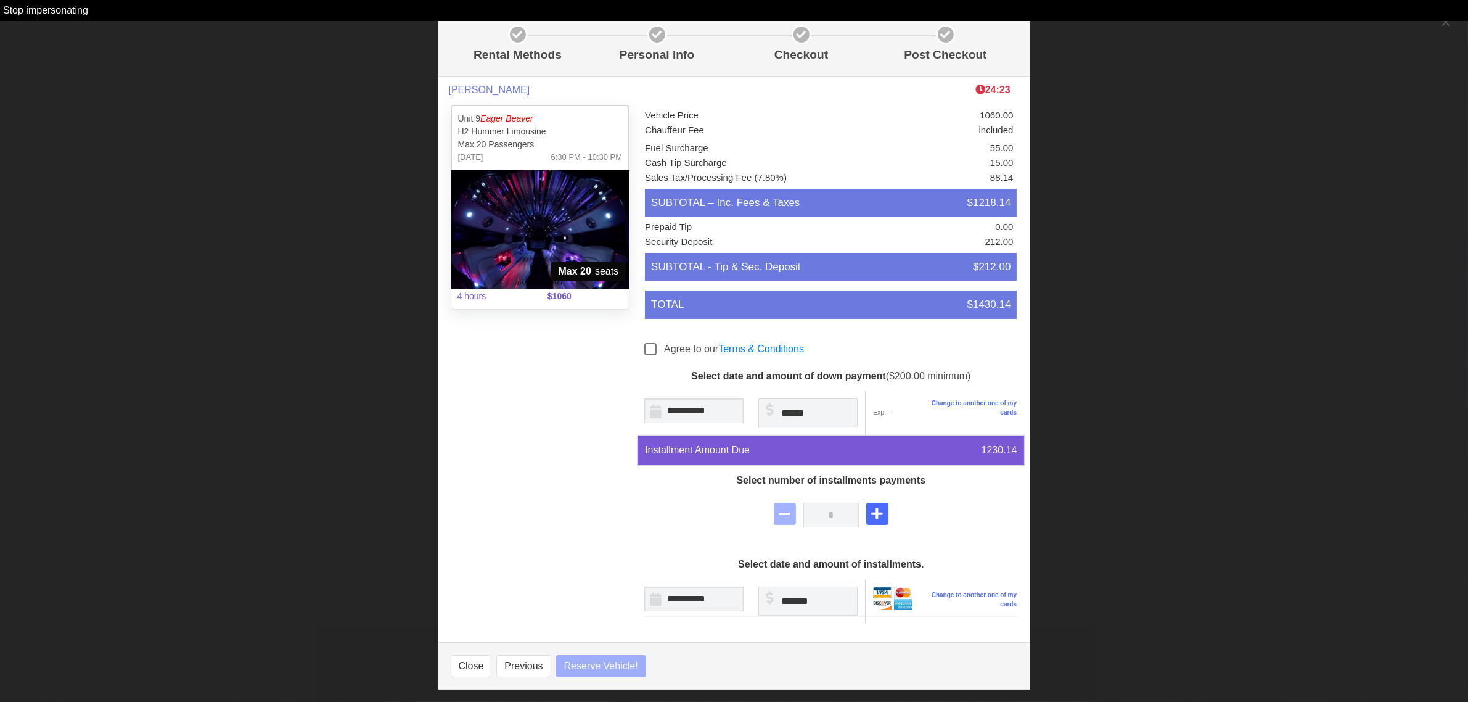
select select
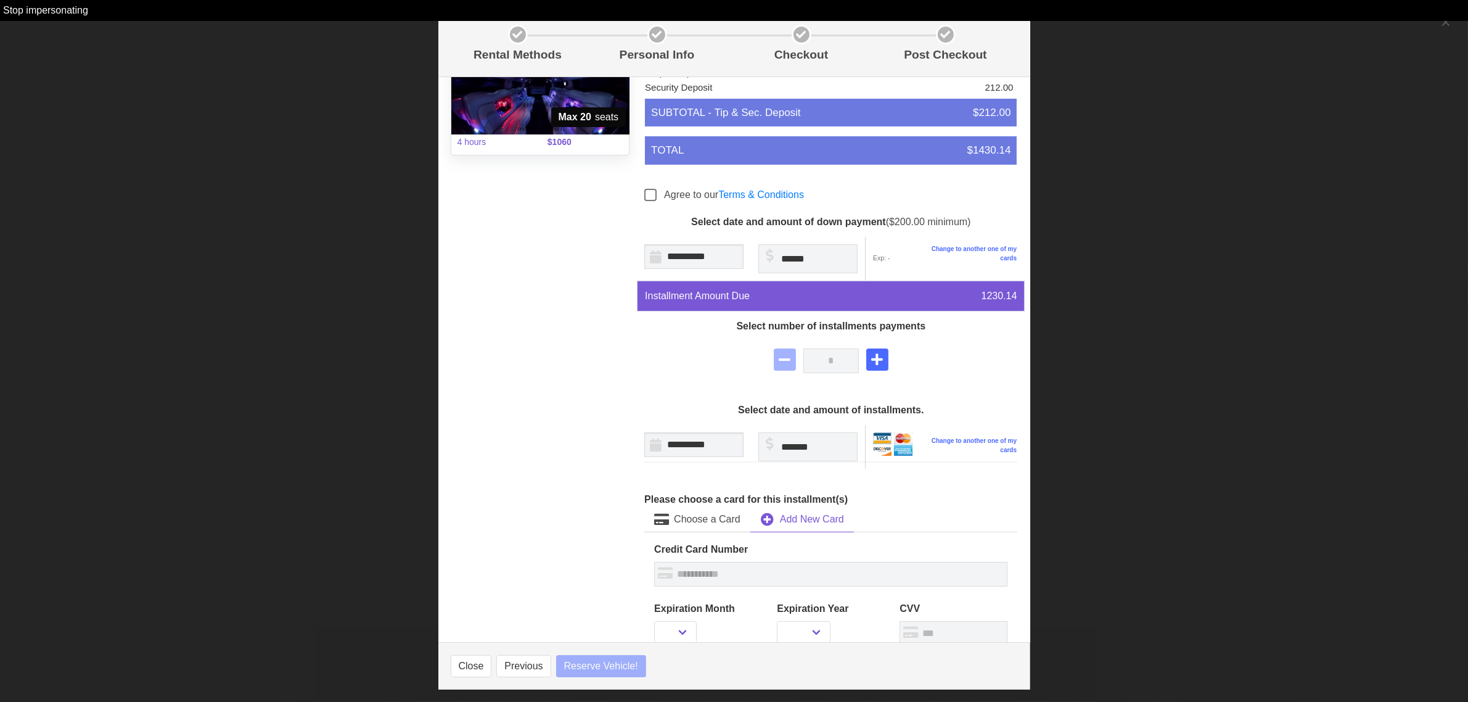
select select
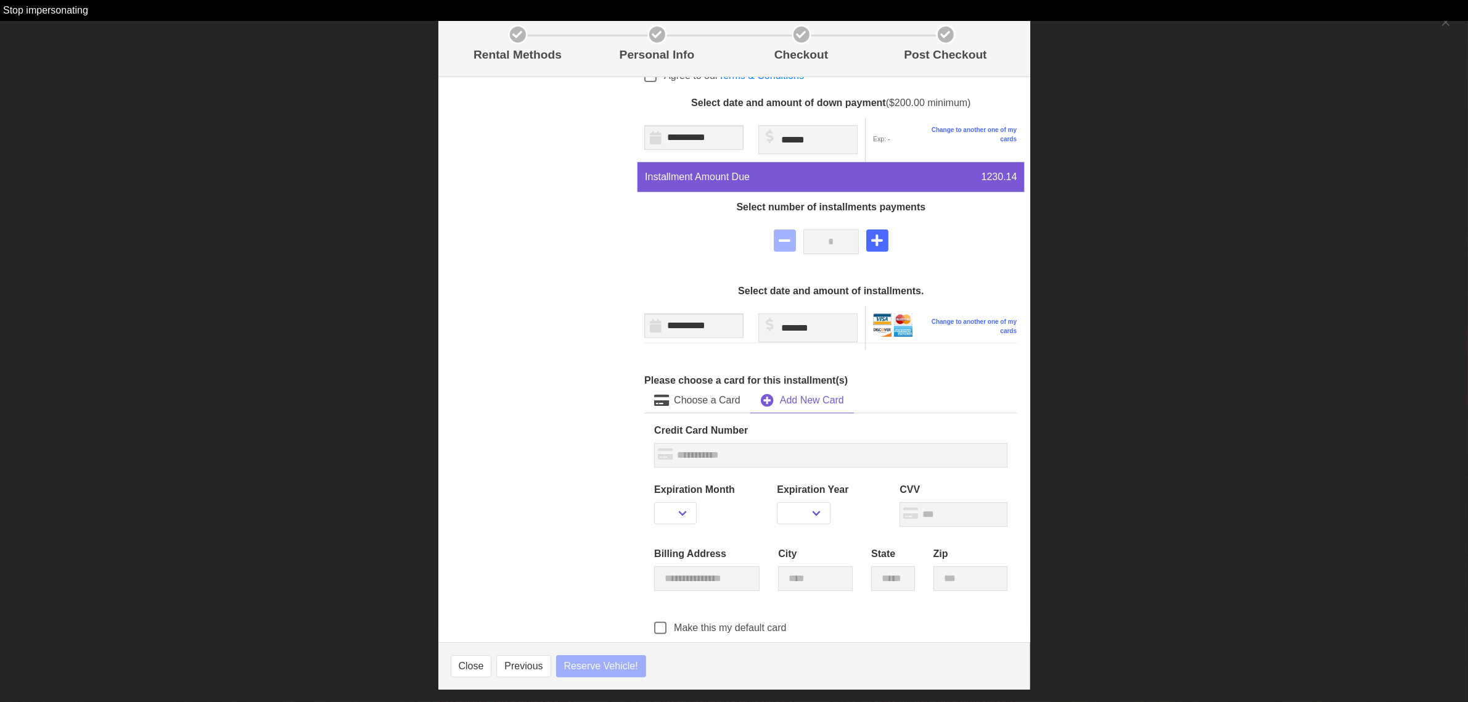
scroll to position [308, 0]
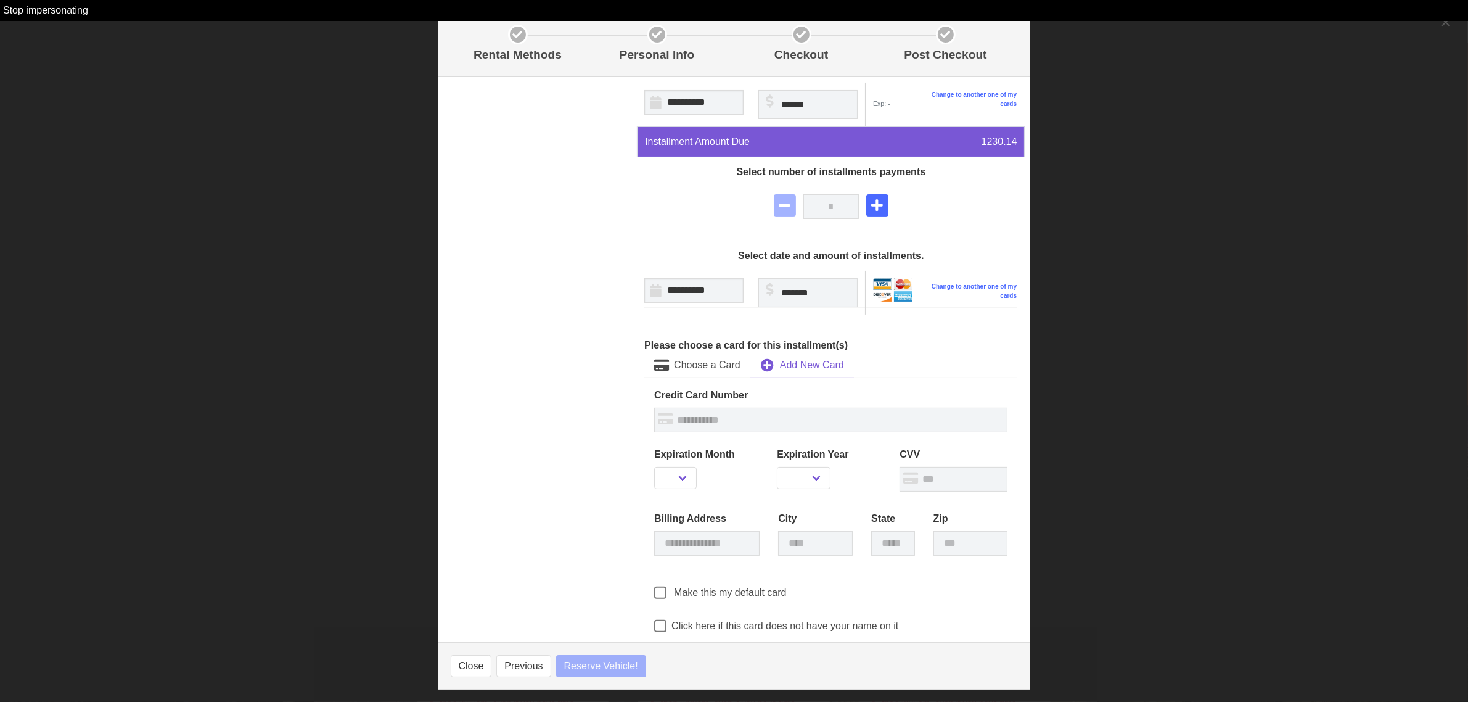
select select
click at [718, 362] on span "Choose a Card" at bounding box center [707, 365] width 67 height 15
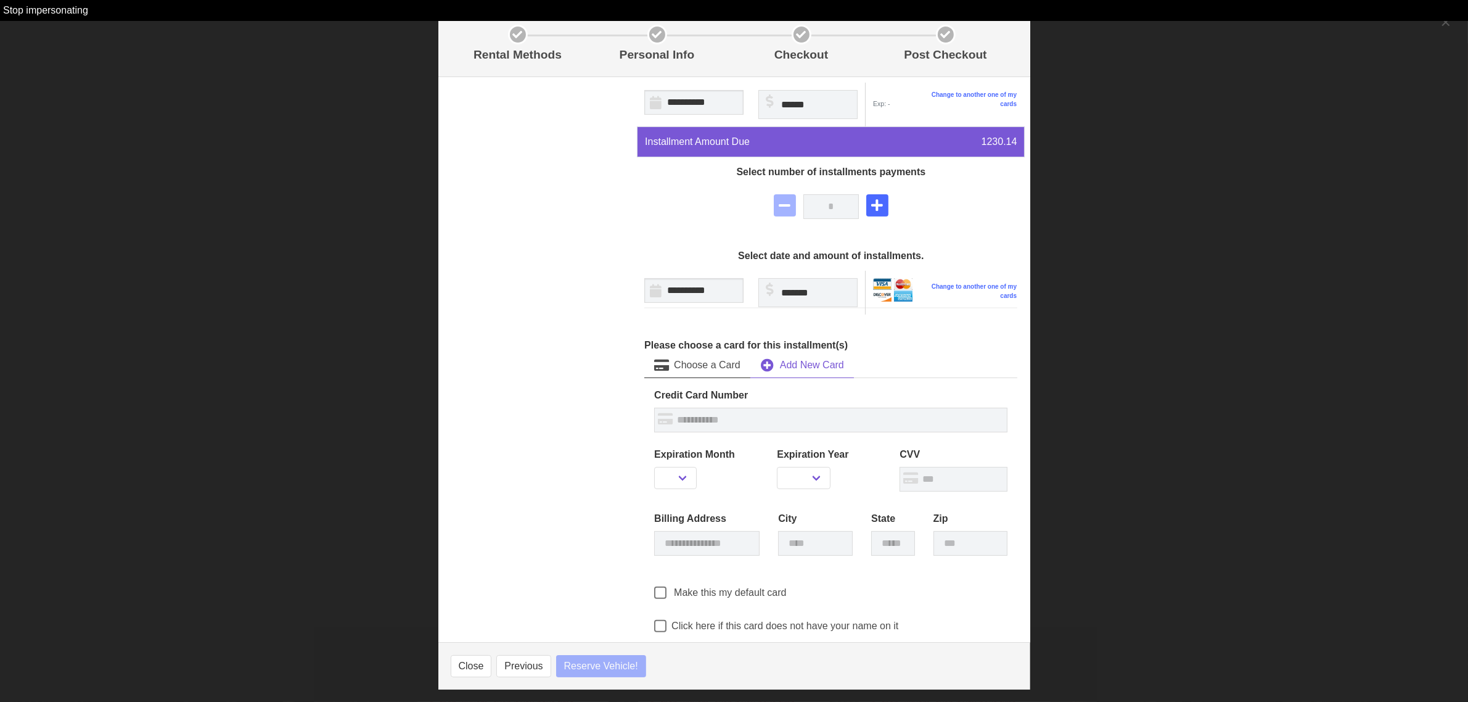
select select
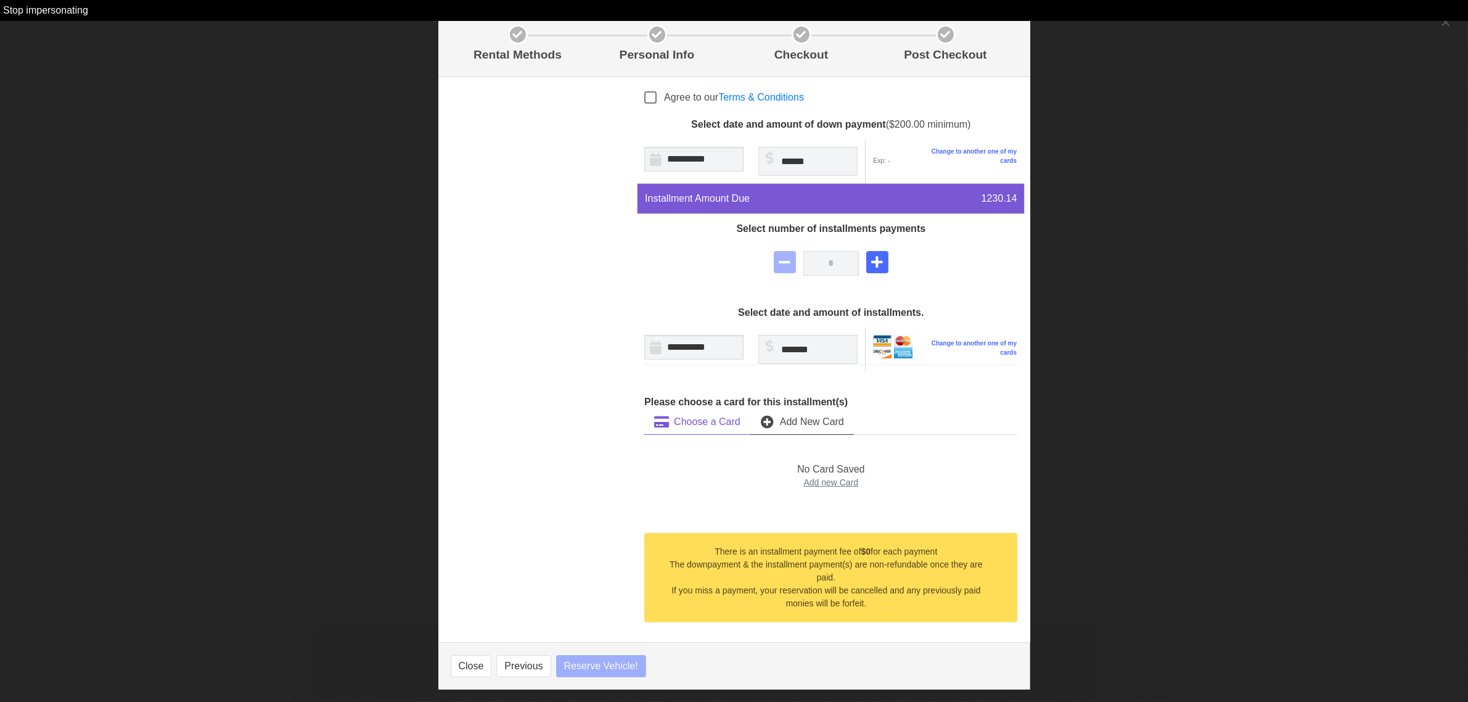
click at [793, 422] on span "Add New Card" at bounding box center [812, 421] width 64 height 15
select select
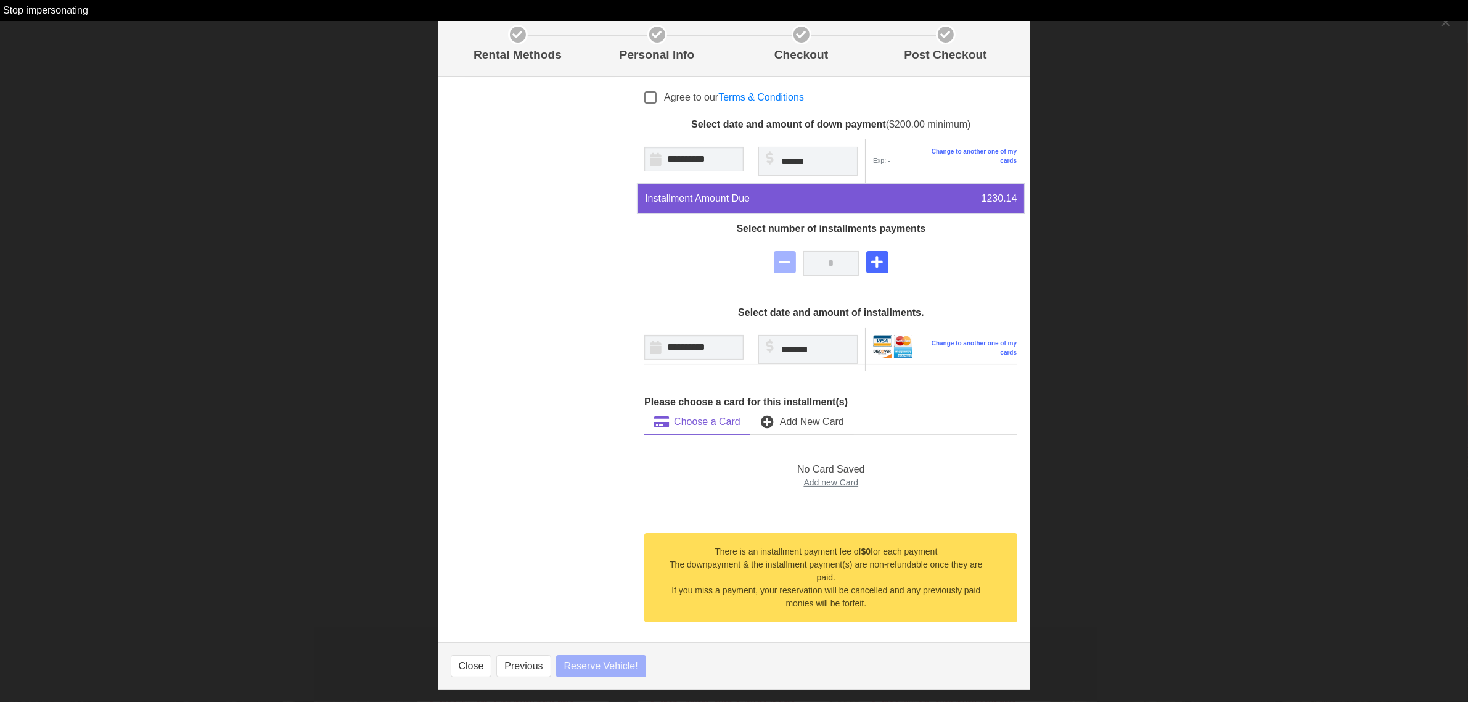
scroll to position [308, 0]
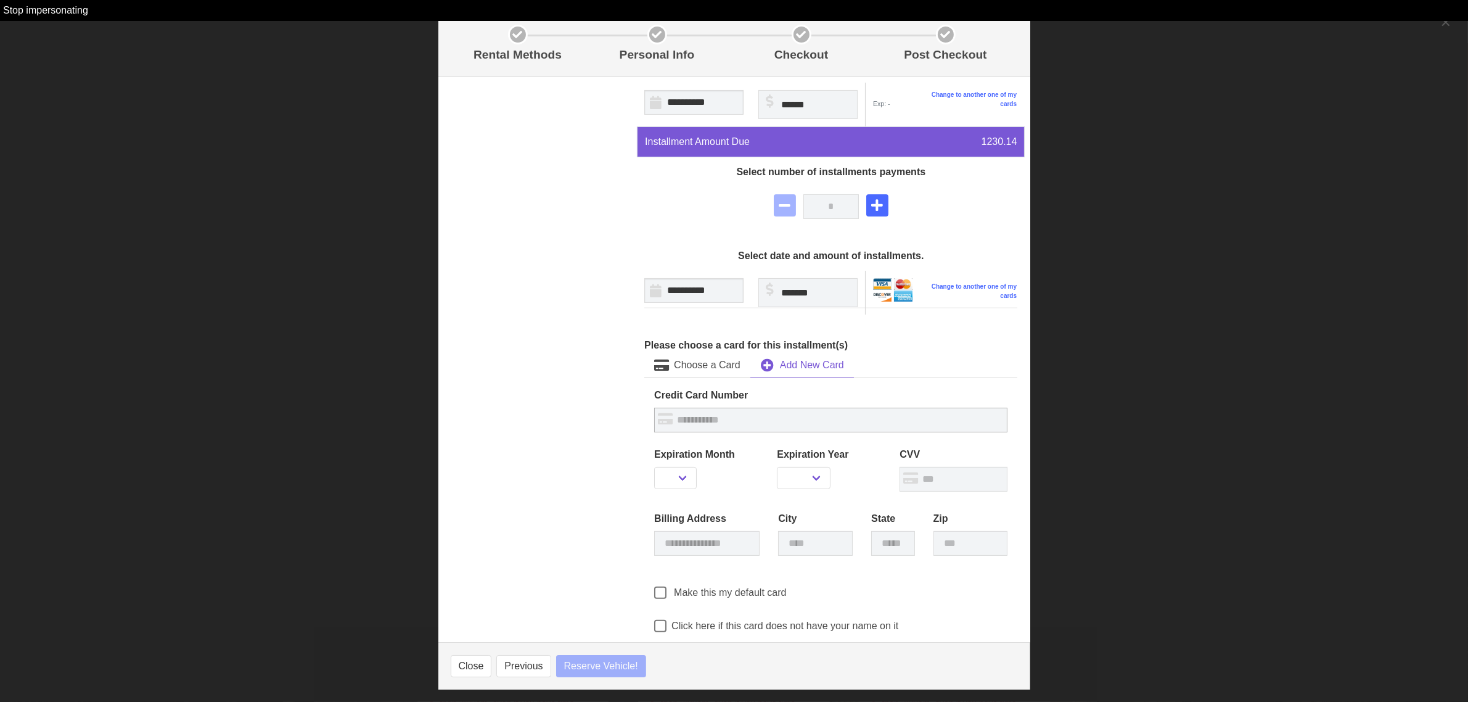
select select
click at [734, 423] on input "text" at bounding box center [830, 420] width 353 height 25
select select
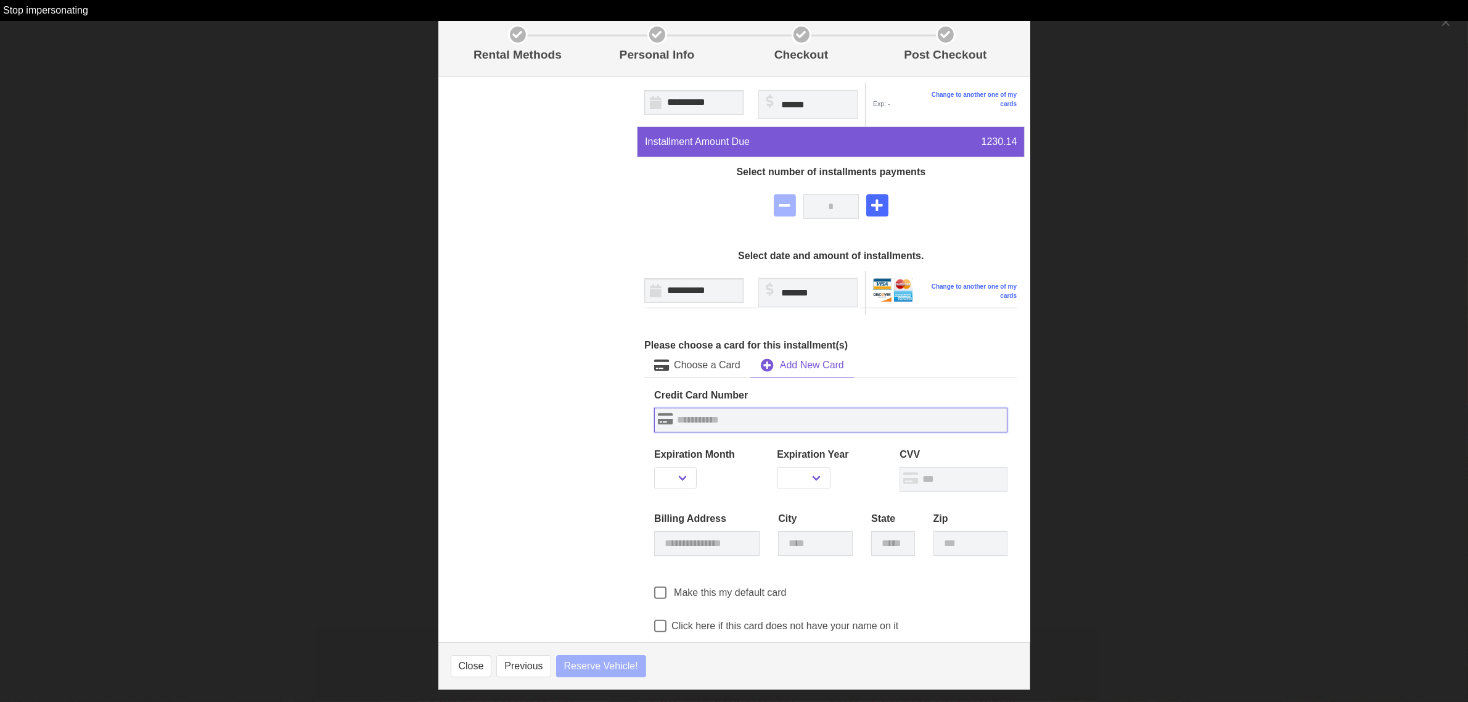
select select
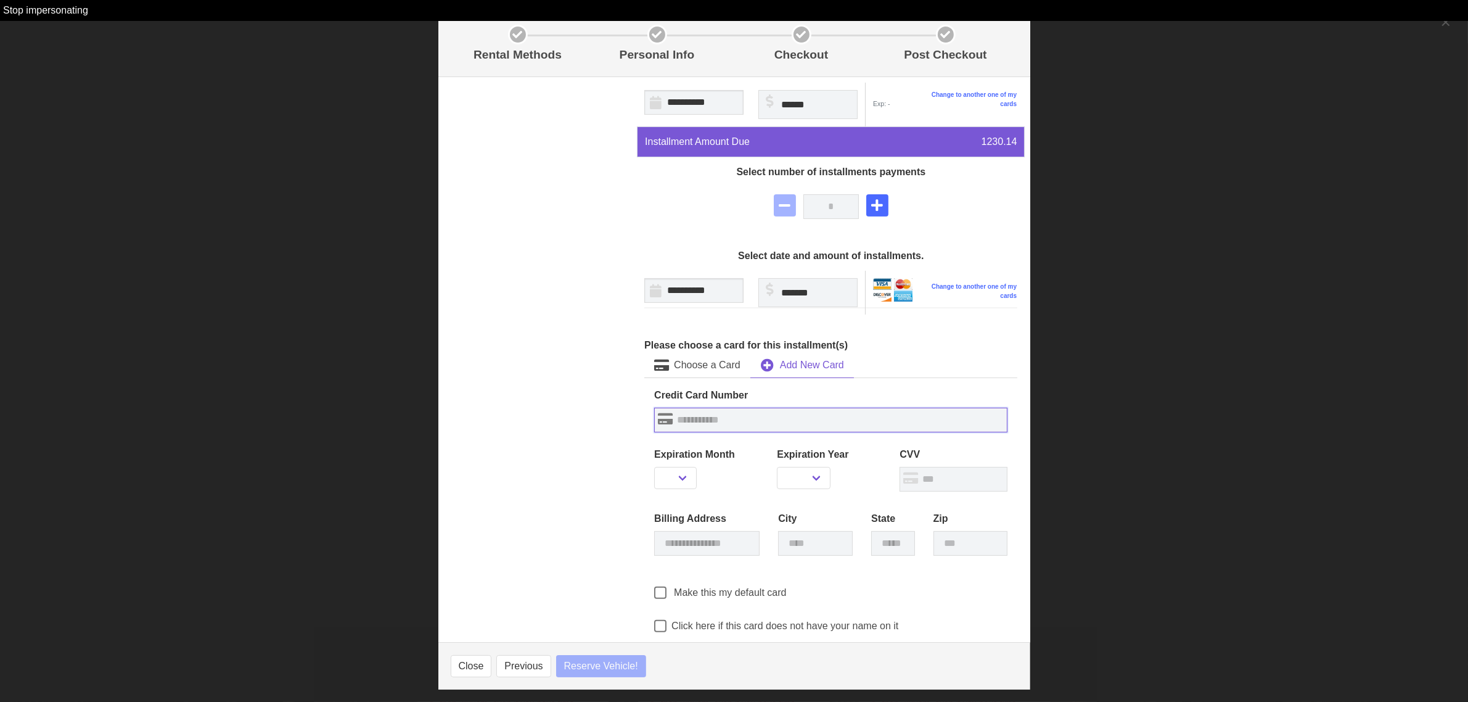
select select
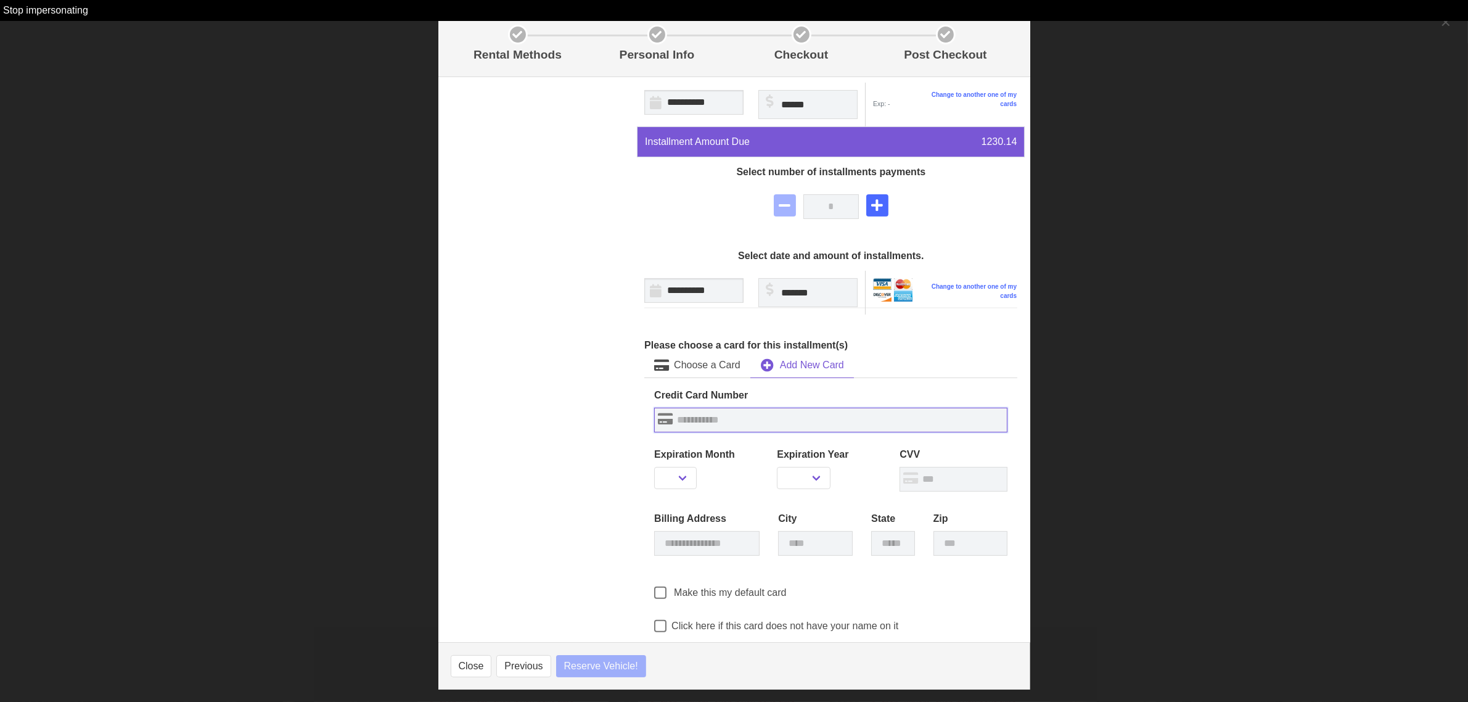
select select
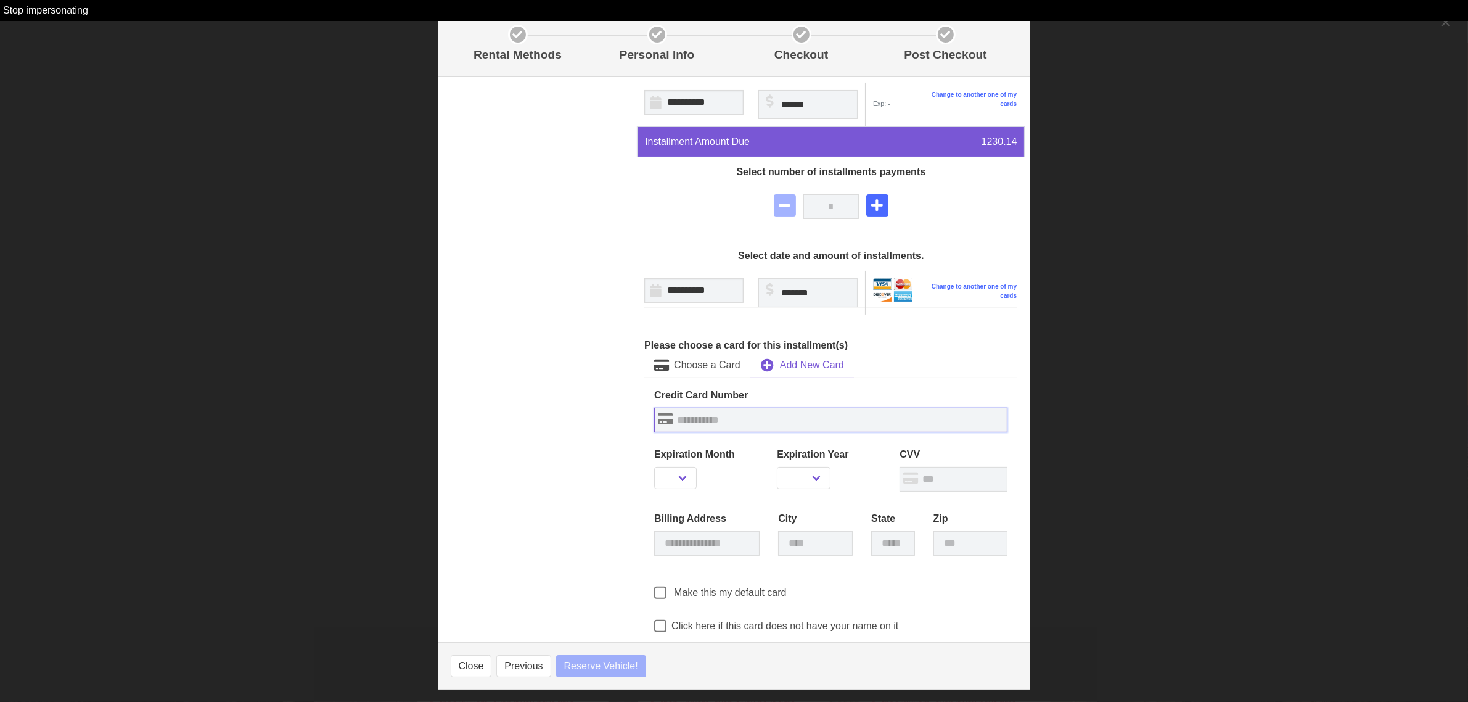
select select
type input "*"
select select
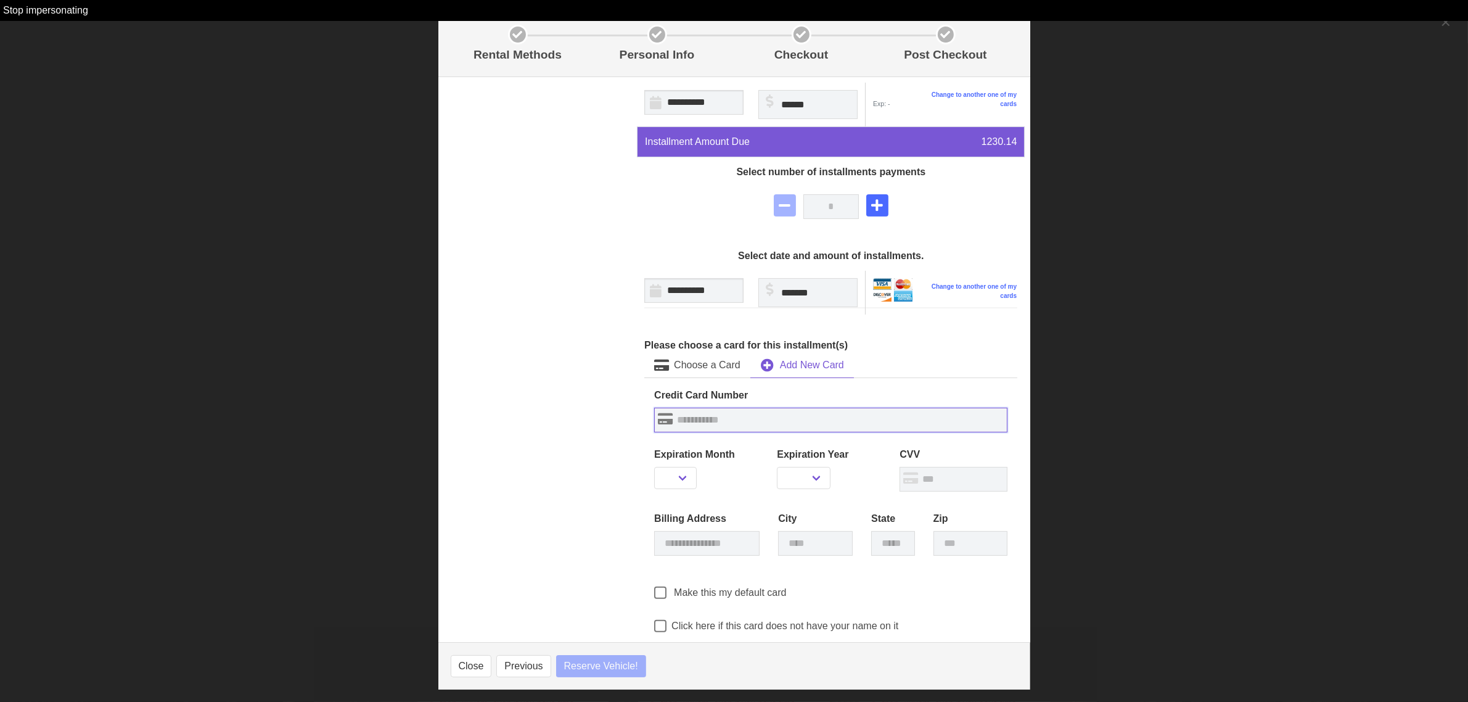
select select
type input "**"
select select
type input "***"
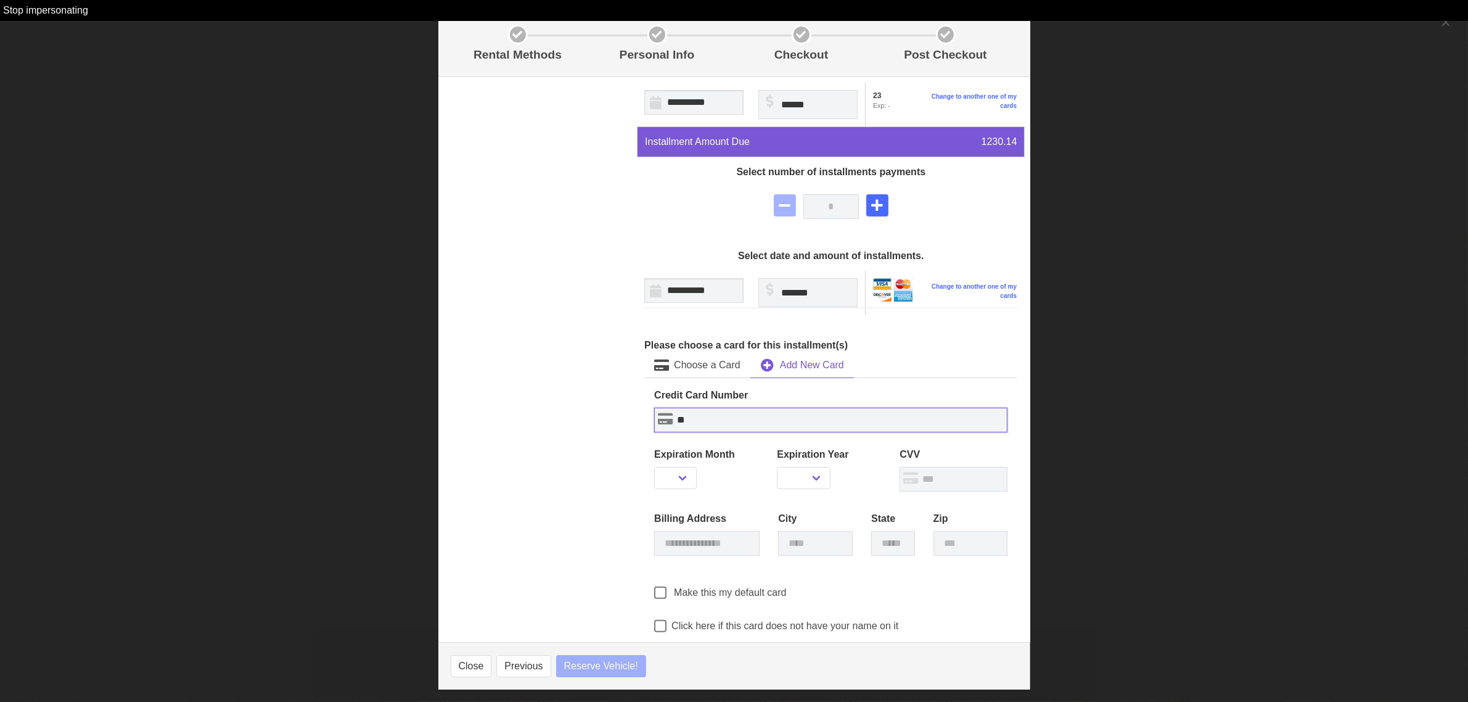
select select
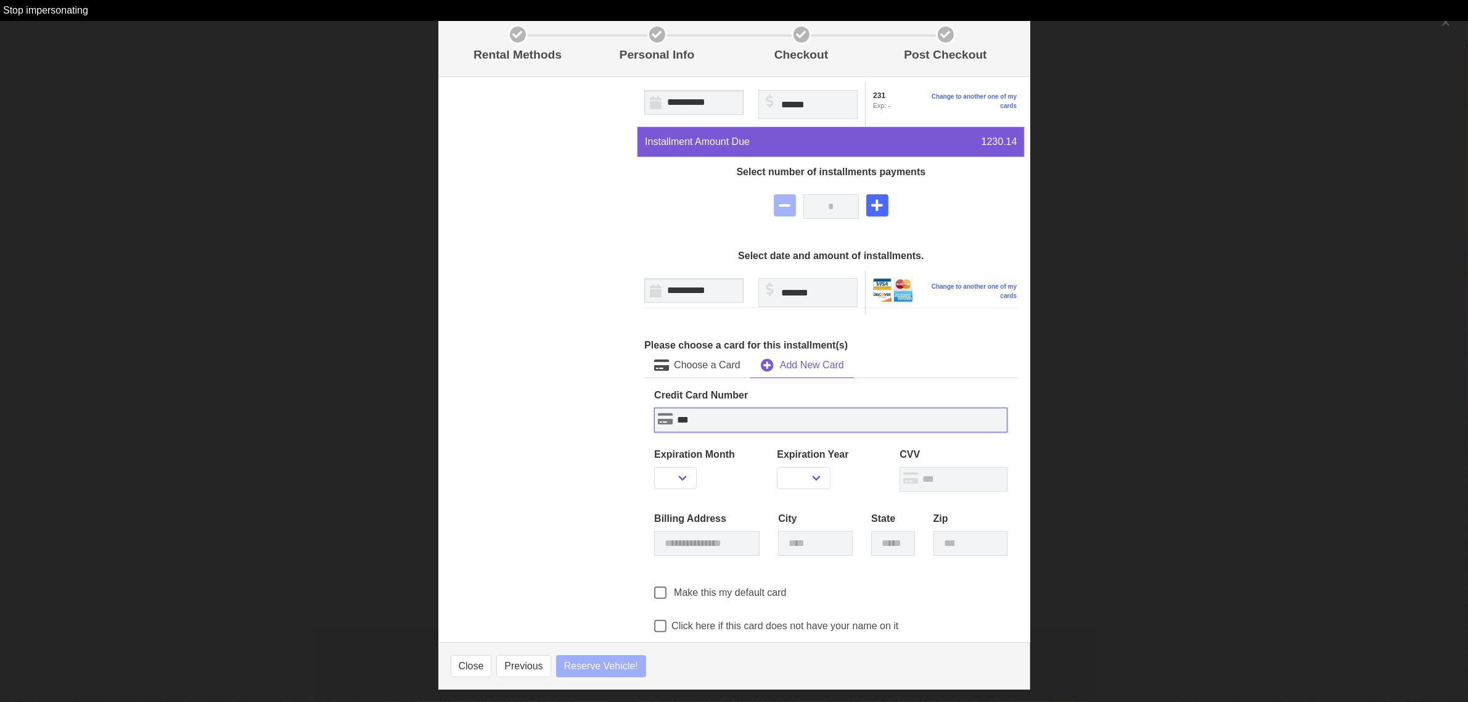
select select
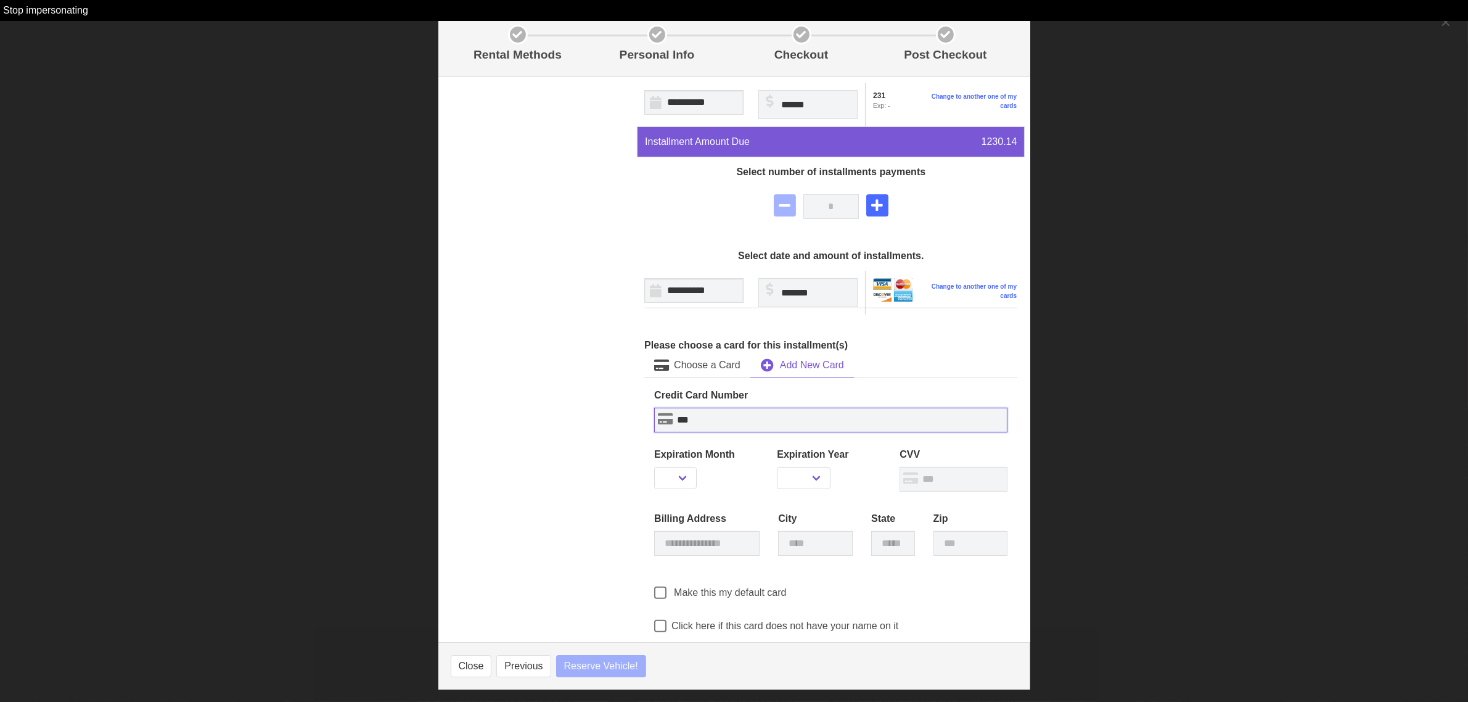
select select
type input "**"
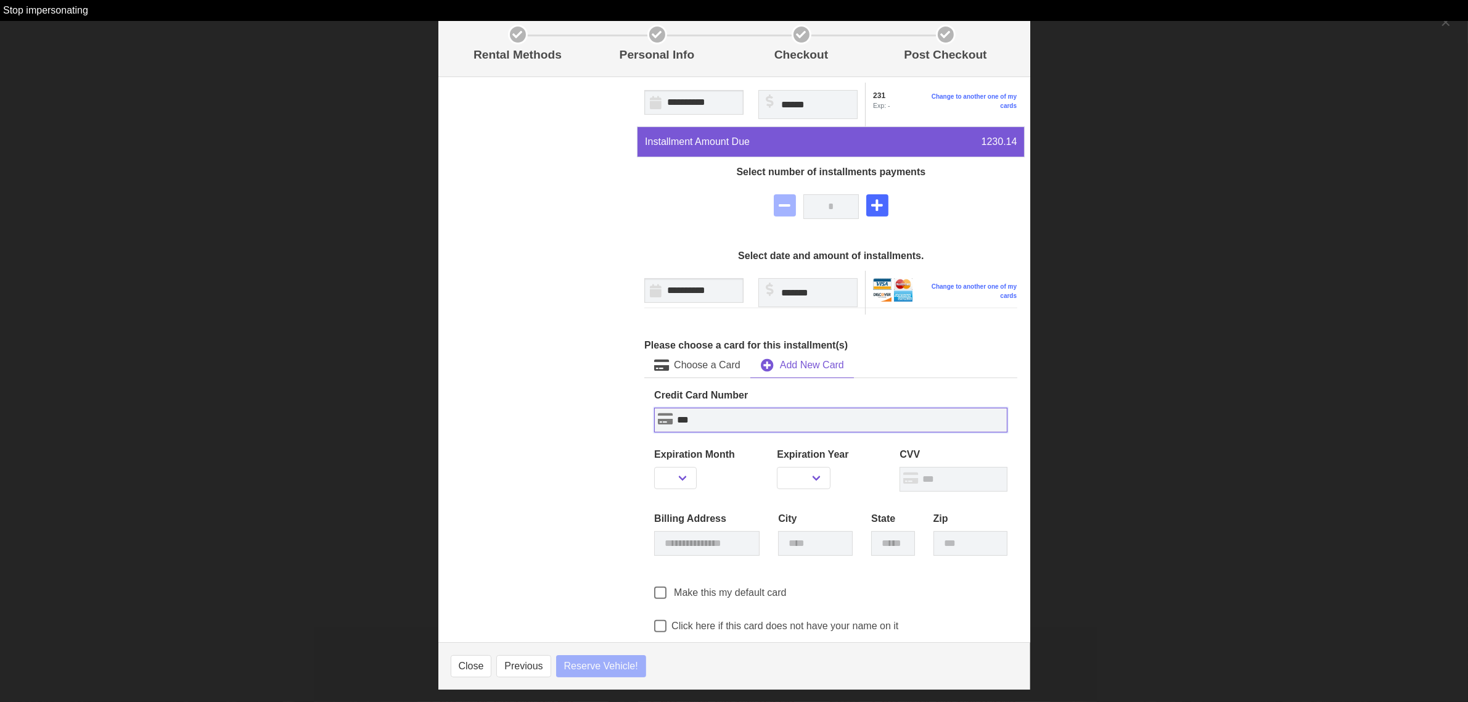
select select
type input "*"
select select
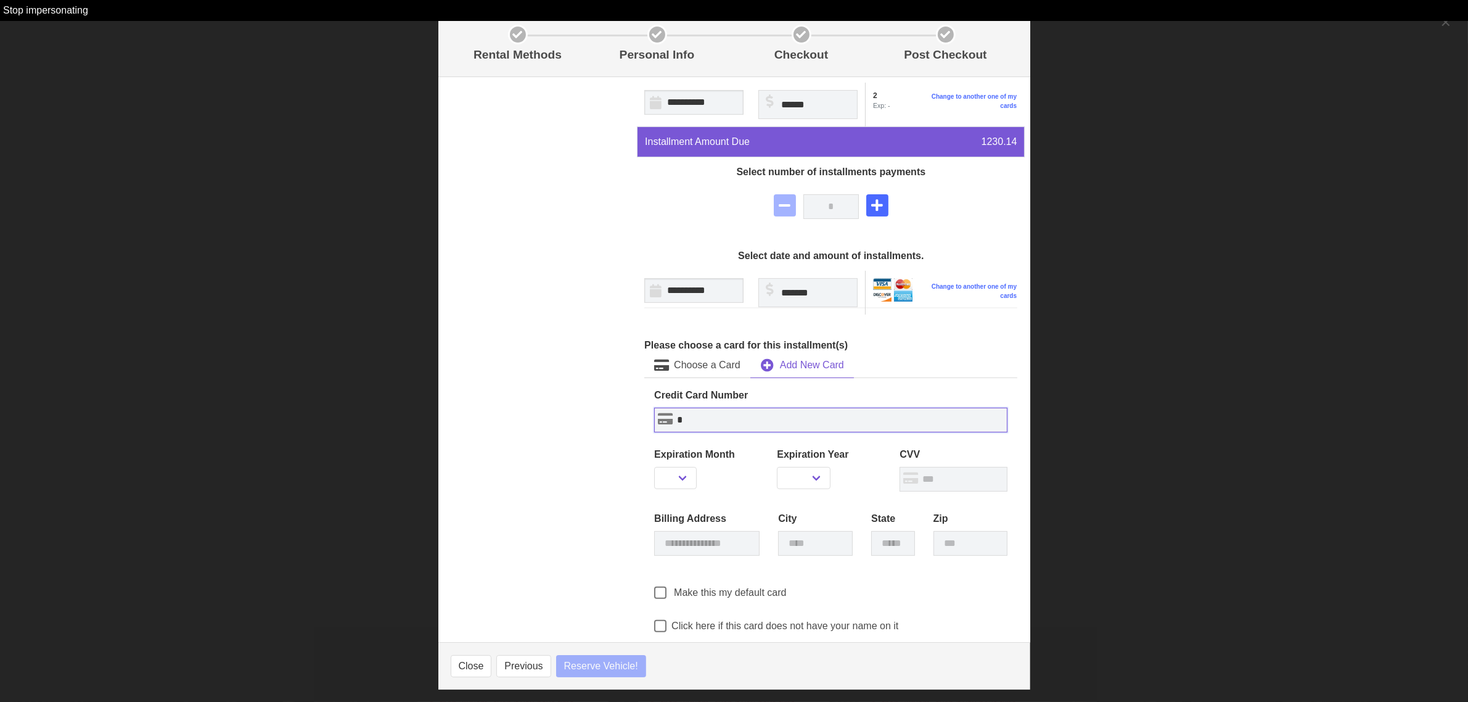
select select
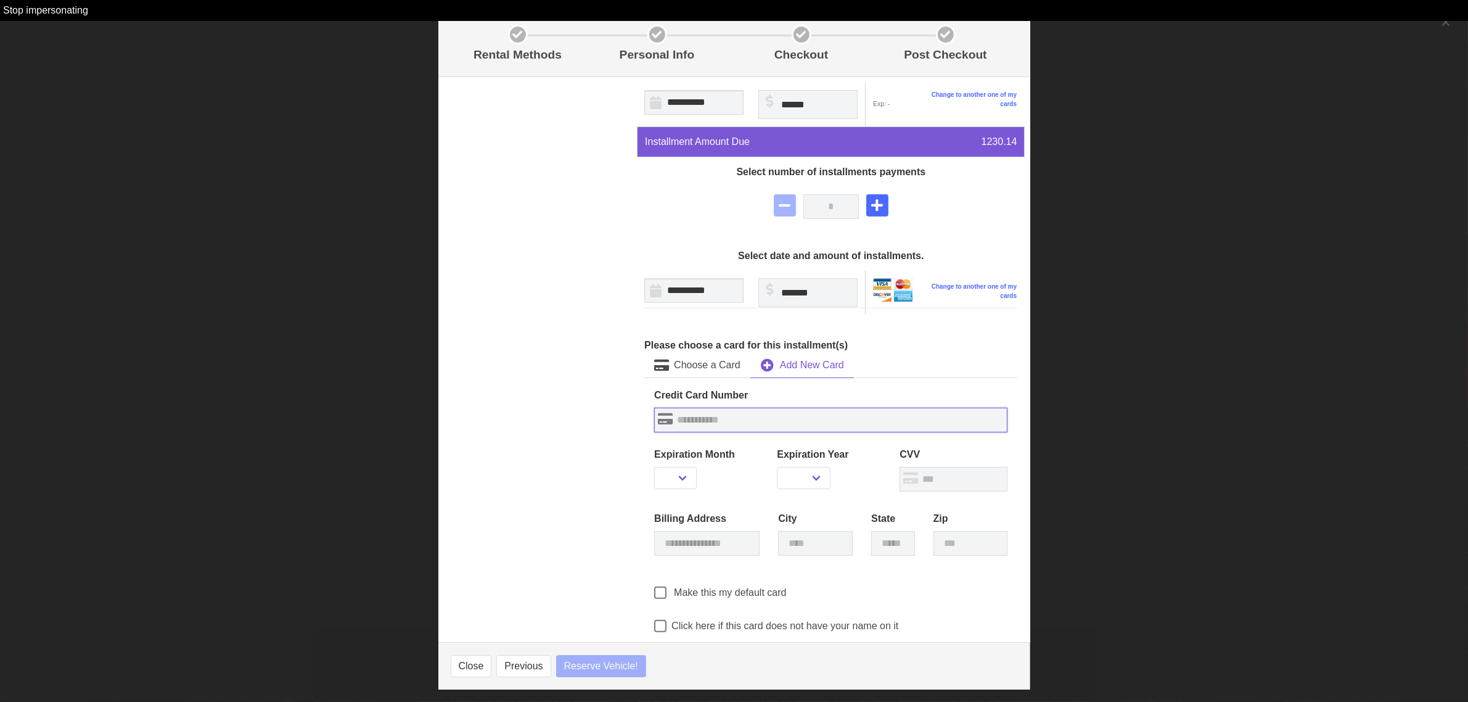
select select
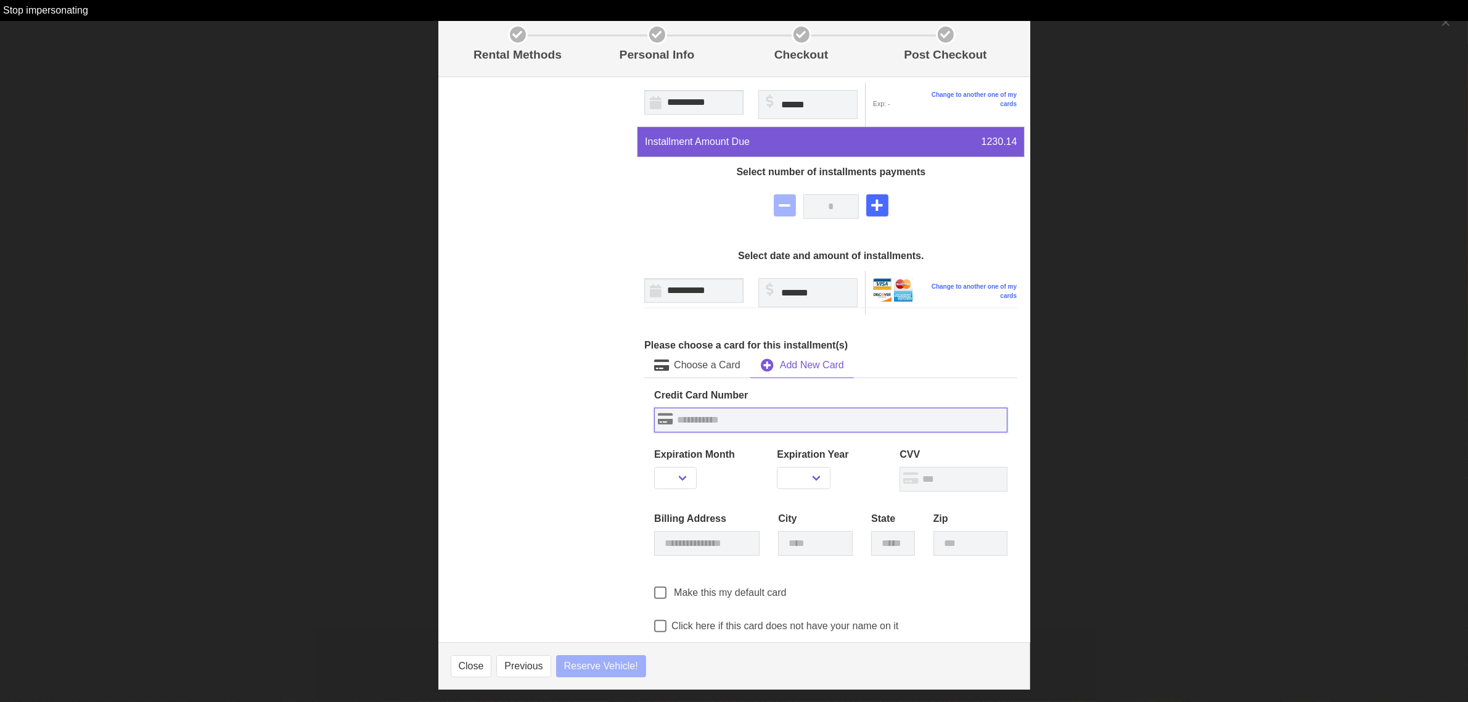
type input "*"
select select
type input "**"
select select
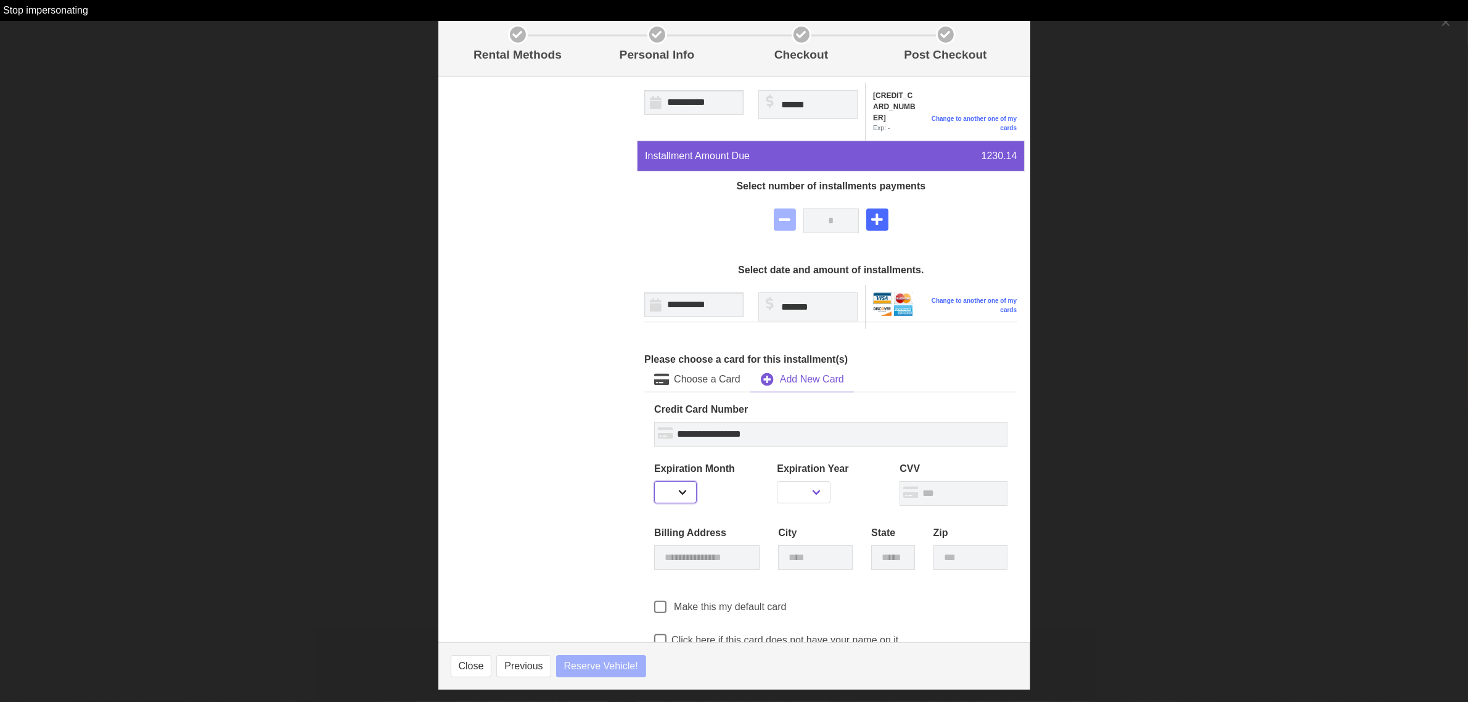
click at [679, 491] on select "** ** ** ** ** ** ** ** ** ** ** **" at bounding box center [675, 492] width 43 height 22
click at [654, 481] on select "** ** ** ** ** ** ** ** ** ** ** **" at bounding box center [675, 492] width 43 height 22
click at [811, 498] on select "**** **** **** **** **** **** **** **** **** ****" at bounding box center [803, 492] width 53 height 22
click at [777, 481] on select "**** **** **** **** **** **** **** **** **** ****" at bounding box center [803, 492] width 53 height 22
click at [959, 491] on input "text" at bounding box center [954, 493] width 108 height 25
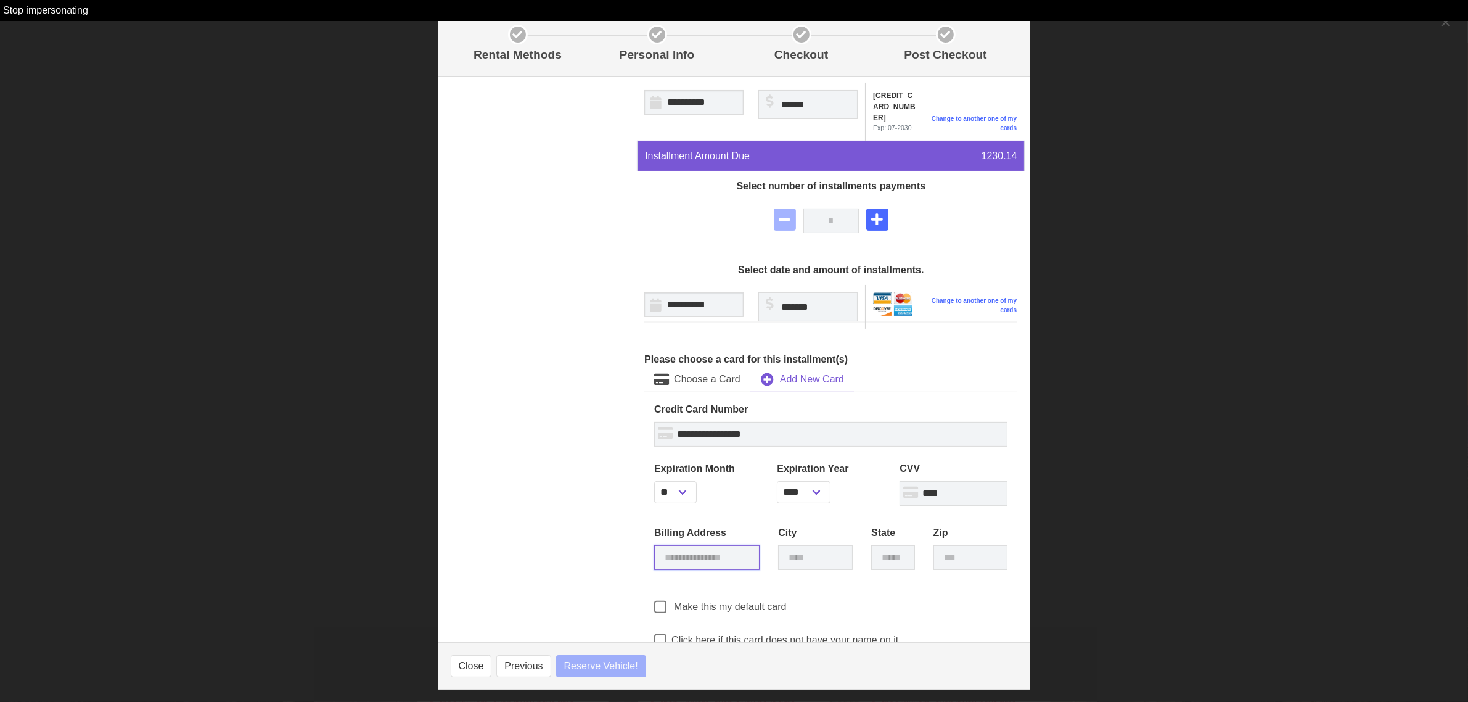
click at [673, 561] on input "text" at bounding box center [706, 557] width 105 height 25
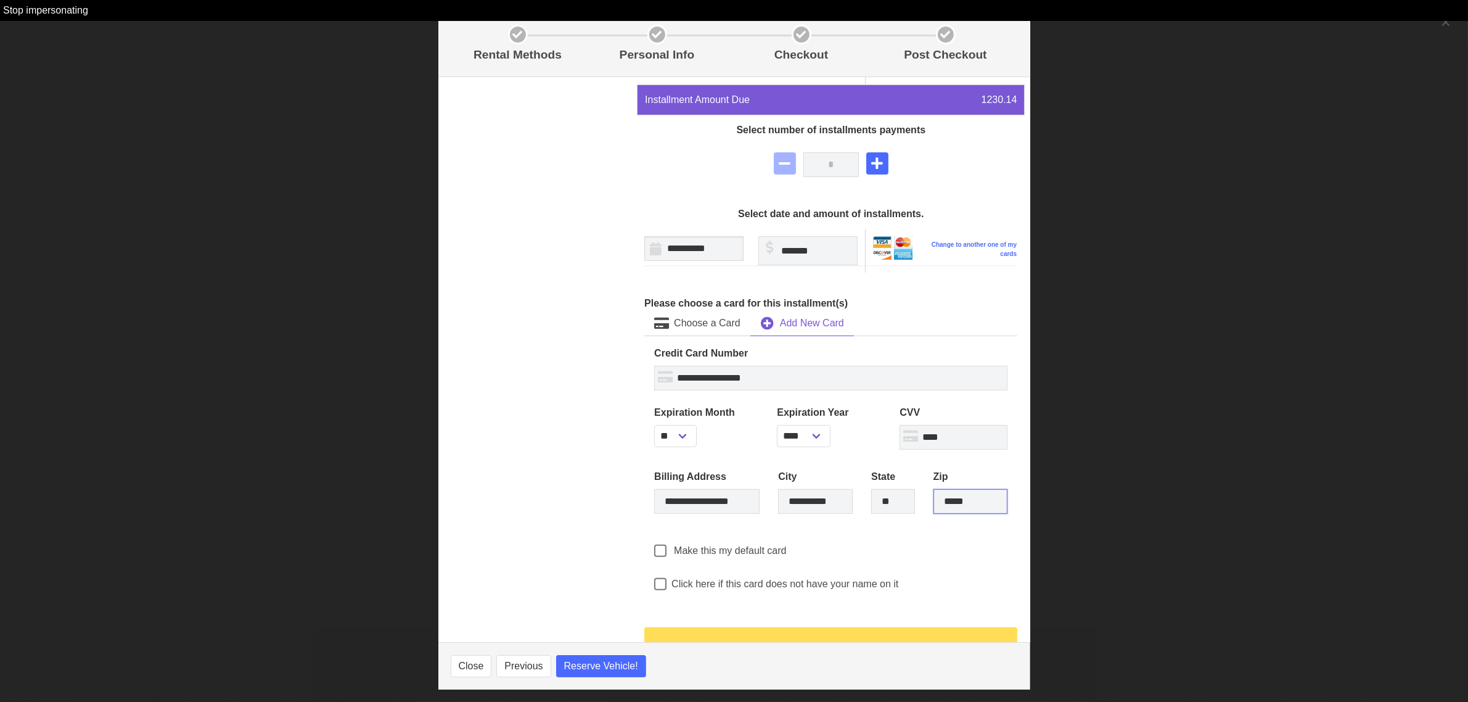
scroll to position [458, 0]
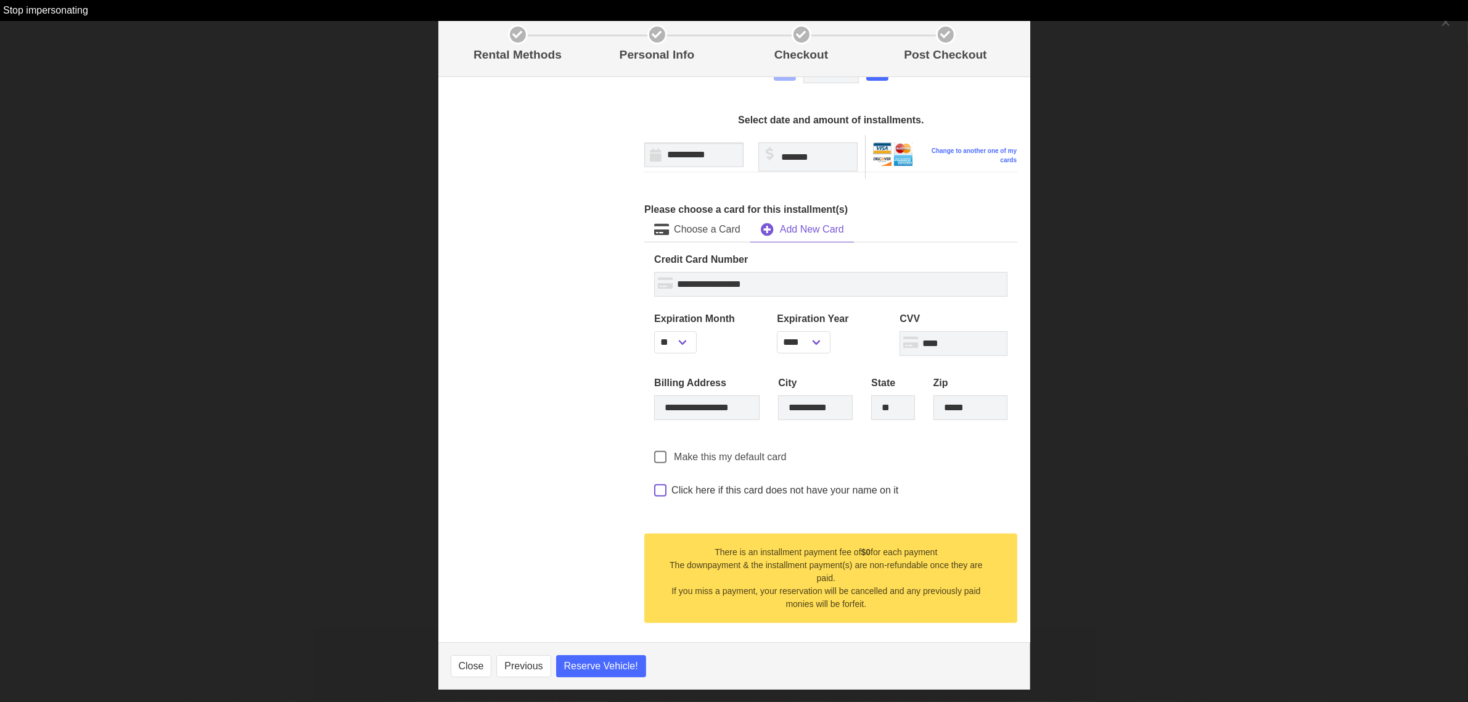
click at [655, 490] on span at bounding box center [660, 490] width 12 height 12
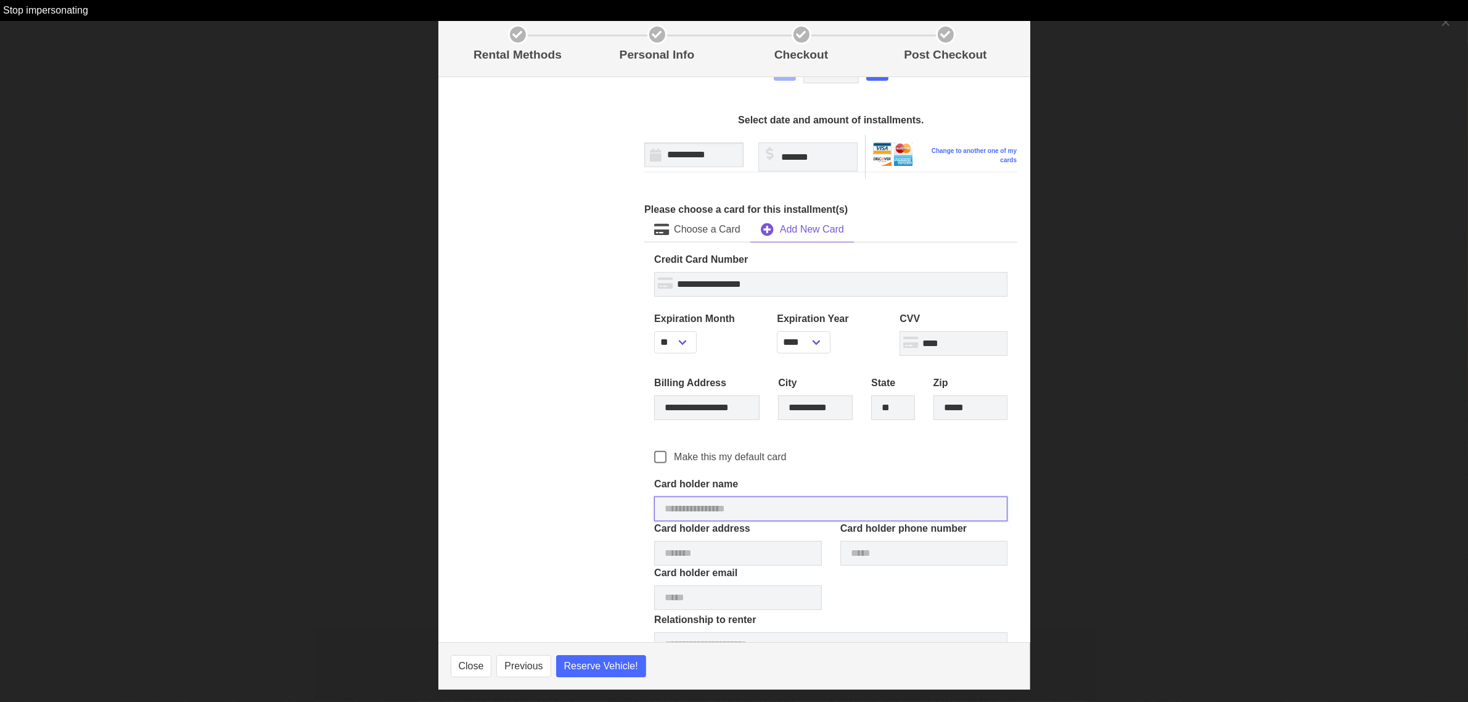
click at [682, 507] on input "text" at bounding box center [830, 508] width 353 height 25
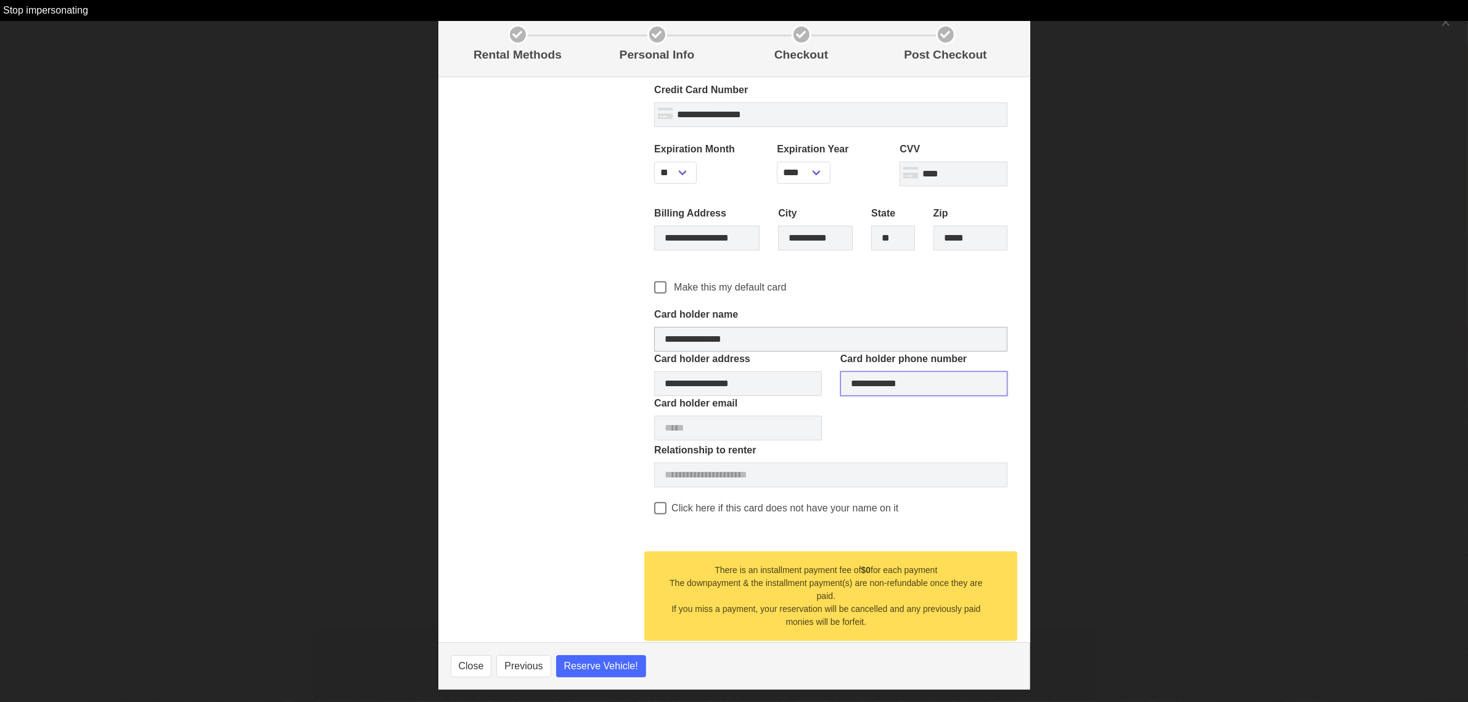
scroll to position [646, 0]
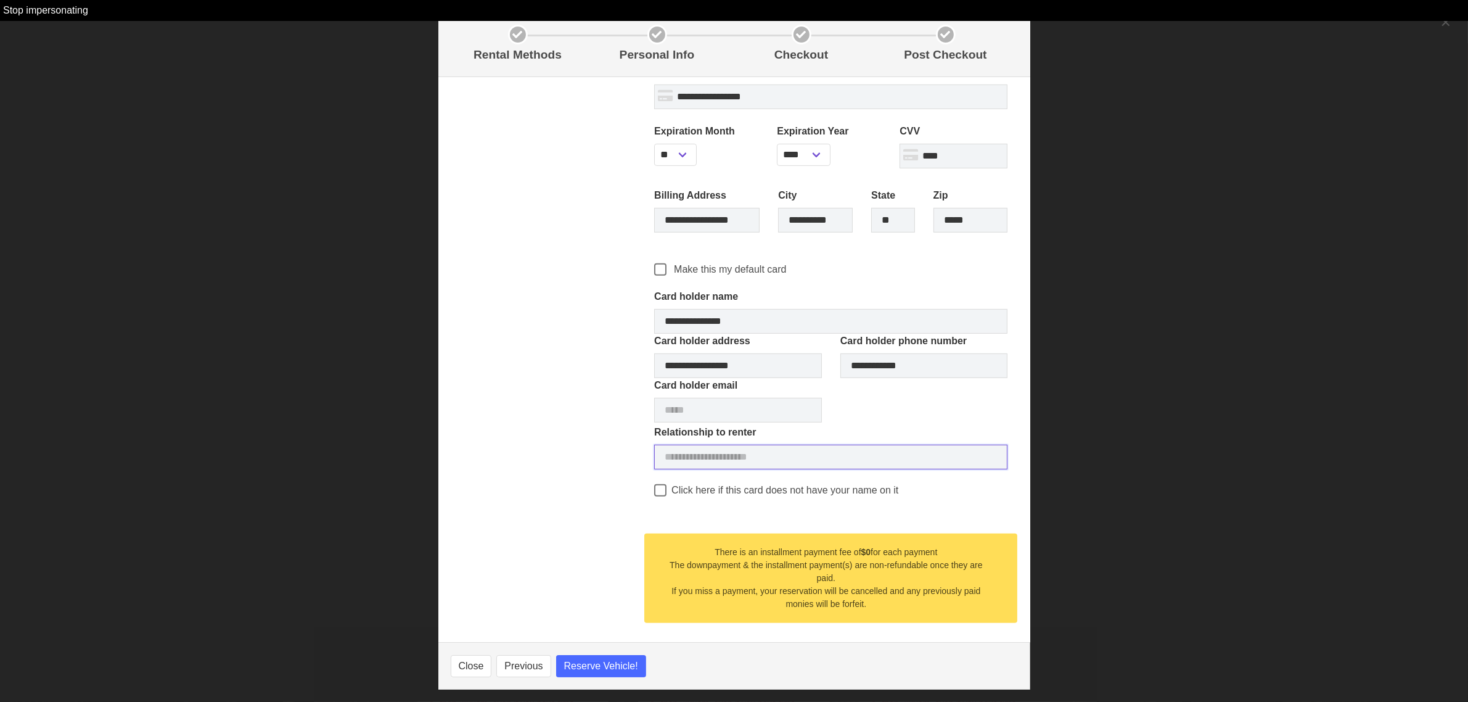
click at [704, 458] on input "text" at bounding box center [830, 457] width 353 height 25
click at [697, 405] on input "text" at bounding box center [738, 410] width 168 height 25
click at [606, 663] on span "Reserve Vehicle!" at bounding box center [601, 665] width 74 height 15
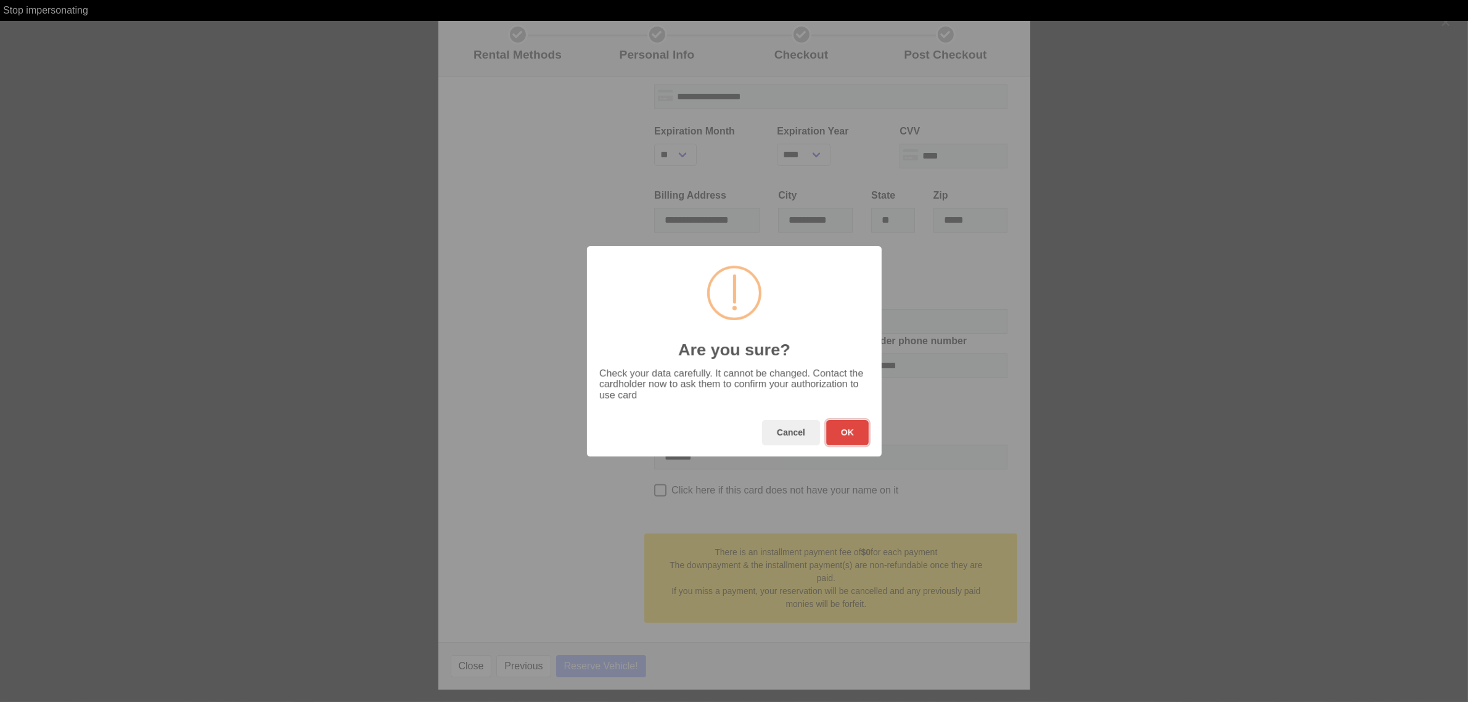
click at [845, 438] on button "OK" at bounding box center [847, 432] width 43 height 25
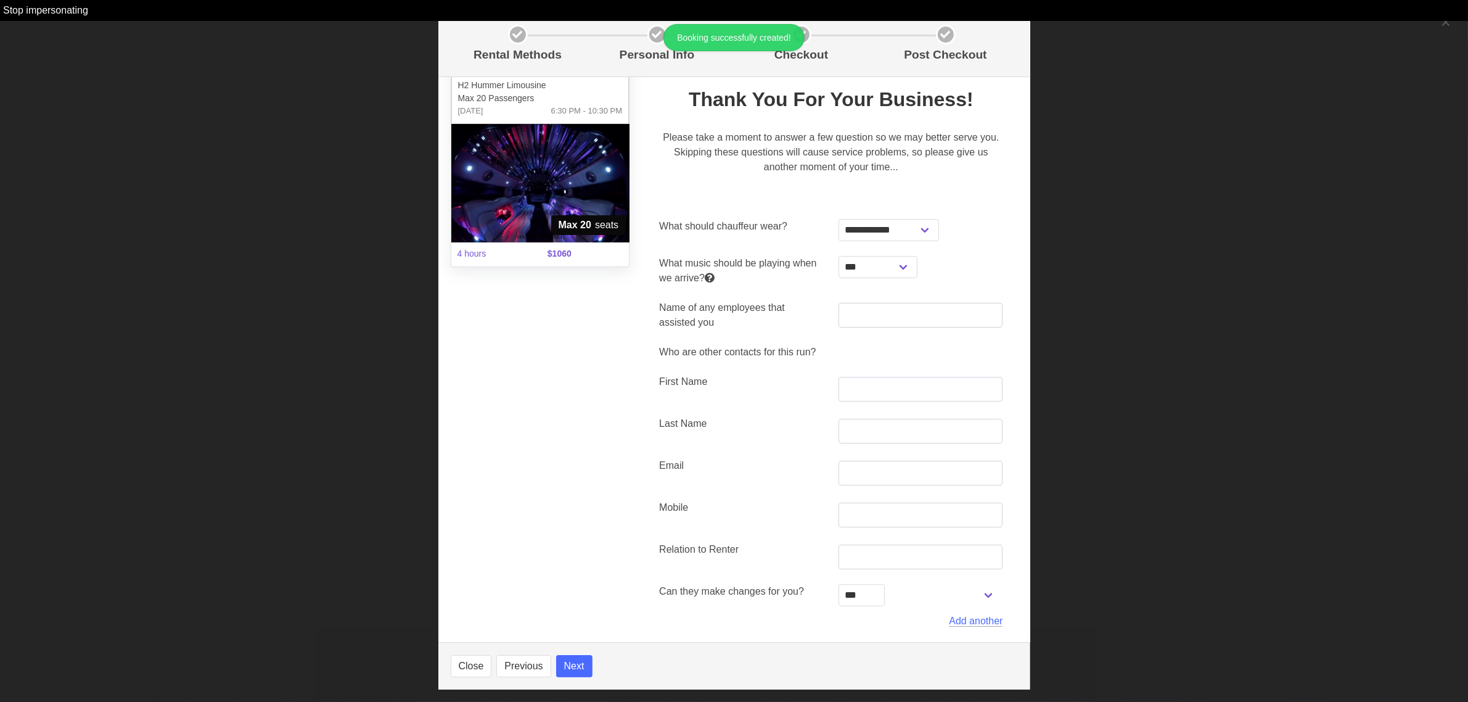
scroll to position [33, 0]
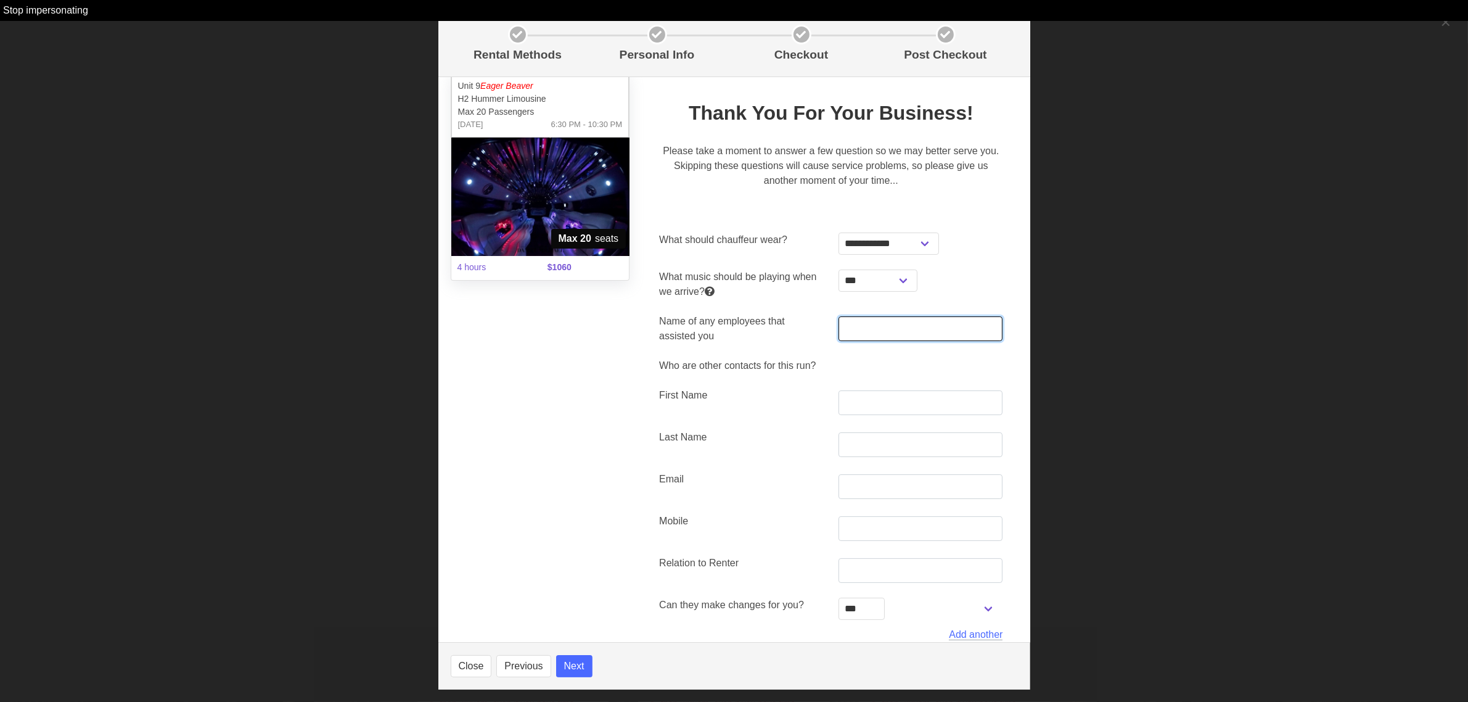
click at [862, 324] on input "text" at bounding box center [921, 328] width 165 height 25
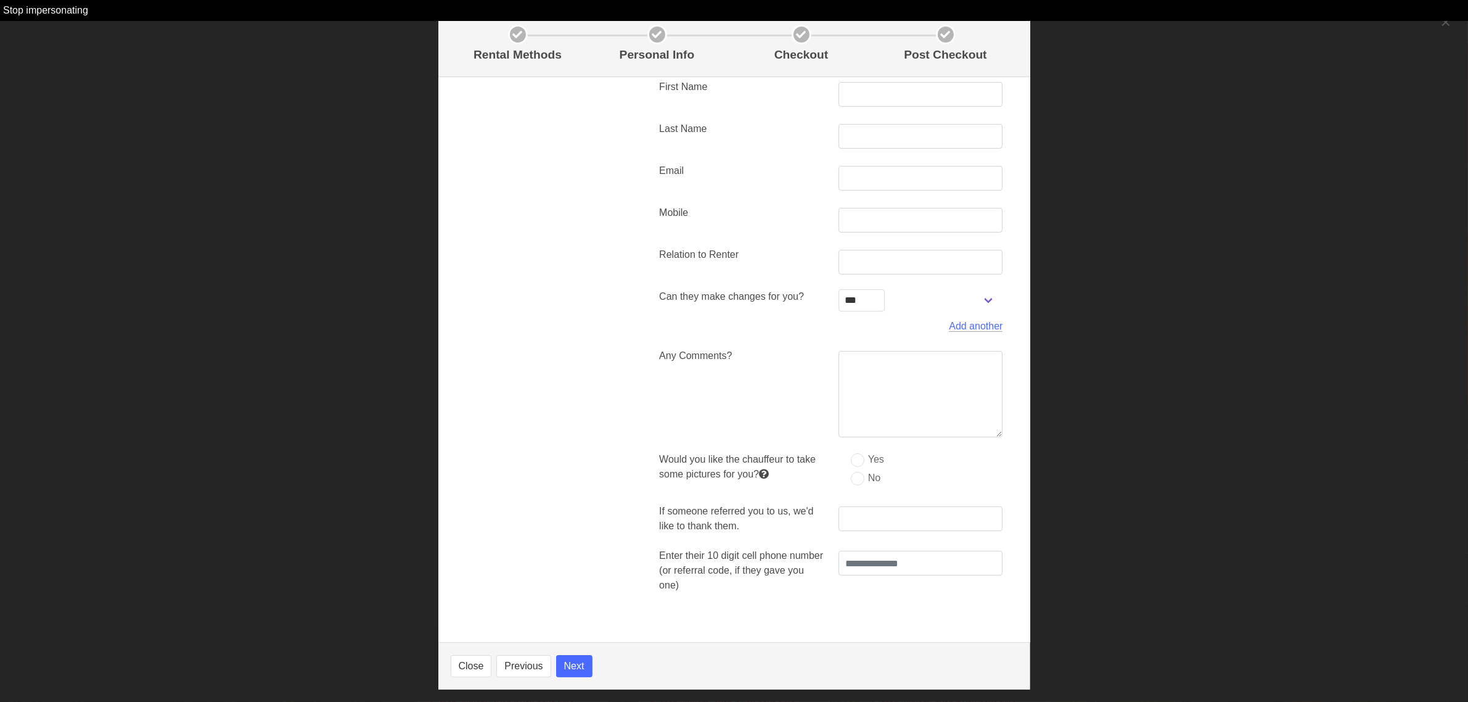
scroll to position [0, 0]
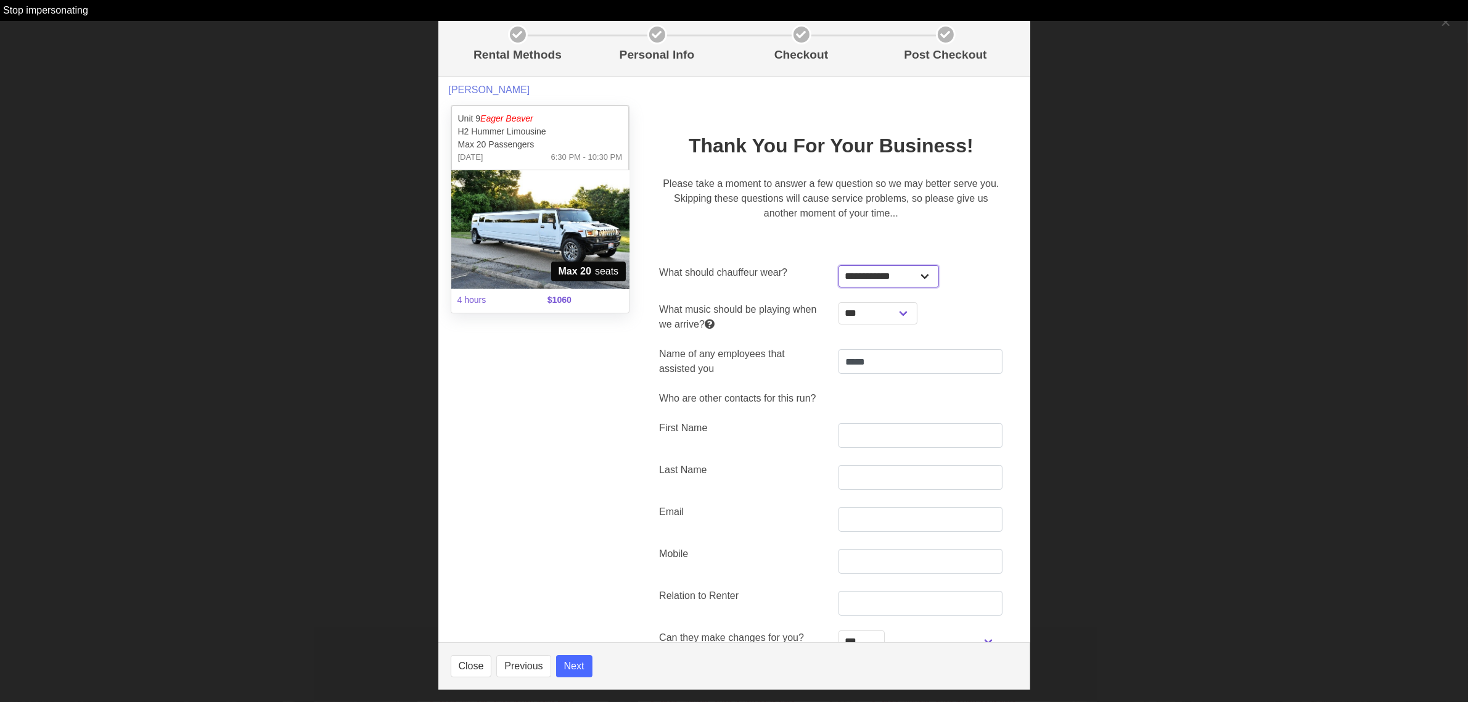
click at [919, 273] on select "**********" at bounding box center [889, 276] width 100 height 22
click at [839, 265] on select "**********" at bounding box center [889, 276] width 100 height 22
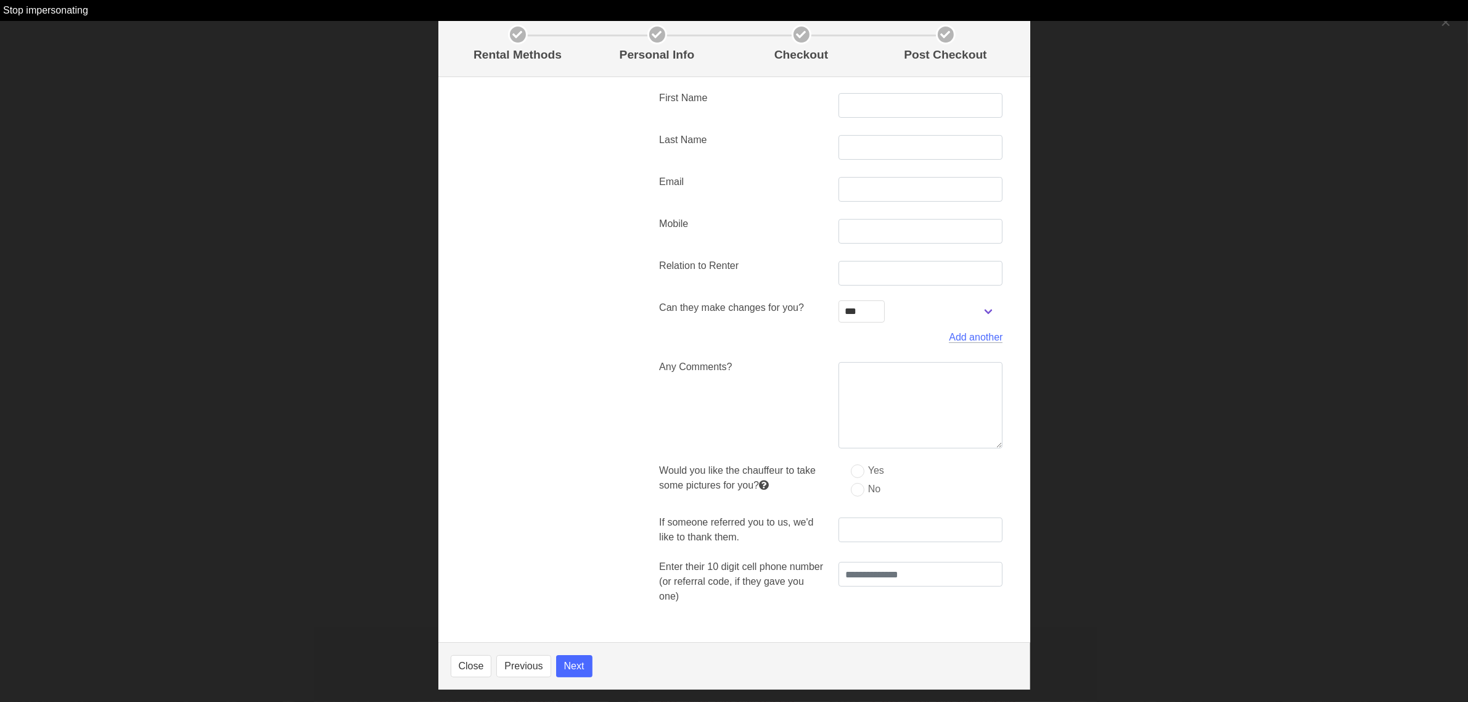
scroll to position [341, 0]
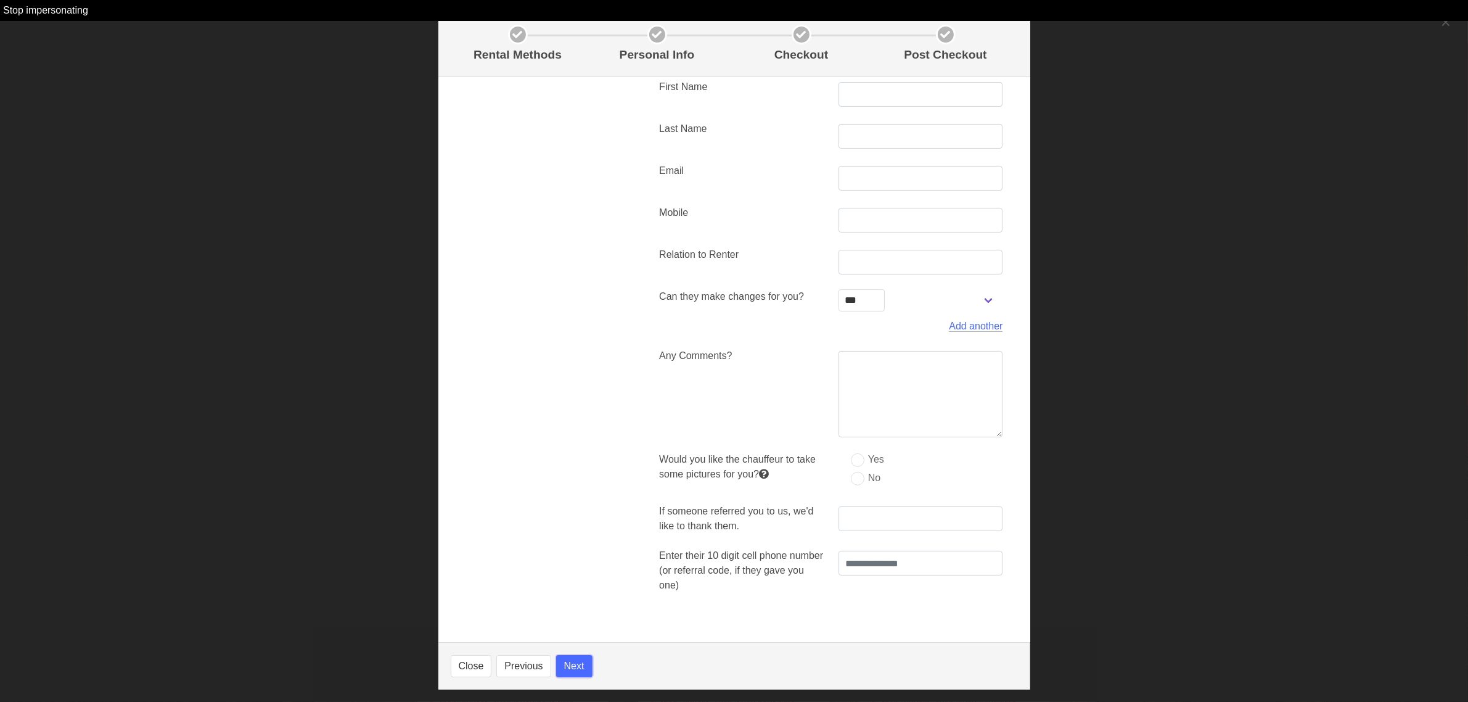
click at [578, 664] on button "Next" at bounding box center [574, 666] width 36 height 22
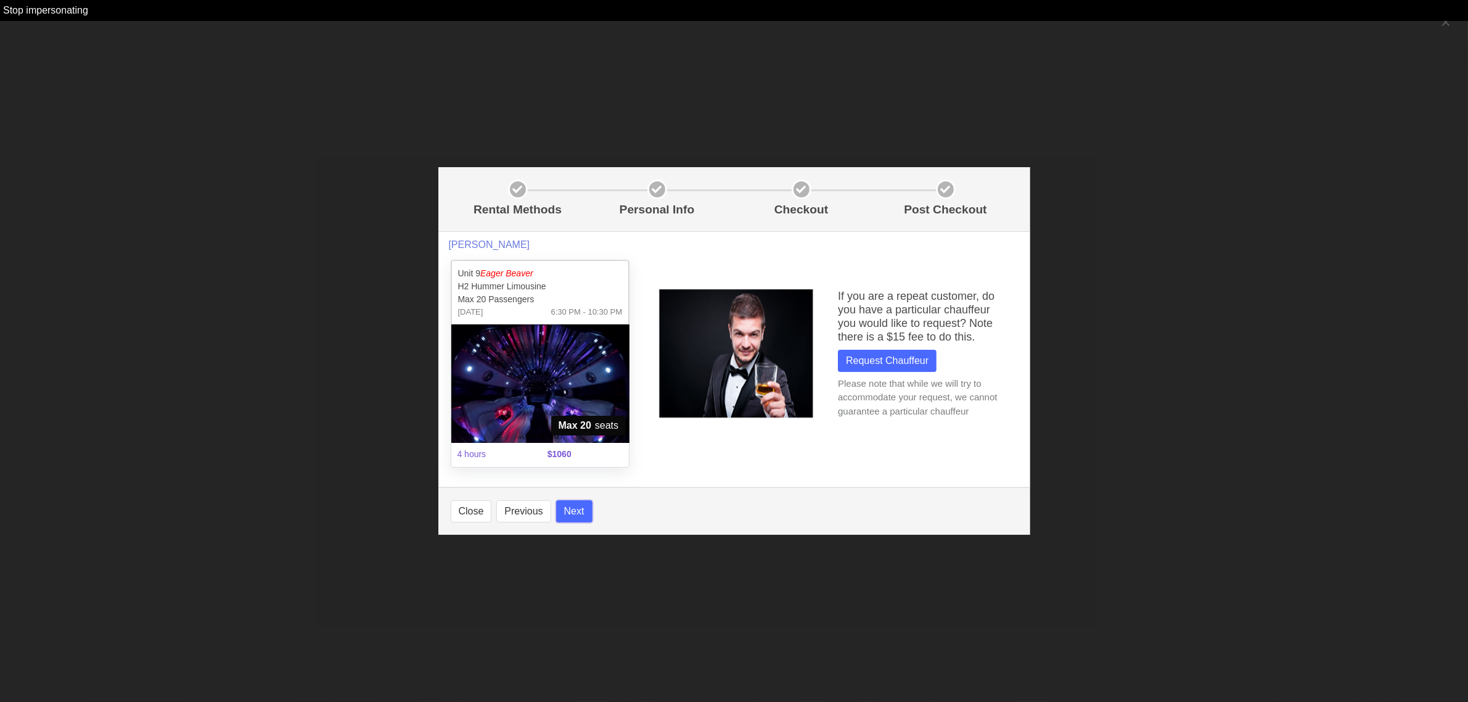
click at [578, 512] on button "Next" at bounding box center [574, 511] width 36 height 22
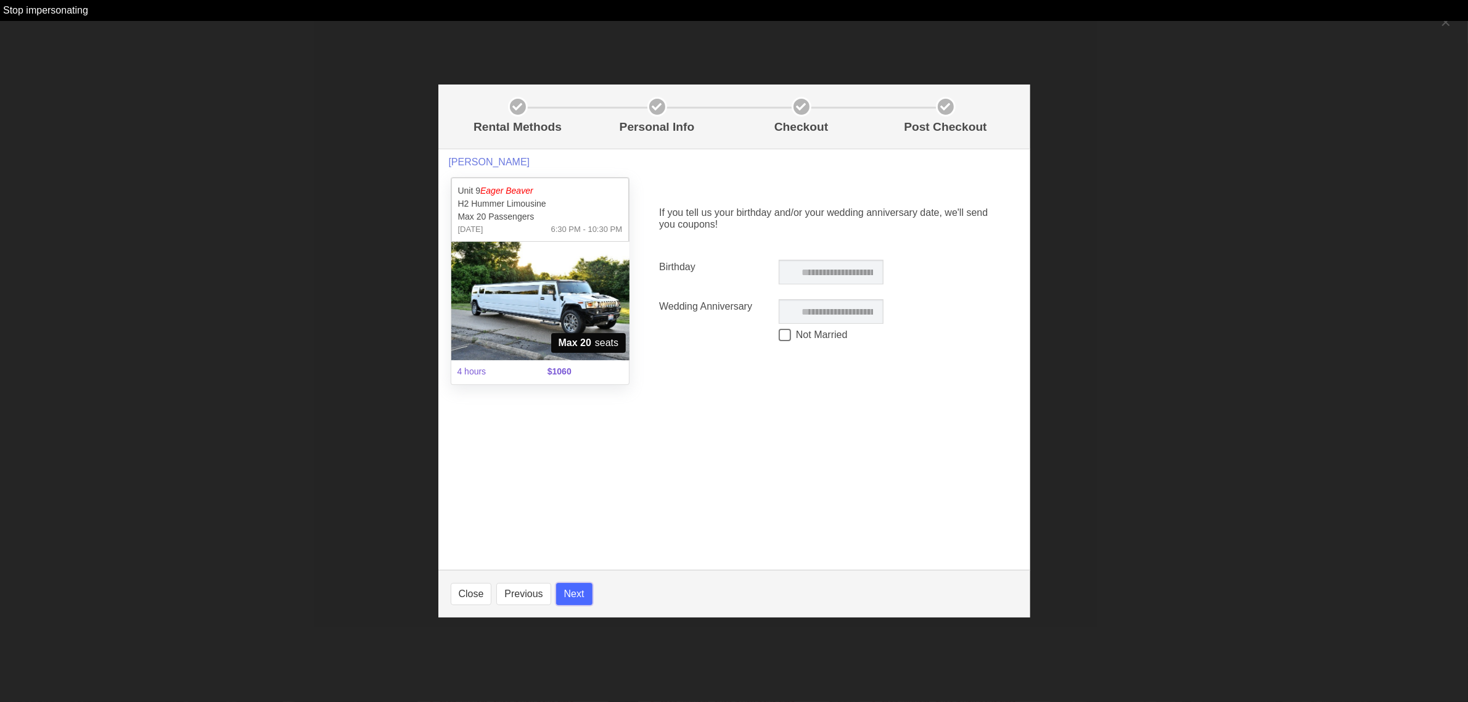
click at [568, 596] on button "Next" at bounding box center [574, 594] width 36 height 22
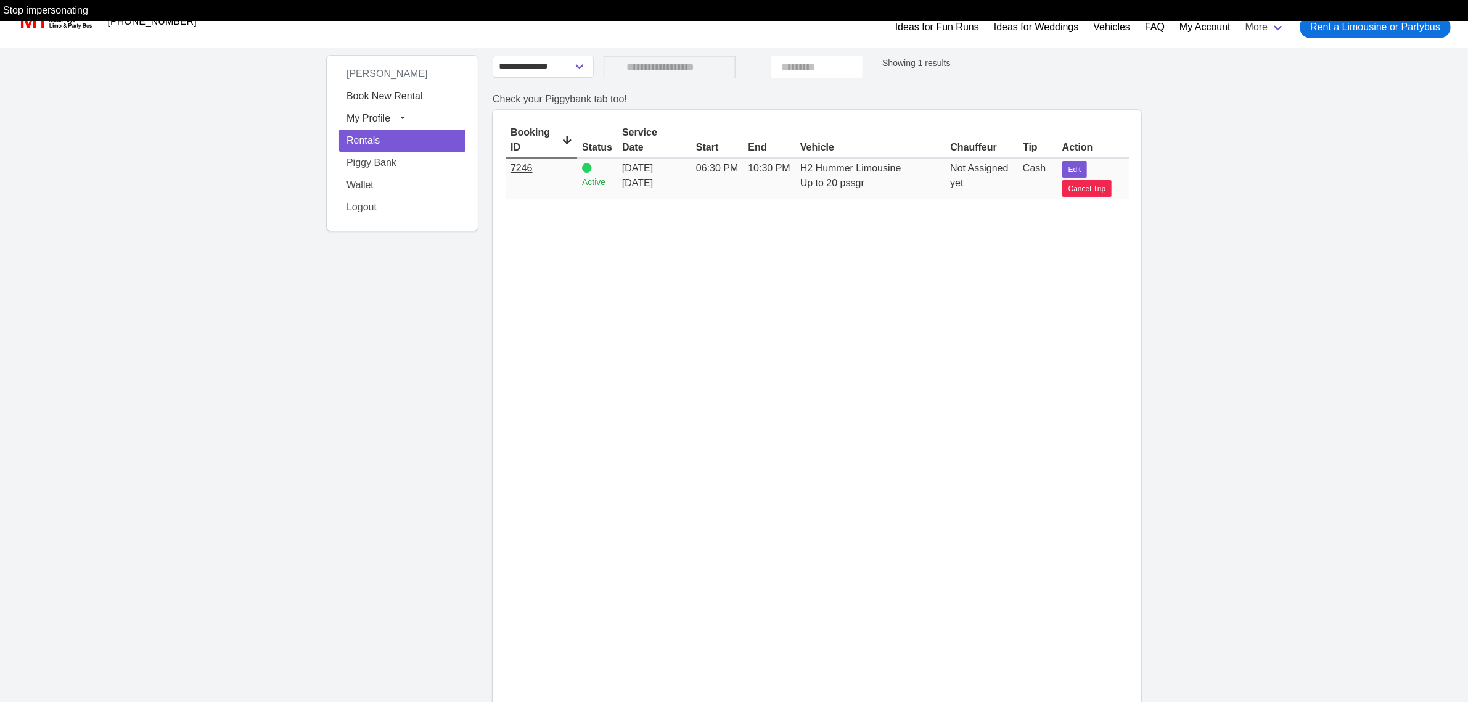
click at [521, 170] on link "7246" at bounding box center [522, 168] width 22 height 10
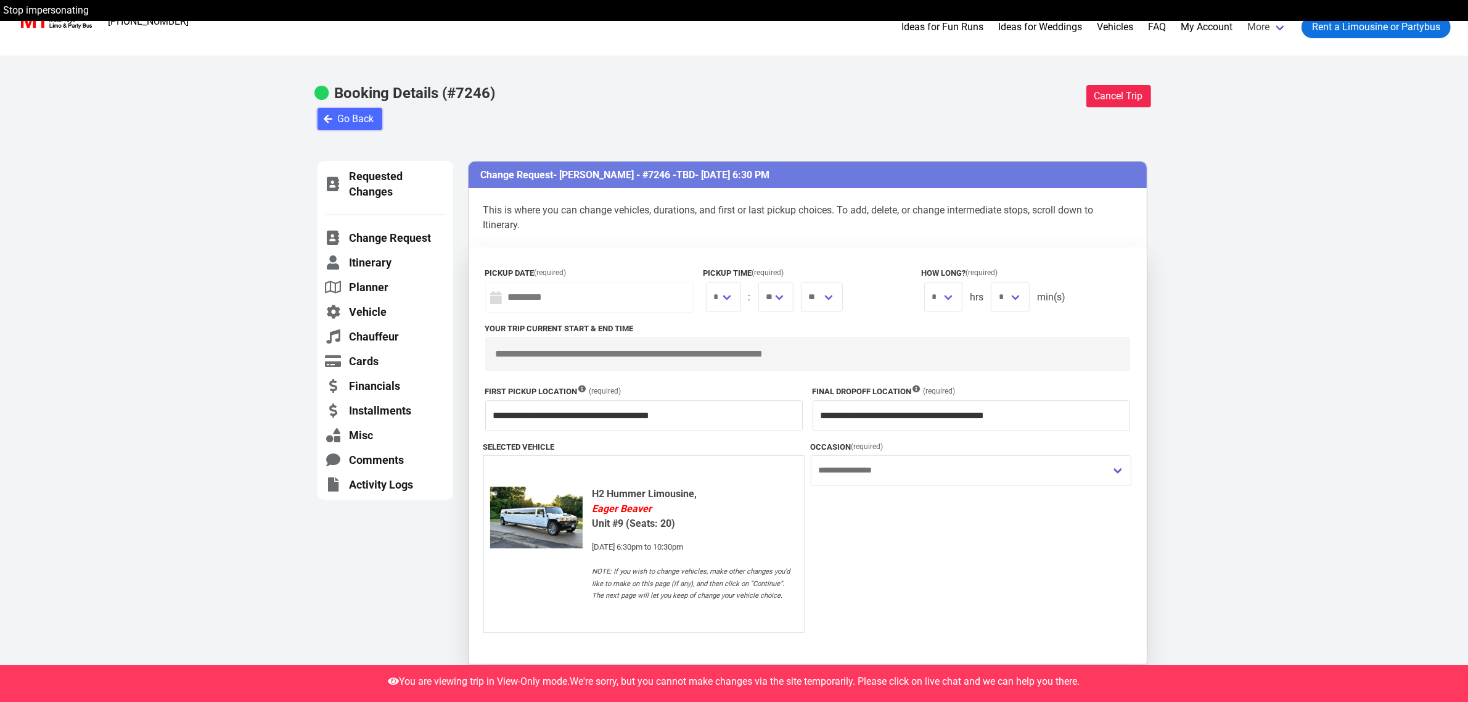
click at [359, 117] on span "Go Back" at bounding box center [356, 119] width 36 height 15
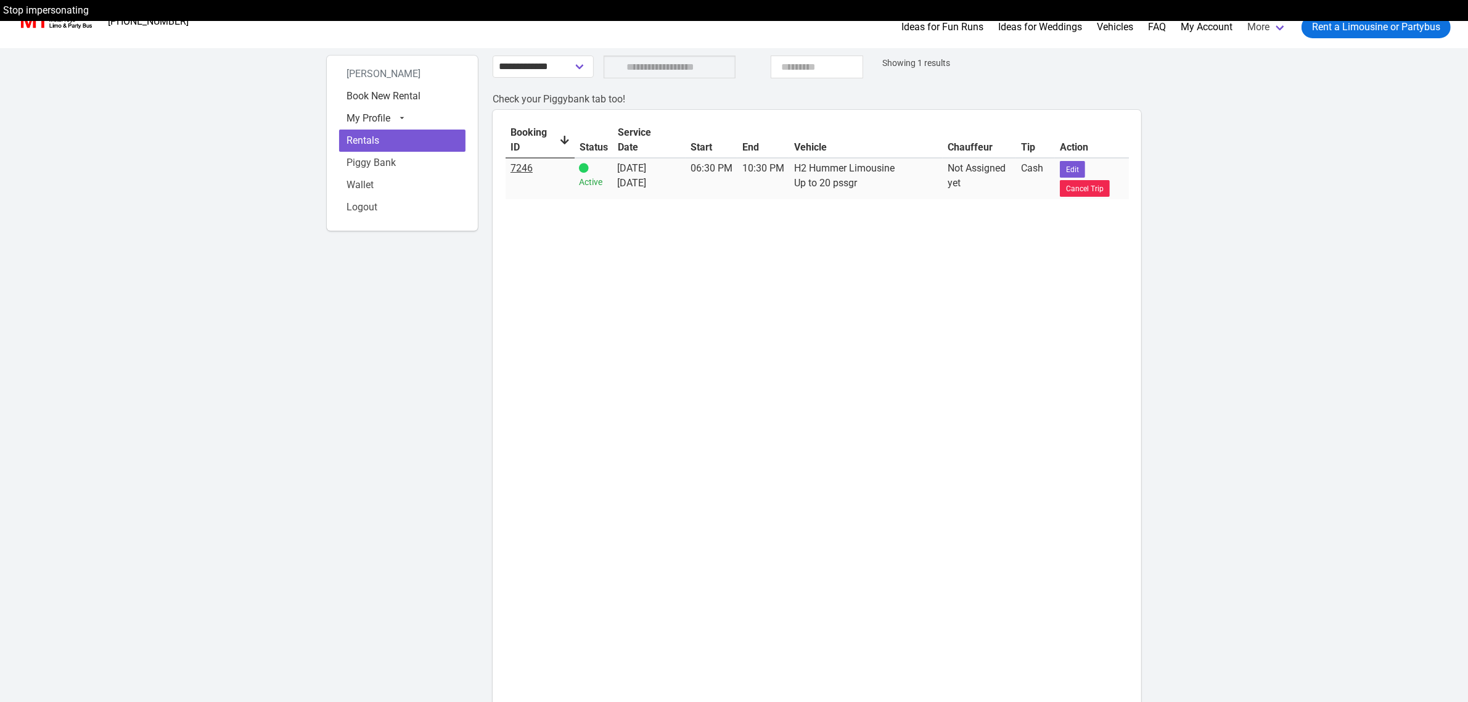
click at [519, 167] on link "7246" at bounding box center [522, 168] width 22 height 12
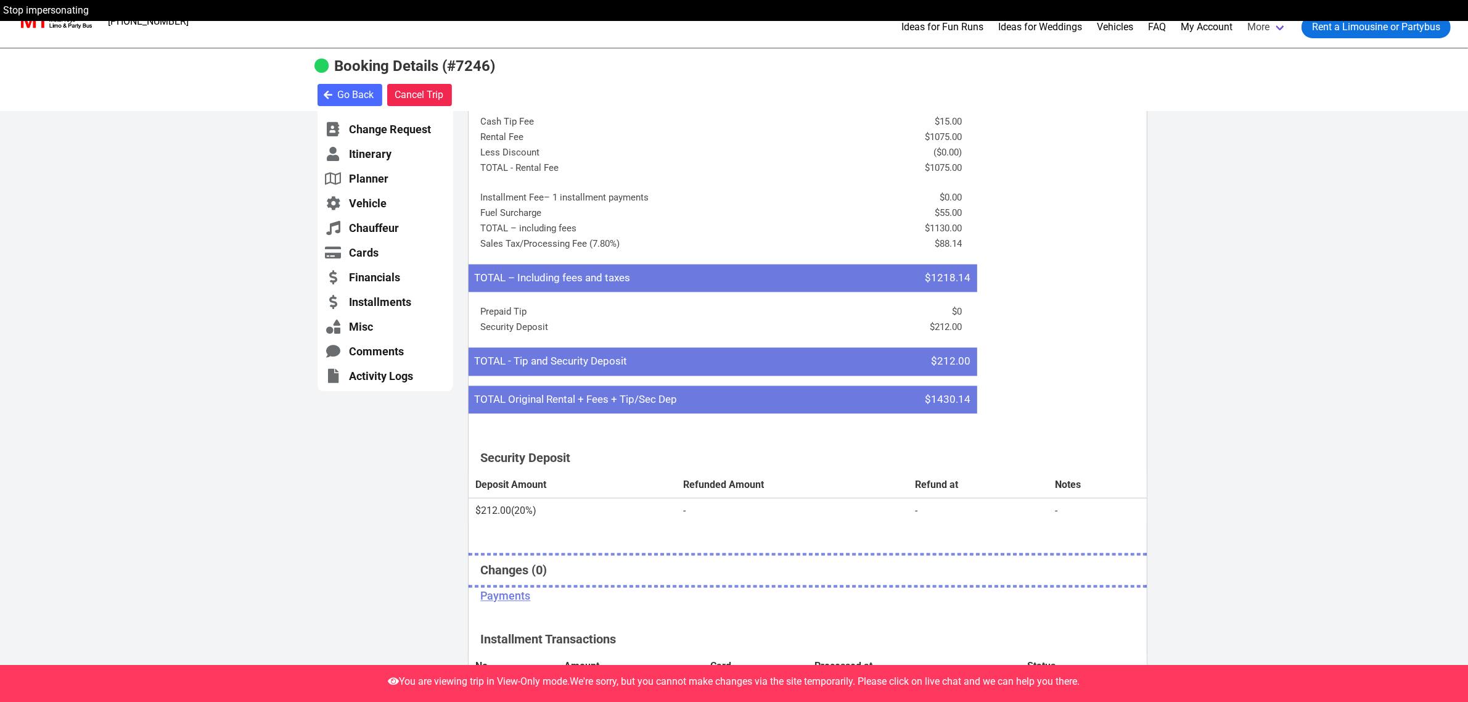
scroll to position [3083, 0]
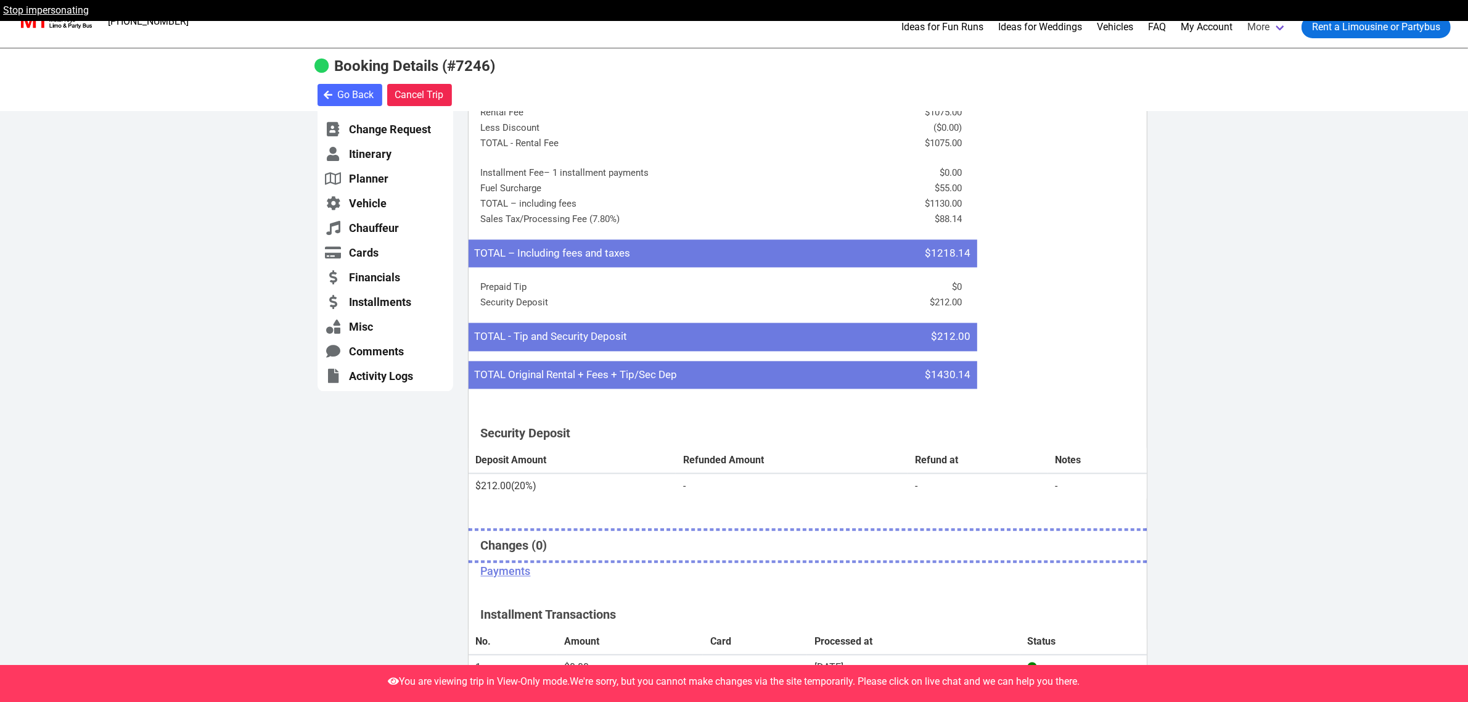
click at [82, 10] on link "Stop impersonating" at bounding box center [46, 10] width 86 height 12
